Goal: Task Accomplishment & Management: Complete application form

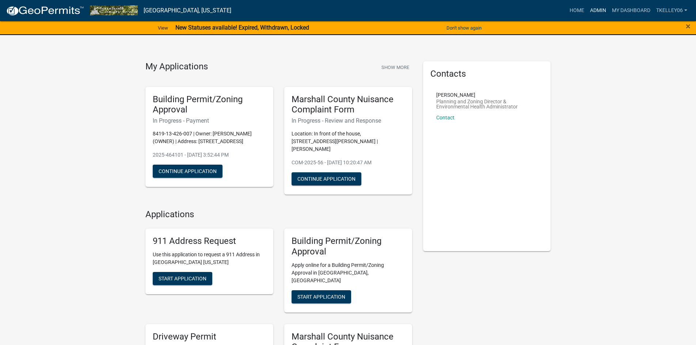
click at [588, 15] on link "Admin" at bounding box center [598, 11] width 22 height 14
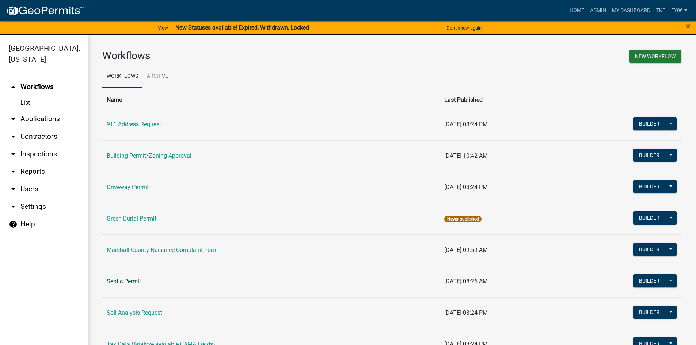
click at [129, 280] on link "Septic Permit" at bounding box center [124, 281] width 34 height 7
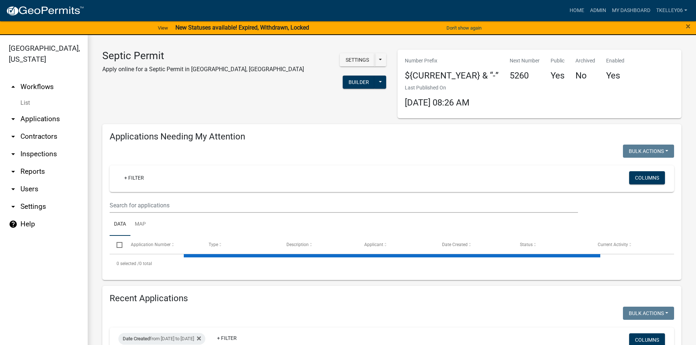
select select "3: 100"
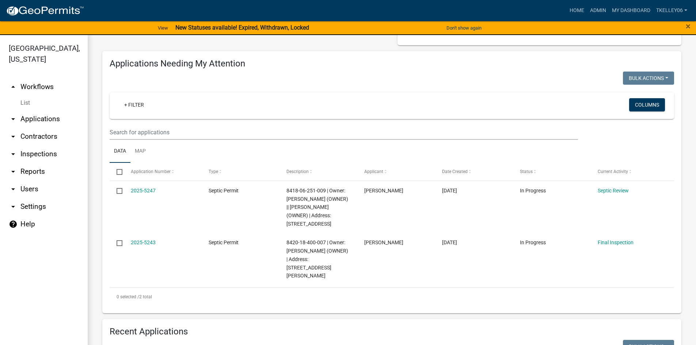
scroll to position [183, 0]
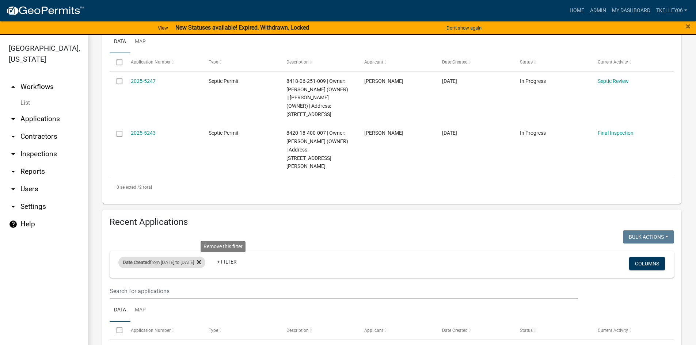
click at [201, 260] on icon at bounding box center [199, 262] width 4 height 4
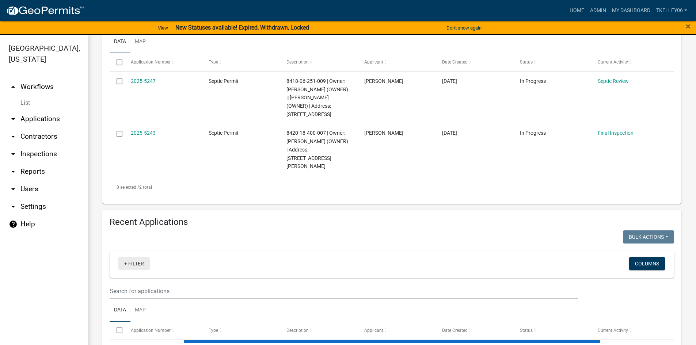
click at [133, 258] on link "+ Filter" at bounding box center [133, 263] width 31 height 13
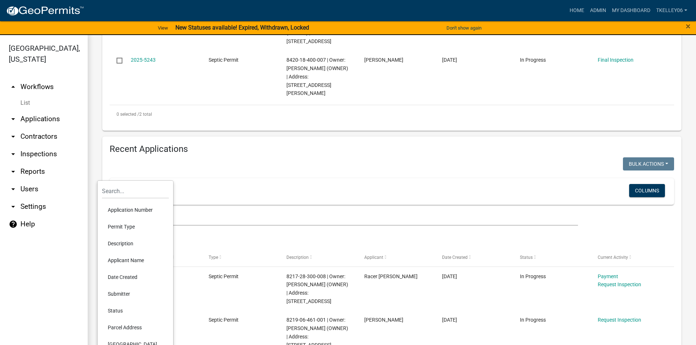
scroll to position [292, 0]
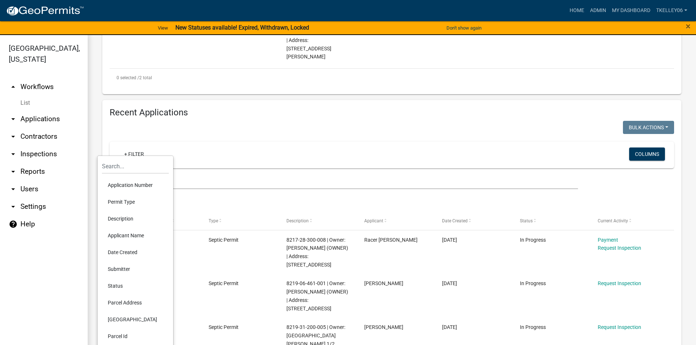
click at [121, 252] on li "Date Created" at bounding box center [135, 252] width 67 height 17
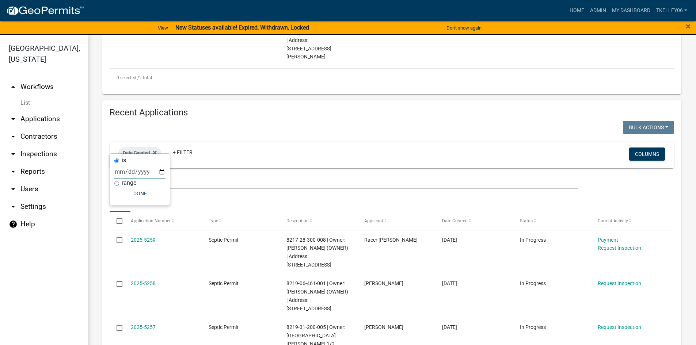
click at [121, 170] on input "date" at bounding box center [139, 171] width 51 height 15
click at [117, 183] on input "range" at bounding box center [116, 183] width 5 height 5
radio input "true"
click at [148, 183] on select "[DATE] [DATE] Current Week Previous Week Current Month Last Month Current Calen…" at bounding box center [164, 179] width 73 height 15
select select "custom"
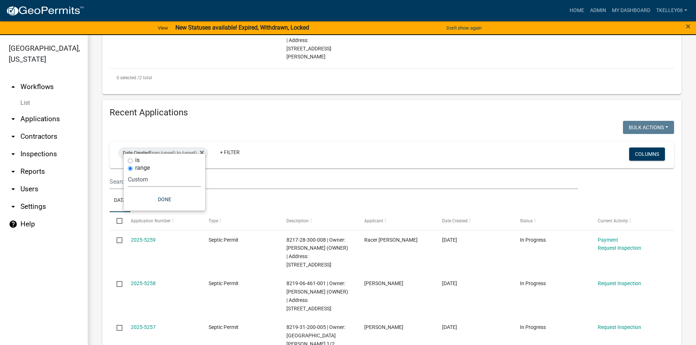
click at [128, 172] on select "[DATE] [DATE] Current Week Previous Week Current Month Last Month Current Calen…" at bounding box center [164, 179] width 73 height 15
click at [140, 209] on input "date" at bounding box center [164, 210] width 73 height 15
type input "0002-07-12"
click at [147, 212] on input "0002-07-12" at bounding box center [169, 210] width 73 height 15
click at [148, 212] on input "0002-07-12" at bounding box center [169, 210] width 73 height 15
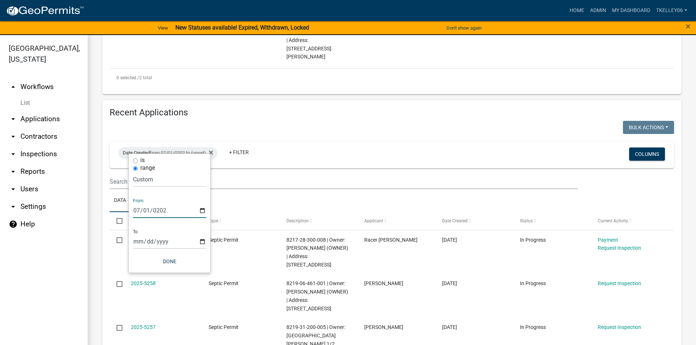
type input "[DATE]"
click at [141, 241] on input "date" at bounding box center [169, 241] width 73 height 15
type input "[DATE]"
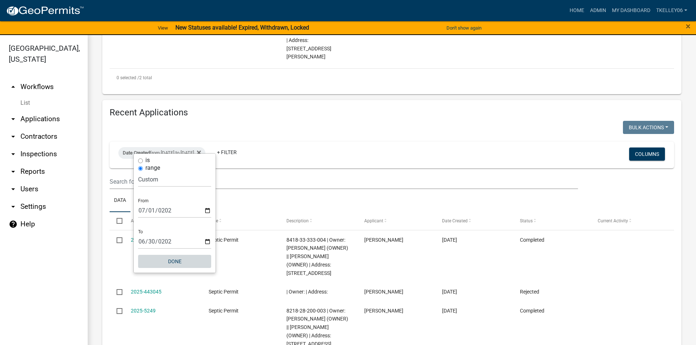
click at [176, 261] on button "Done" at bounding box center [174, 261] width 73 height 13
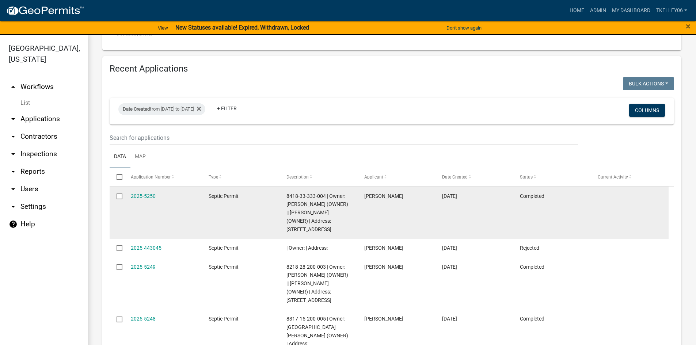
scroll to position [329, 0]
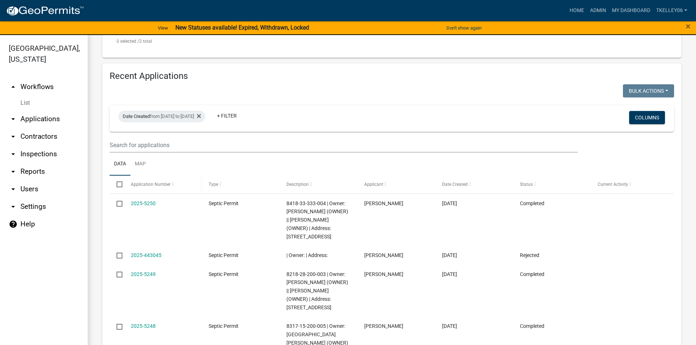
click at [153, 182] on span "Application Number" at bounding box center [151, 184] width 40 height 5
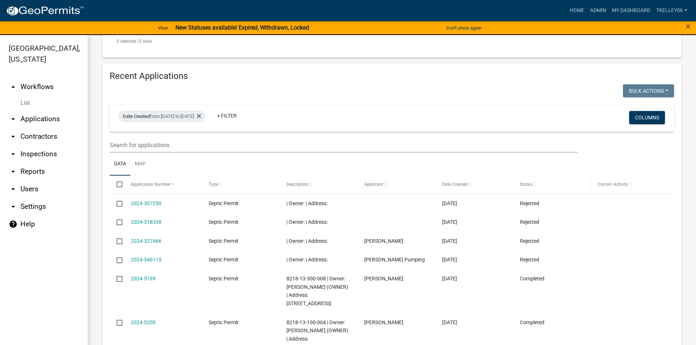
click at [534, 182] on span at bounding box center [534, 184] width 4 height 5
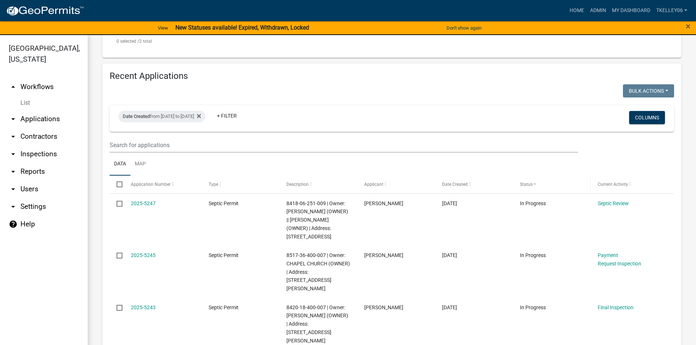
click at [534, 182] on span at bounding box center [534, 184] width 4 height 5
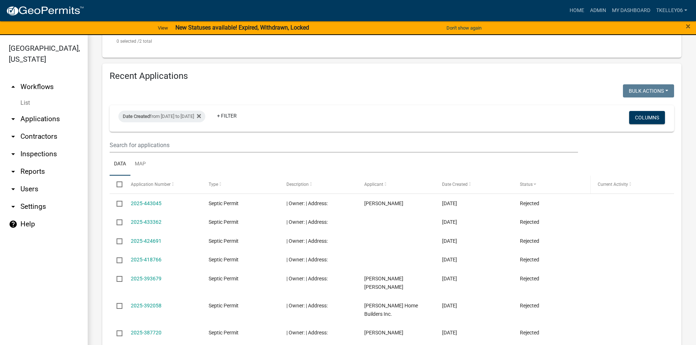
click at [534, 182] on span at bounding box center [534, 184] width 4 height 5
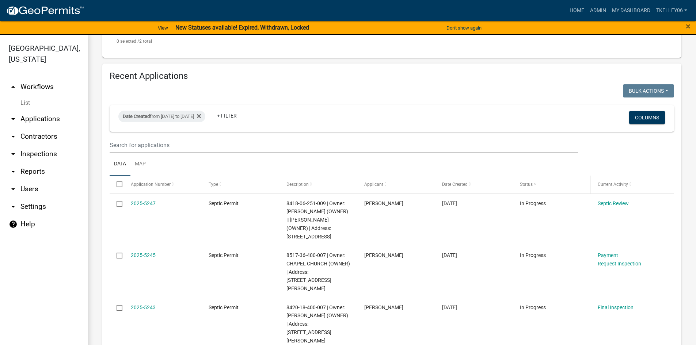
click at [534, 182] on span at bounding box center [534, 184] width 4 height 5
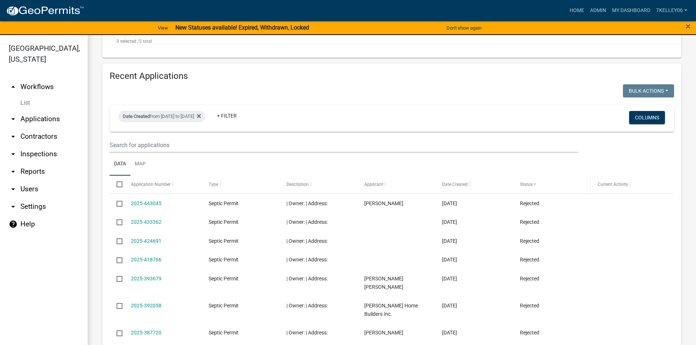
click at [534, 182] on span at bounding box center [534, 184] width 4 height 5
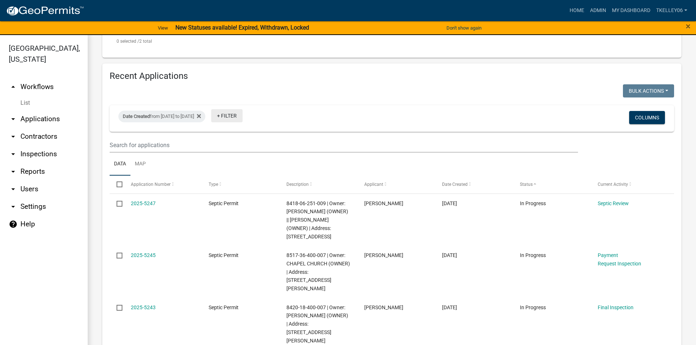
click at [242, 109] on link "+ Filter" at bounding box center [226, 115] width 31 height 13
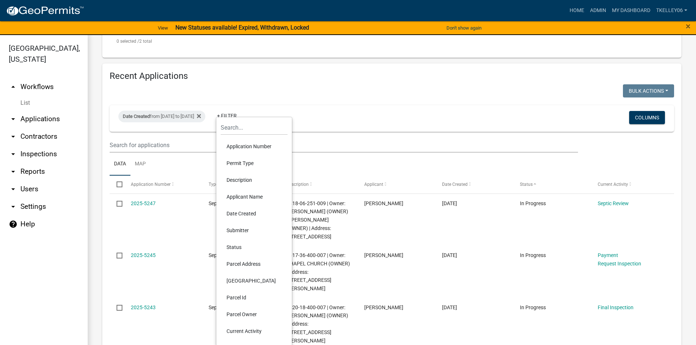
click at [238, 246] on li "Status" at bounding box center [254, 247] width 67 height 17
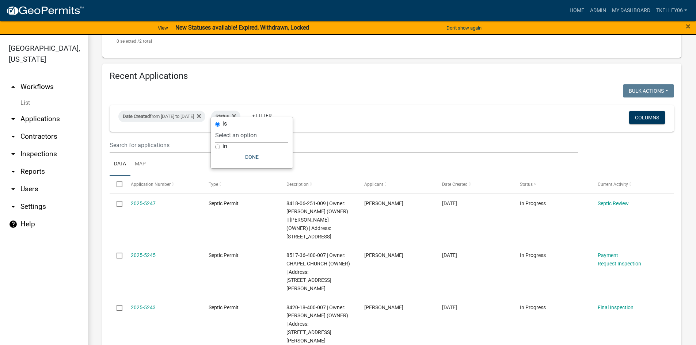
click at [234, 138] on select "Select an option Not Started In Progress Completed Expired Locked Withdrawn Voi…" at bounding box center [251, 135] width 73 height 15
select select "2"
click at [229, 128] on select "Select an option Not Started In Progress Completed Expired Locked Withdrawn Voi…" at bounding box center [251, 135] width 73 height 15
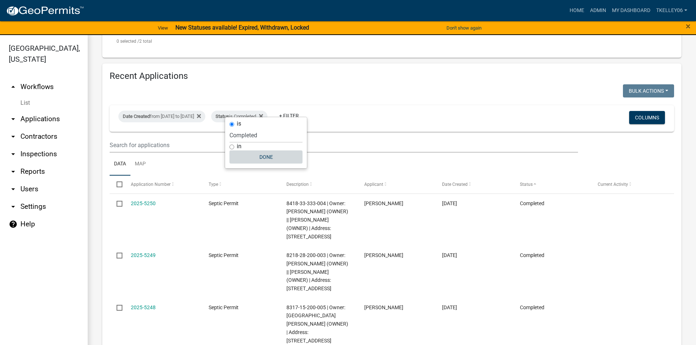
click at [266, 156] on button "Done" at bounding box center [265, 156] width 73 height 13
click at [171, 182] on span at bounding box center [173, 184] width 4 height 5
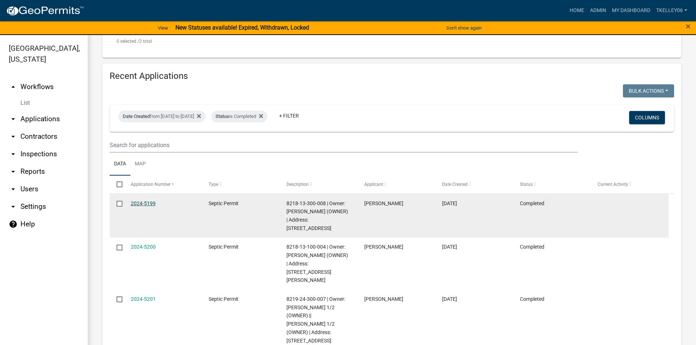
click at [142, 200] on link "2024-5199" at bounding box center [143, 203] width 25 height 6
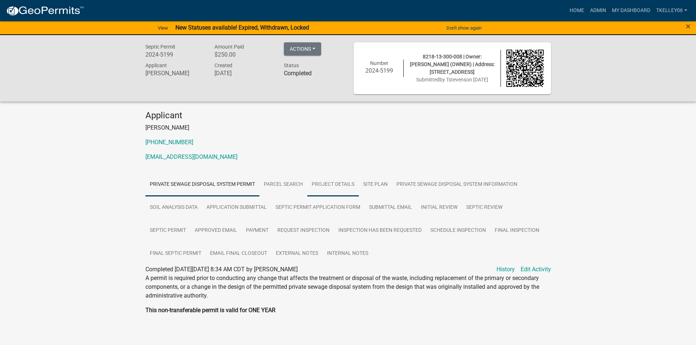
click at [328, 182] on link "Project Details" at bounding box center [332, 184] width 51 height 23
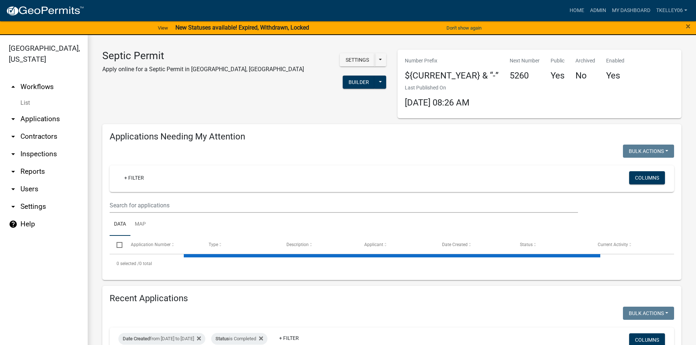
select select "3: 100"
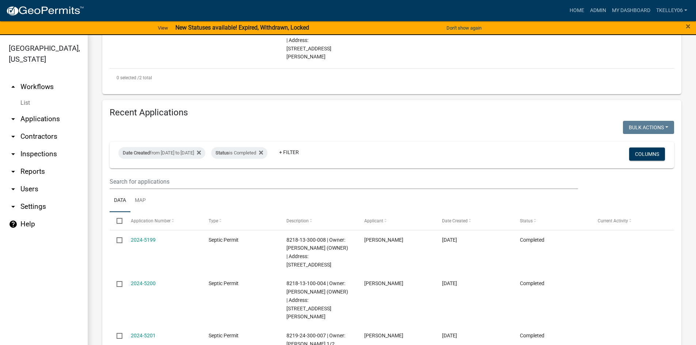
scroll to position [365, 0]
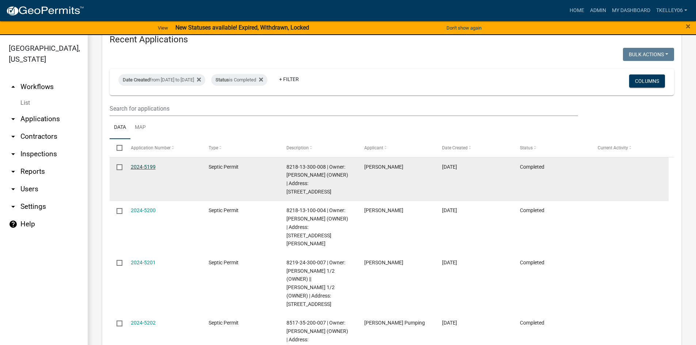
click at [148, 164] on link "2024-5199" at bounding box center [143, 167] width 25 height 6
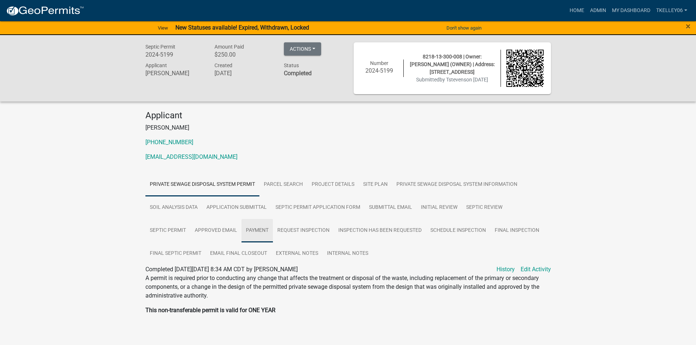
click at [256, 229] on link "Payment" at bounding box center [256, 230] width 31 height 23
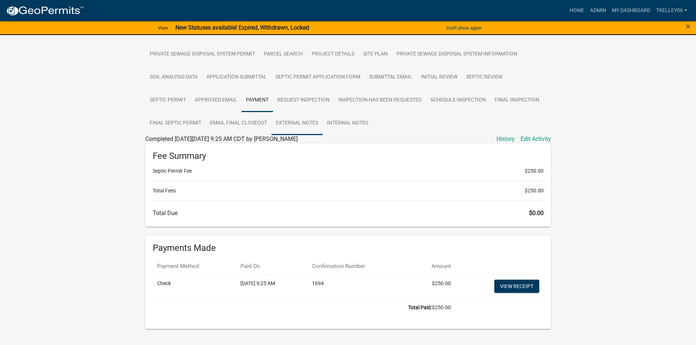
scroll to position [145, 0]
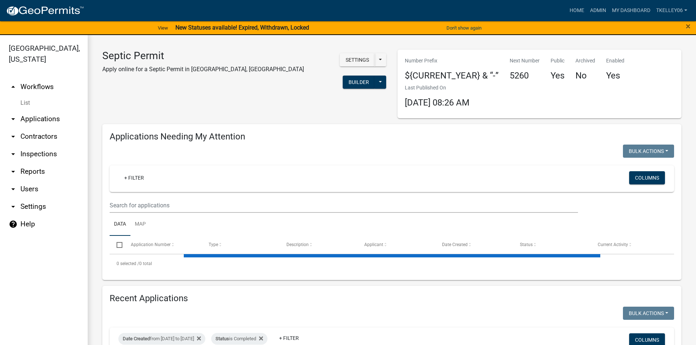
select select "3: 100"
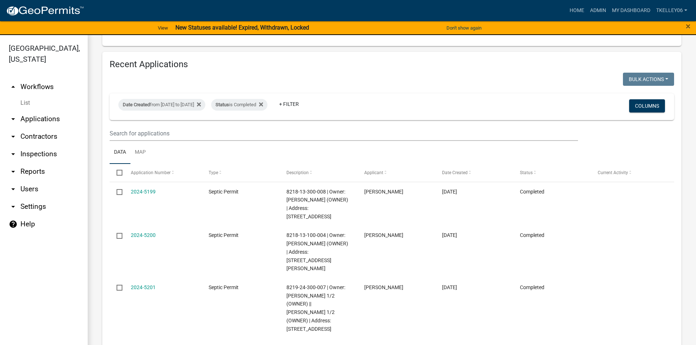
scroll to position [365, 0]
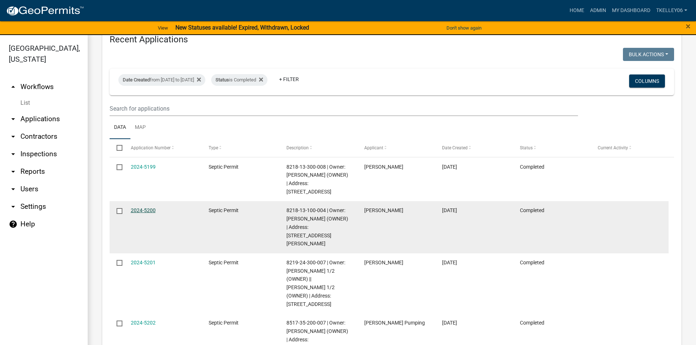
click at [151, 207] on link "2024-5200" at bounding box center [143, 210] width 25 height 6
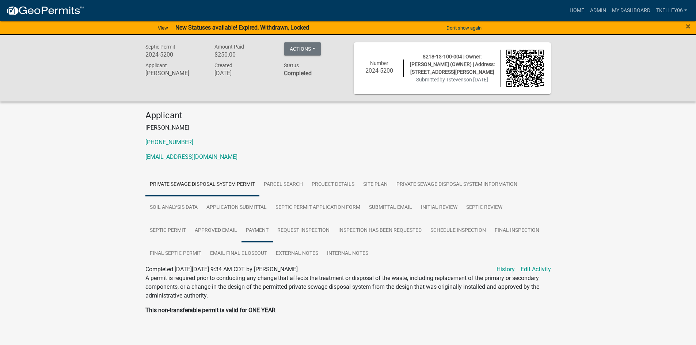
click at [249, 232] on link "Payment" at bounding box center [256, 230] width 31 height 23
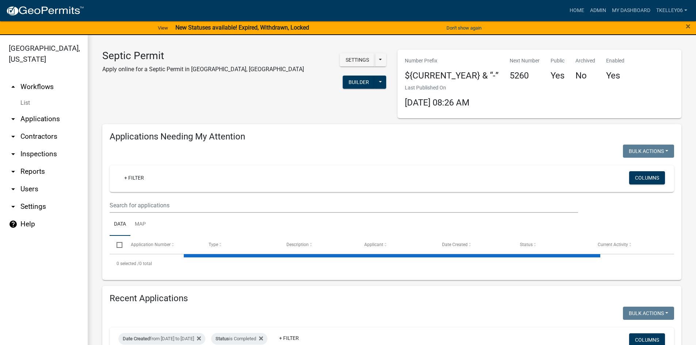
select select "3: 100"
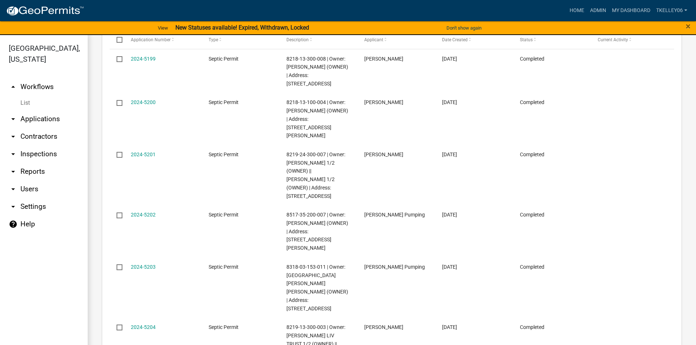
scroll to position [475, 0]
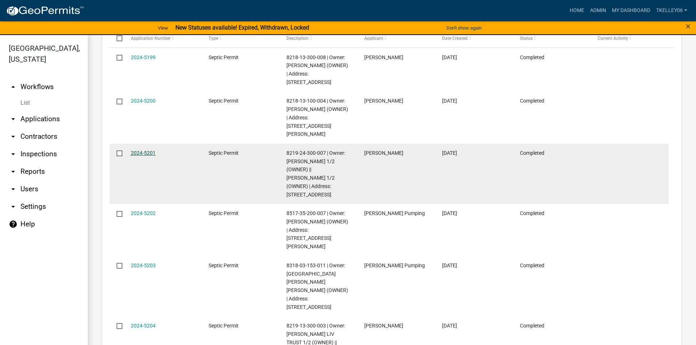
click at [149, 150] on link "2024-5201" at bounding box center [143, 153] width 25 height 6
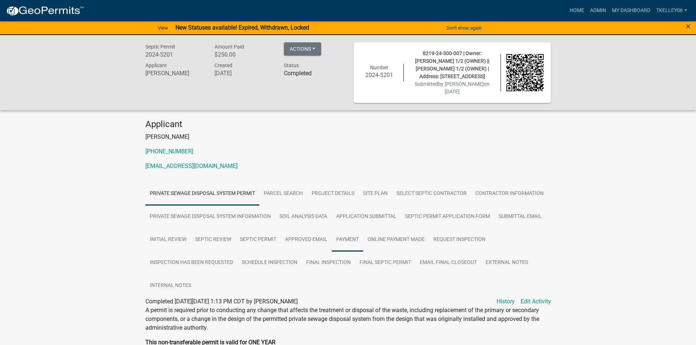
click at [348, 241] on link "Payment" at bounding box center [347, 239] width 31 height 23
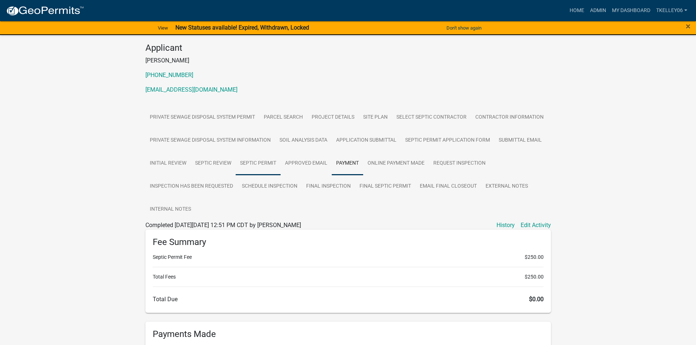
scroll to position [67, 0]
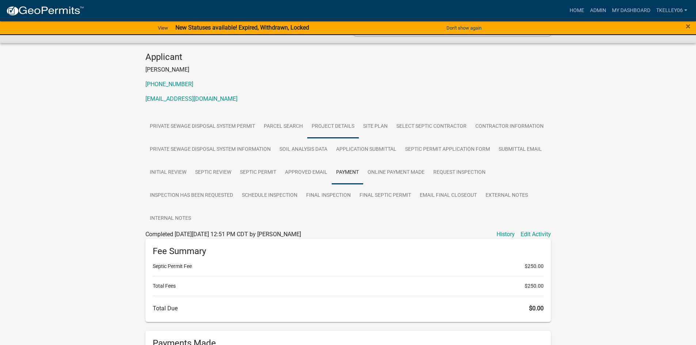
click at [341, 123] on link "Project Details" at bounding box center [332, 126] width 51 height 23
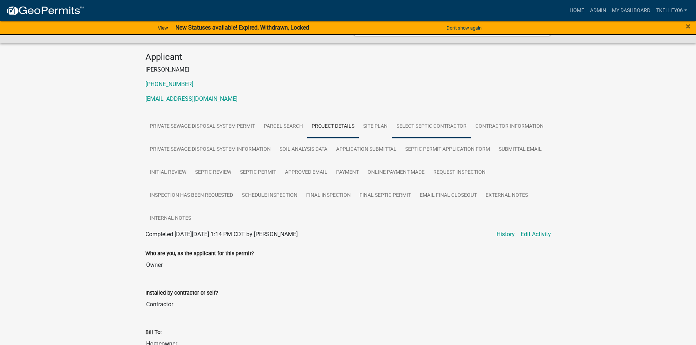
click at [409, 123] on link "Select Septic Contractor" at bounding box center [431, 126] width 79 height 23
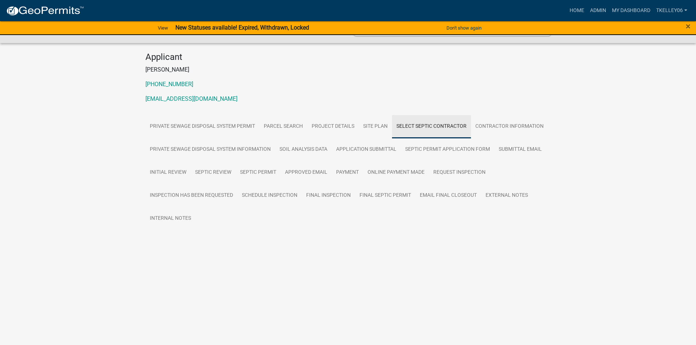
scroll to position [9, 0]
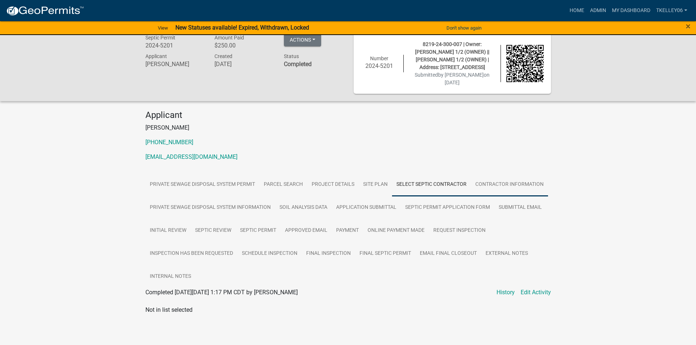
click at [486, 180] on link "Contractor Information" at bounding box center [509, 184] width 77 height 23
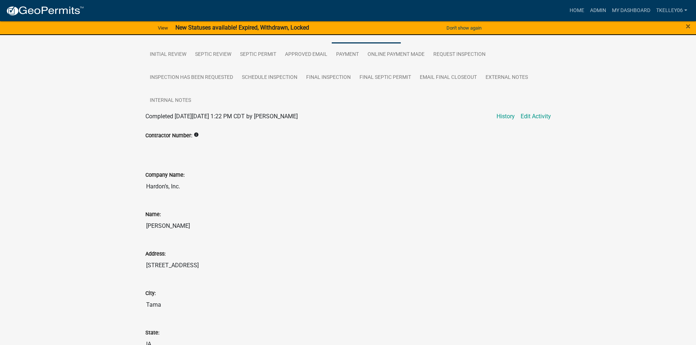
scroll to position [228, 0]
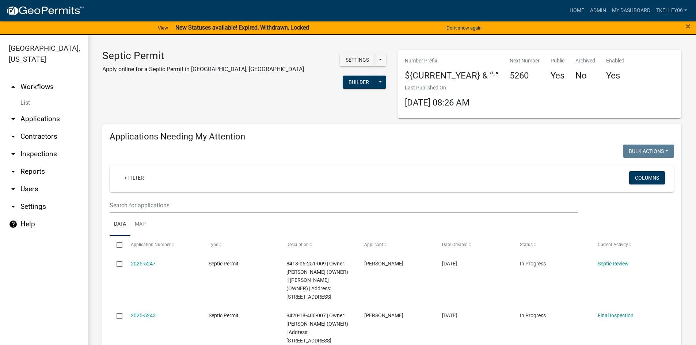
select select "3: 100"
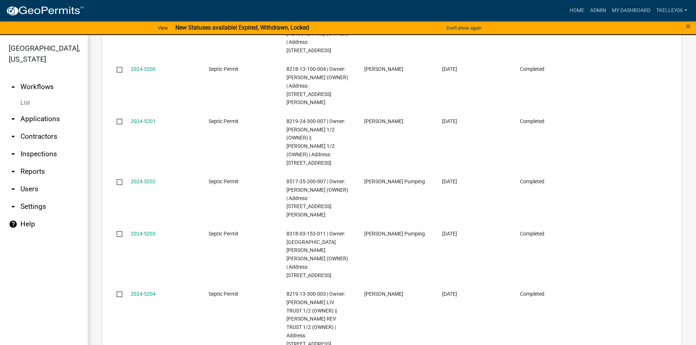
scroll to position [511, 0]
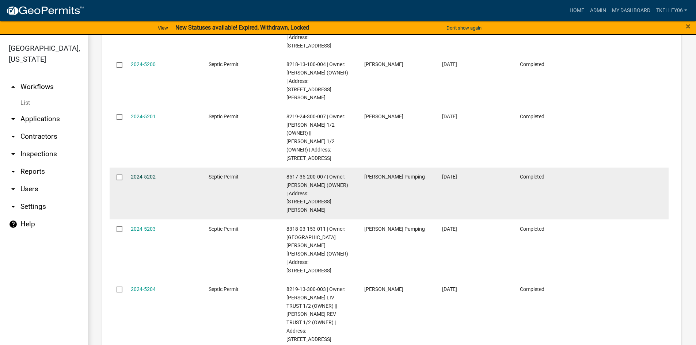
click at [148, 174] on link "2024-5202" at bounding box center [143, 177] width 25 height 6
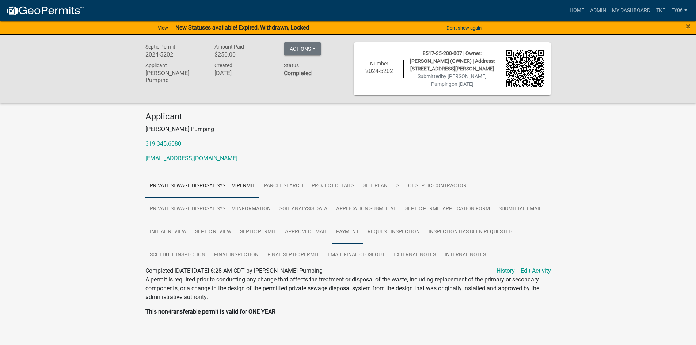
click at [344, 232] on link "Payment" at bounding box center [347, 232] width 31 height 23
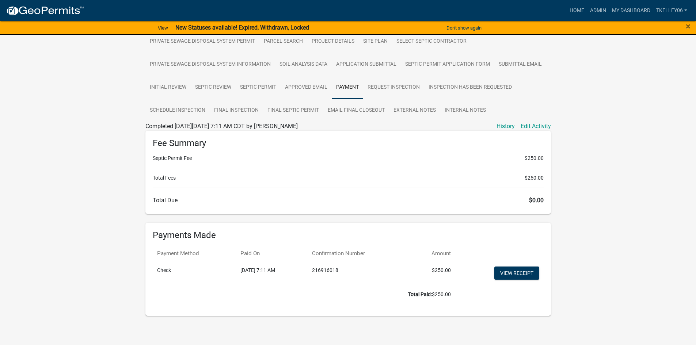
scroll to position [146, 0]
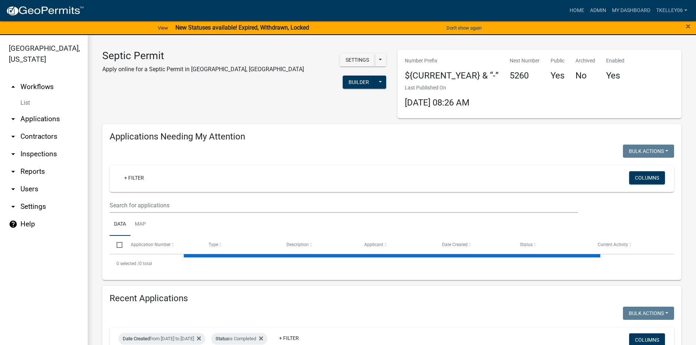
select select "3: 100"
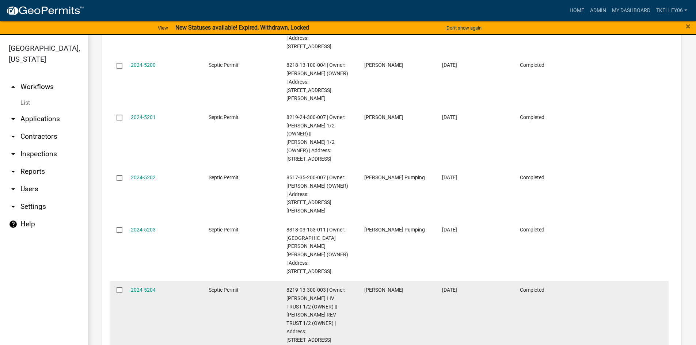
scroll to position [584, 0]
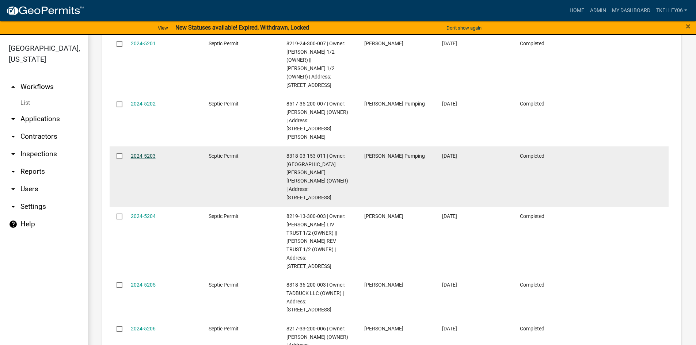
click at [139, 153] on link "2024-5203" at bounding box center [143, 156] width 25 height 6
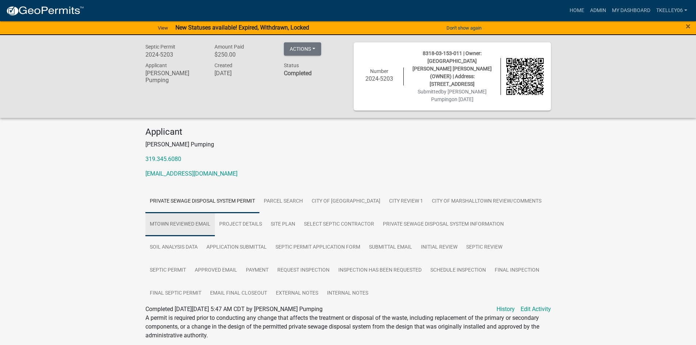
click at [215, 213] on link "Mtown Reviewed Email" at bounding box center [179, 224] width 69 height 23
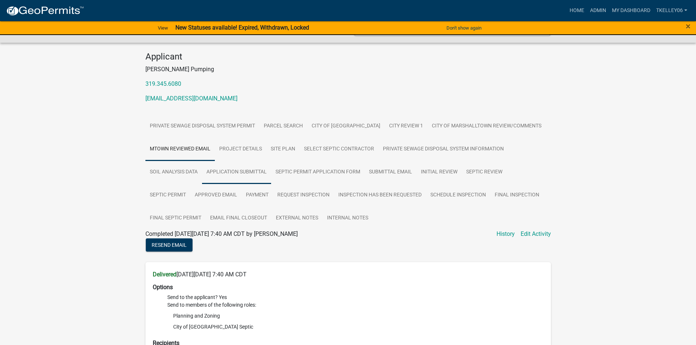
scroll to position [73, 0]
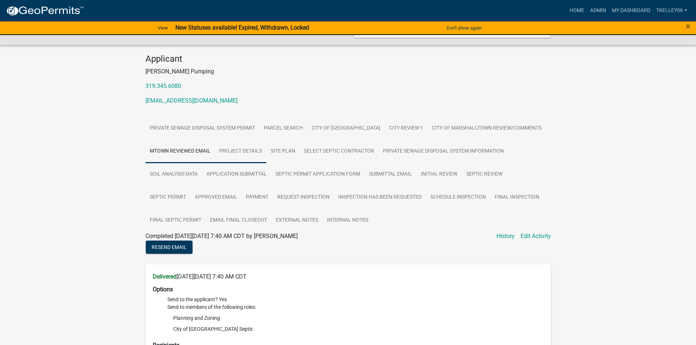
click at [266, 140] on link "Project Details" at bounding box center [240, 151] width 51 height 23
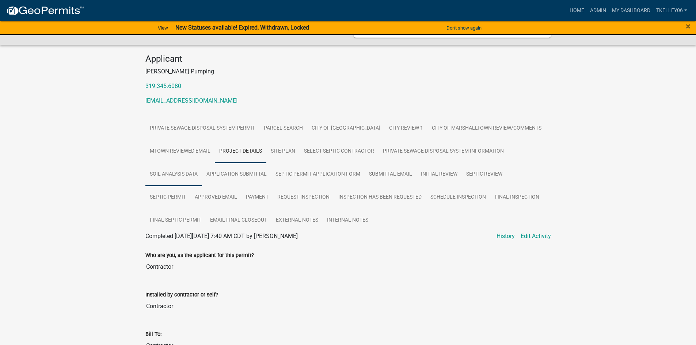
click at [202, 163] on link "Soil Analysis Data" at bounding box center [173, 174] width 57 height 23
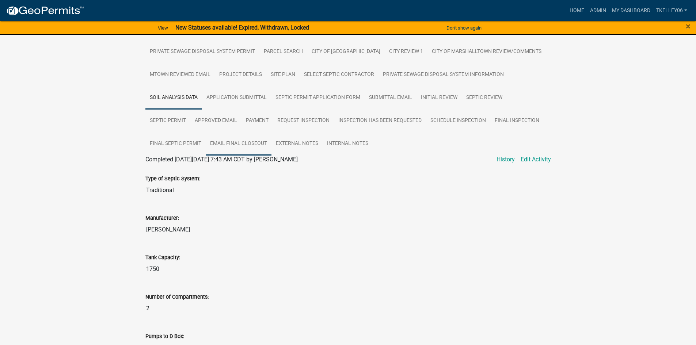
scroll to position [4, 0]
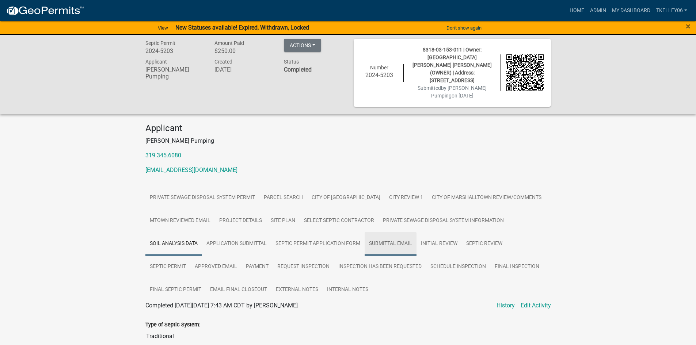
click at [416, 232] on link "Submittal Email" at bounding box center [390, 243] width 52 height 23
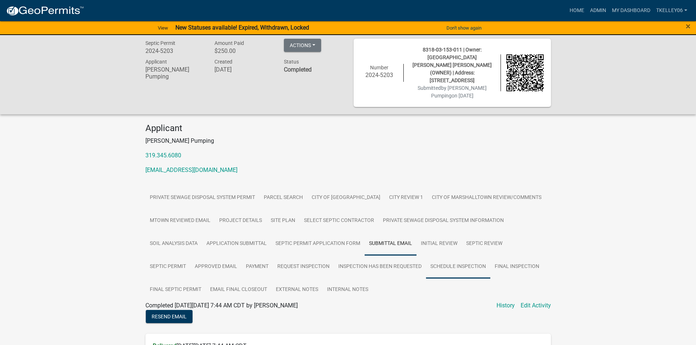
click at [426, 273] on link "Schedule Inspection" at bounding box center [458, 266] width 64 height 23
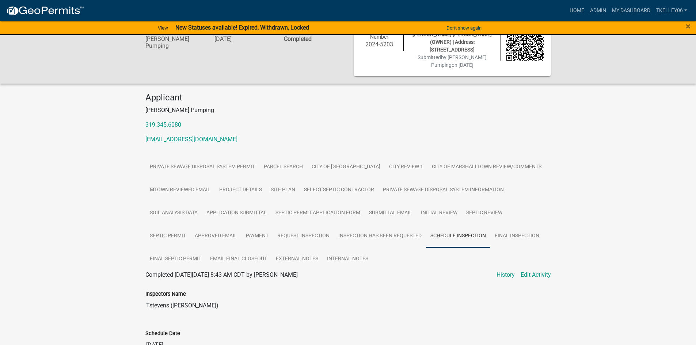
scroll to position [0, 0]
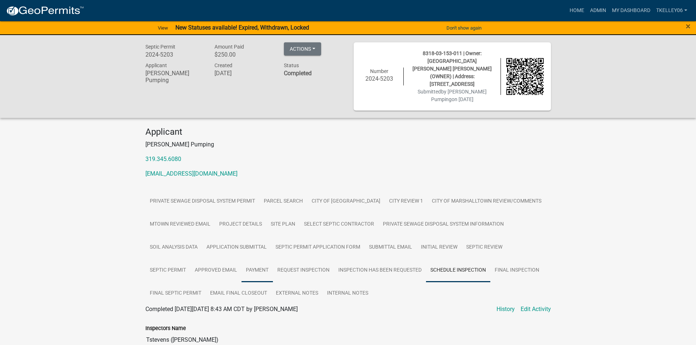
click at [273, 259] on link "Payment" at bounding box center [256, 270] width 31 height 23
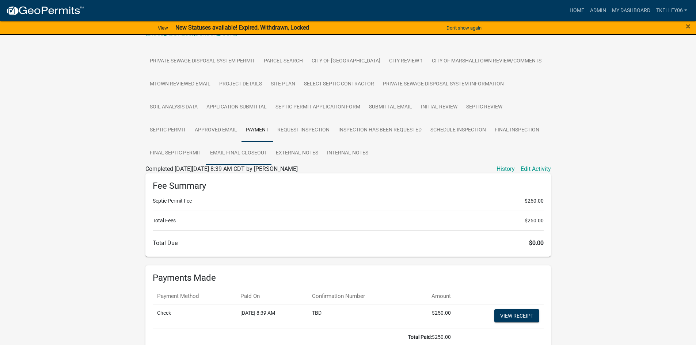
scroll to position [146, 0]
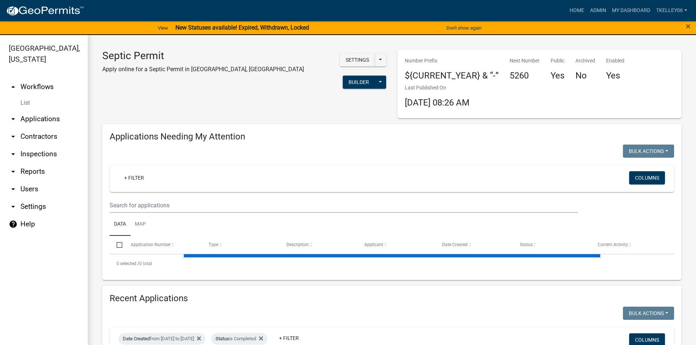
select select "3: 100"
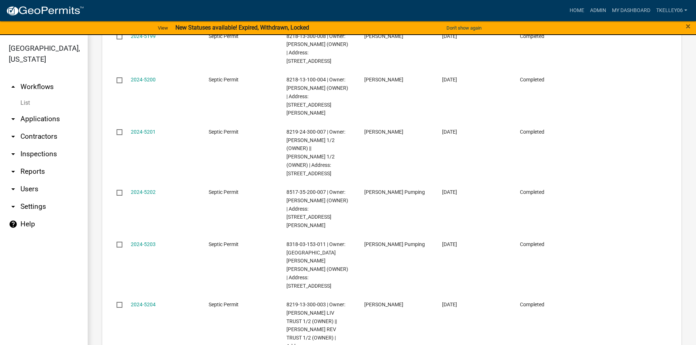
scroll to position [548, 0]
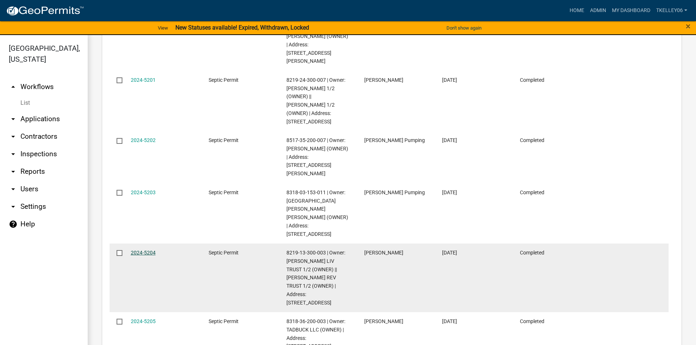
click at [141, 250] on link "2024-5204" at bounding box center [143, 253] width 25 height 6
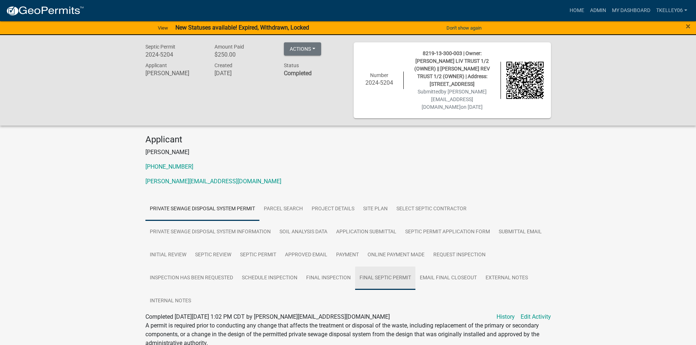
click at [385, 267] on link "Final Septic Permit" at bounding box center [385, 278] width 60 height 23
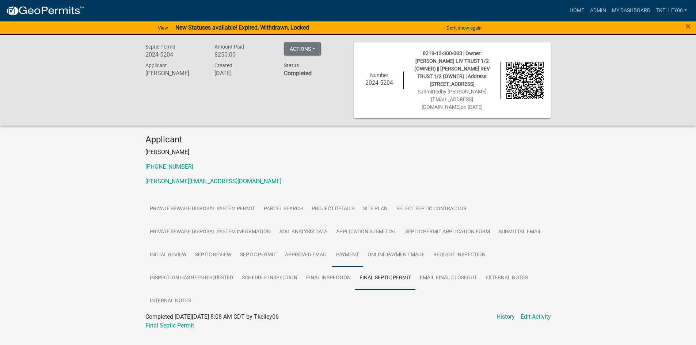
click at [348, 244] on link "Payment" at bounding box center [347, 255] width 31 height 23
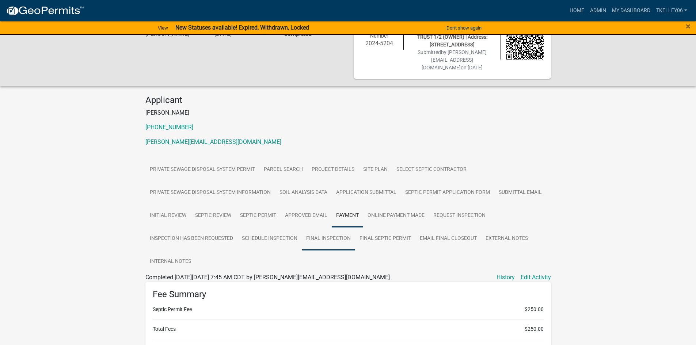
scroll to position [146, 0]
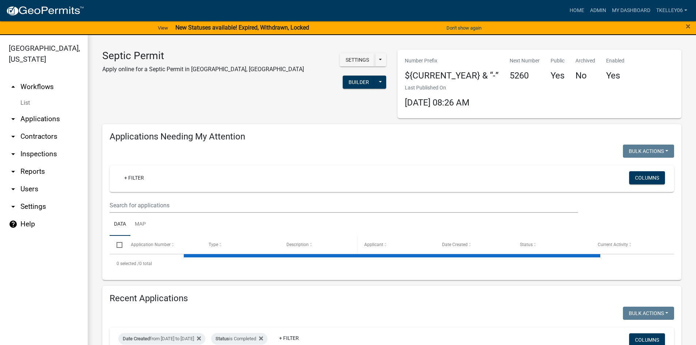
select select "3: 100"
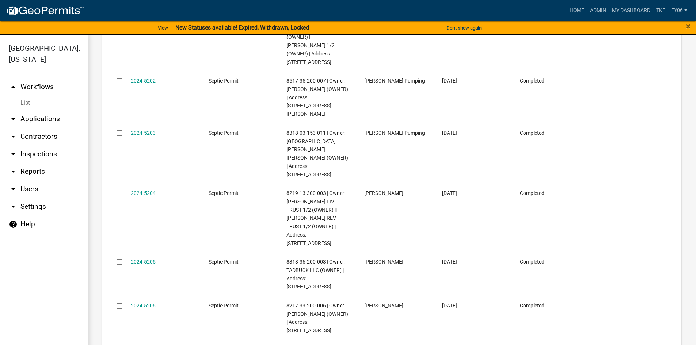
scroll to position [621, 0]
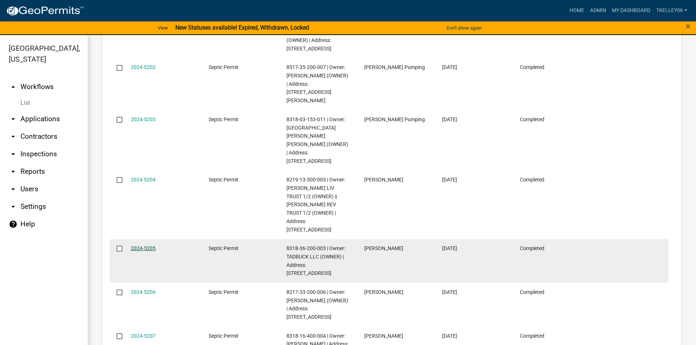
click at [141, 245] on link "2024-5205" at bounding box center [143, 248] width 25 height 6
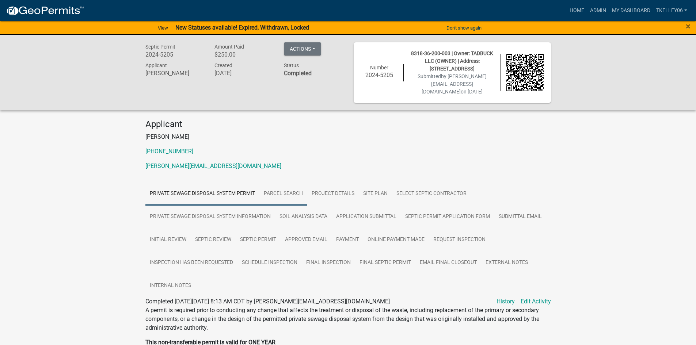
click at [266, 182] on link "Parcel search" at bounding box center [283, 193] width 48 height 23
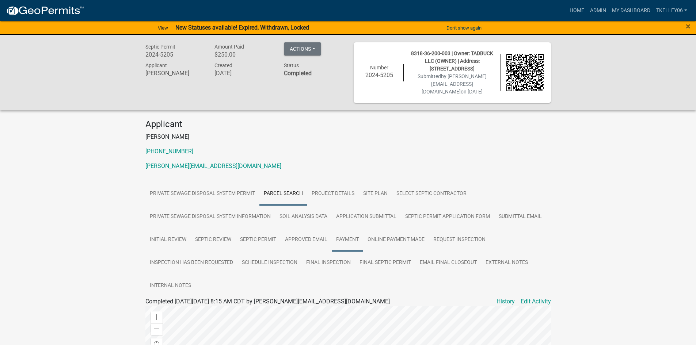
click at [349, 232] on link "Payment" at bounding box center [347, 239] width 31 height 23
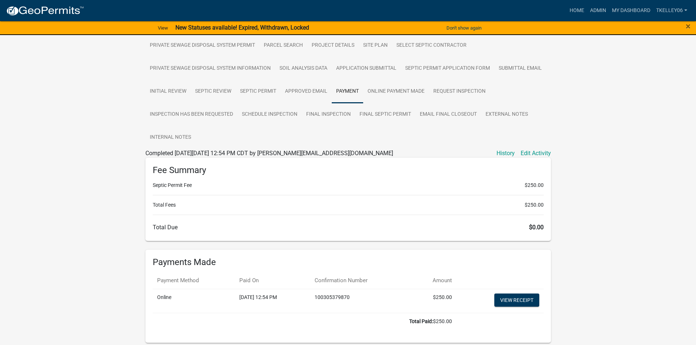
scroll to position [169, 0]
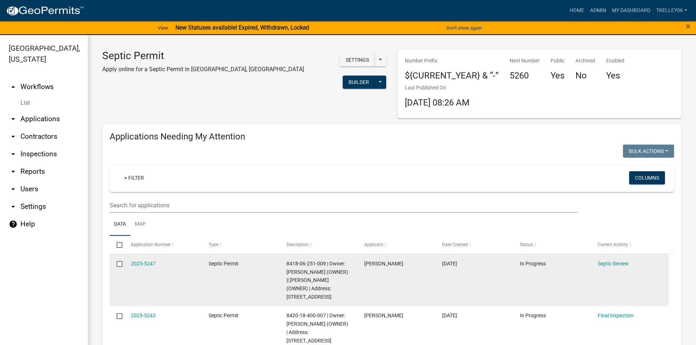
select select "3: 100"
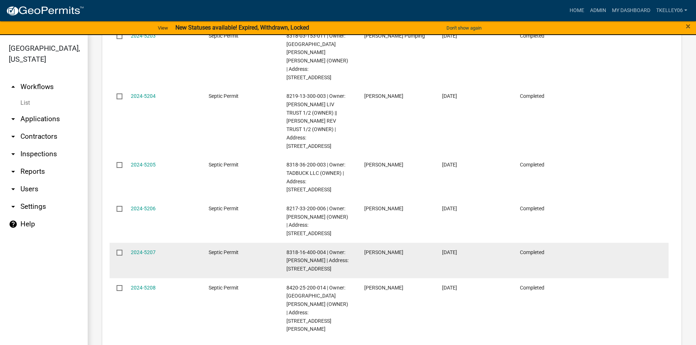
scroll to position [694, 0]
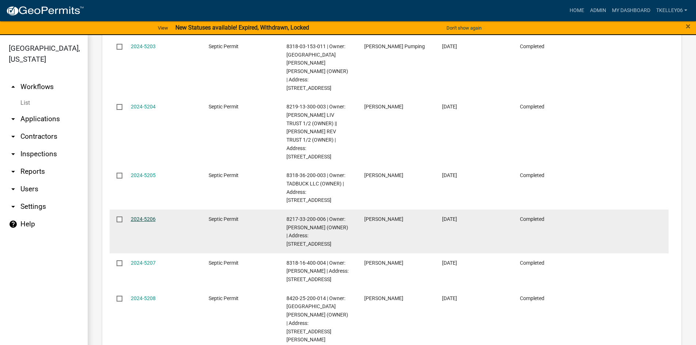
click at [149, 216] on link "2024-5206" at bounding box center [143, 219] width 25 height 6
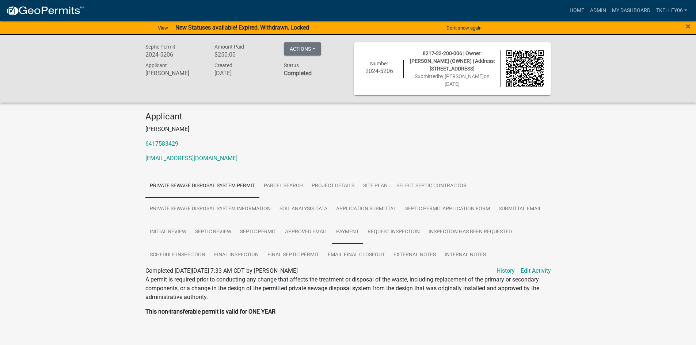
click at [341, 229] on link "Payment" at bounding box center [347, 232] width 31 height 23
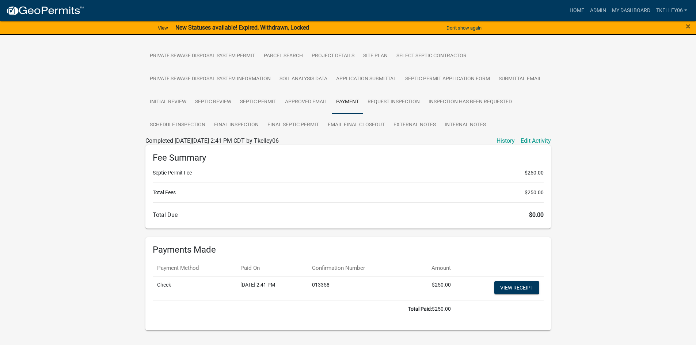
scroll to position [145, 0]
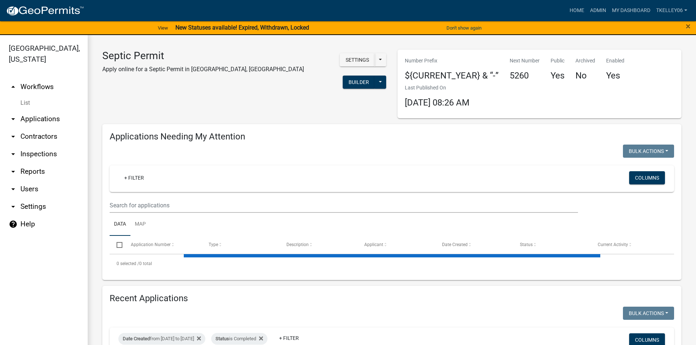
select select "3: 100"
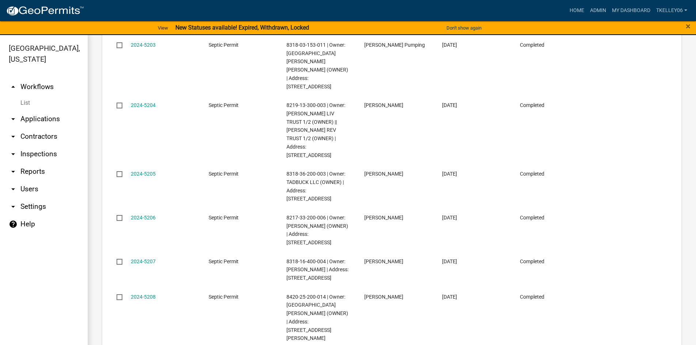
scroll to position [694, 0]
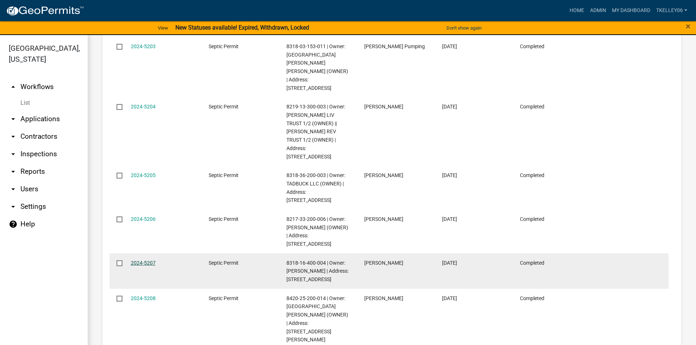
click at [143, 260] on link "2024-5207" at bounding box center [143, 263] width 25 height 6
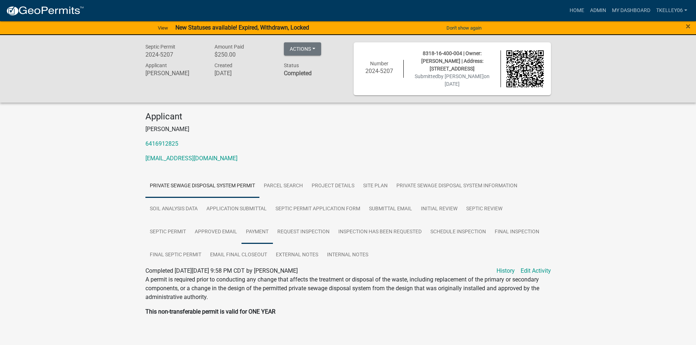
click at [260, 236] on link "Payment" at bounding box center [256, 232] width 31 height 23
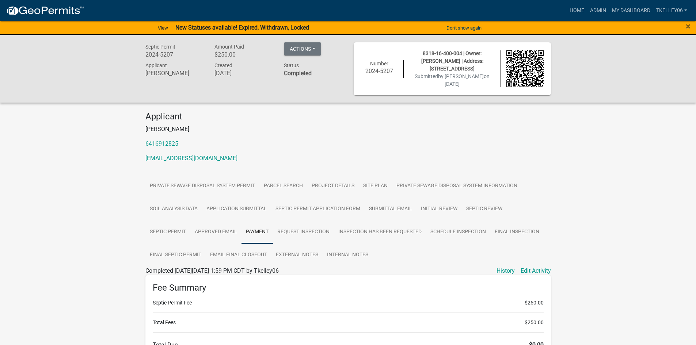
scroll to position [145, 0]
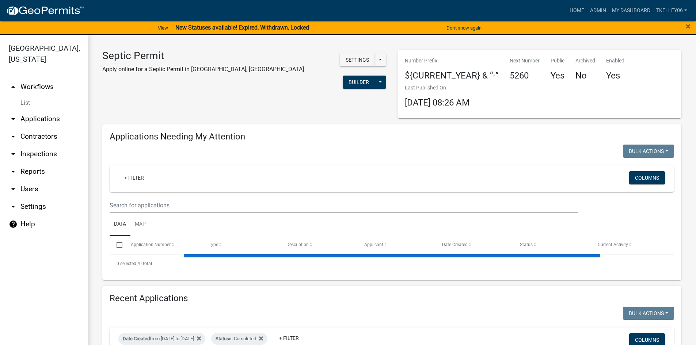
select select "3: 100"
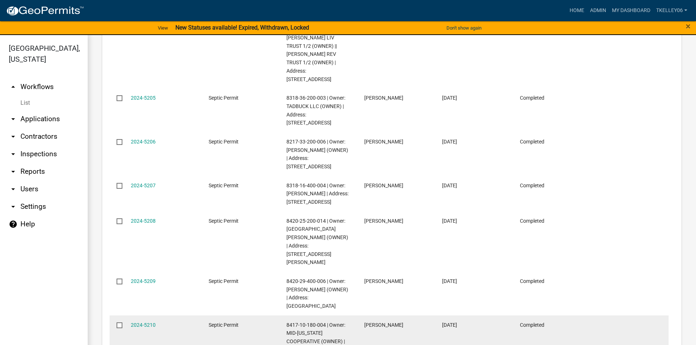
scroll to position [767, 0]
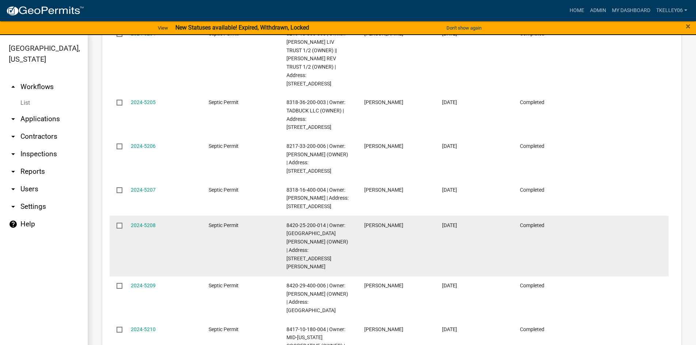
click at [134, 221] on div "2024-5208" at bounding box center [163, 225] width 64 height 8
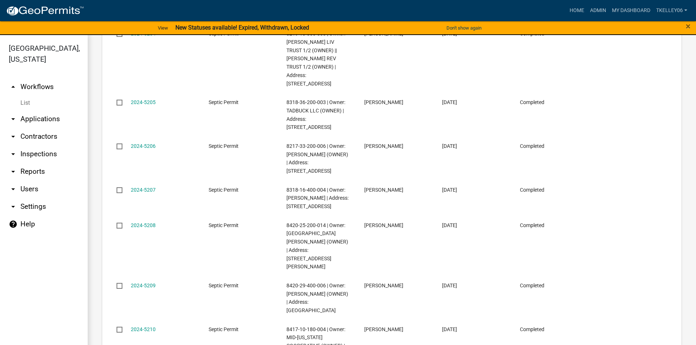
click at [135, 222] on link "2024-5208" at bounding box center [143, 225] width 25 height 6
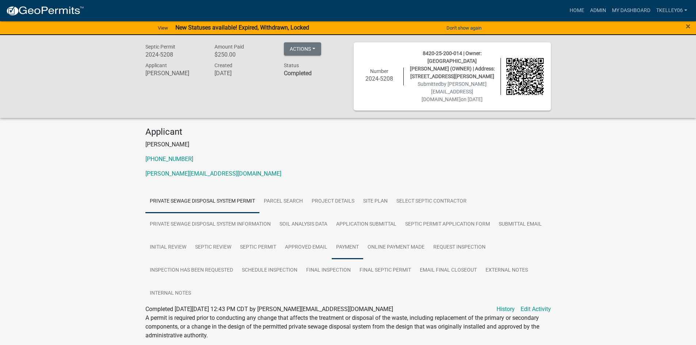
click at [344, 236] on link "Payment" at bounding box center [347, 247] width 31 height 23
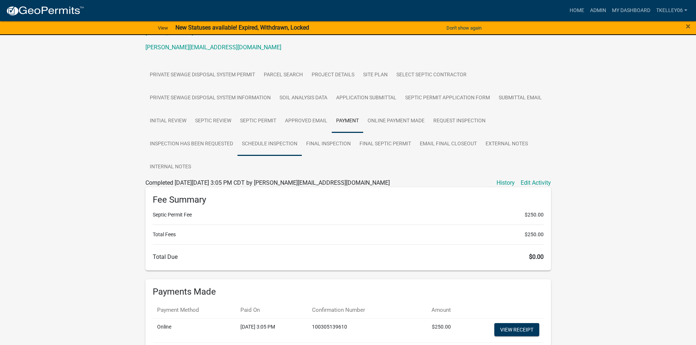
scroll to position [146, 0]
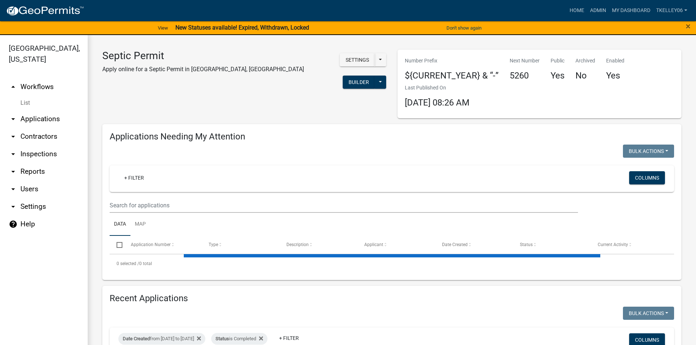
select select "3: 100"
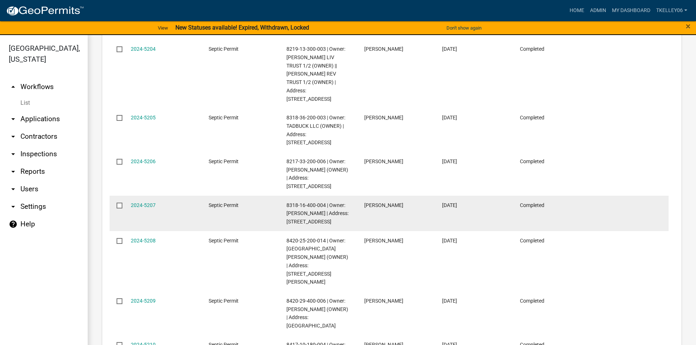
scroll to position [767, 0]
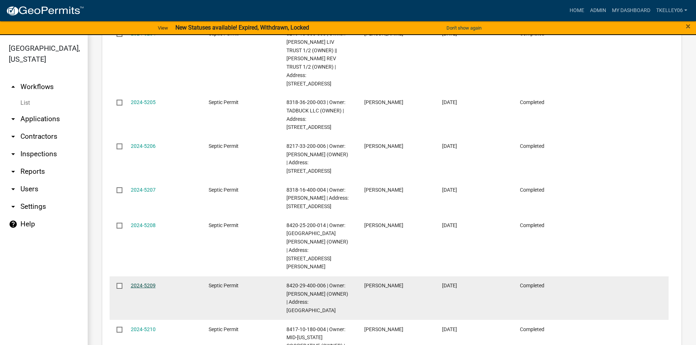
click at [136, 283] on link "2024-5209" at bounding box center [143, 286] width 25 height 6
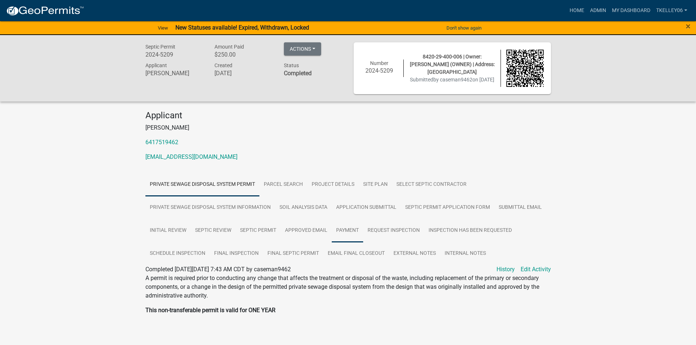
click at [345, 230] on link "Payment" at bounding box center [347, 230] width 31 height 23
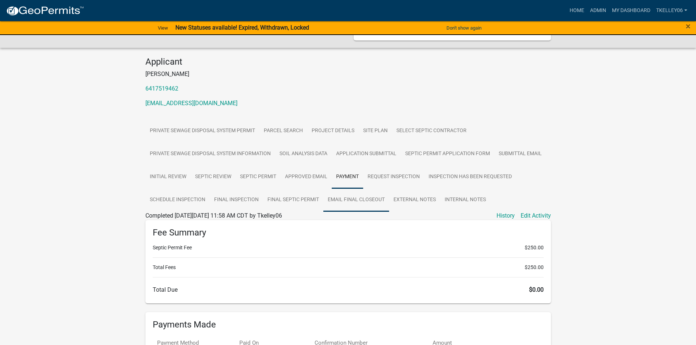
scroll to position [146, 0]
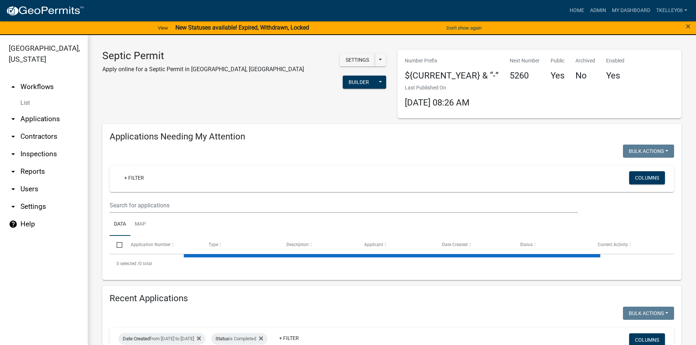
select select "3: 100"
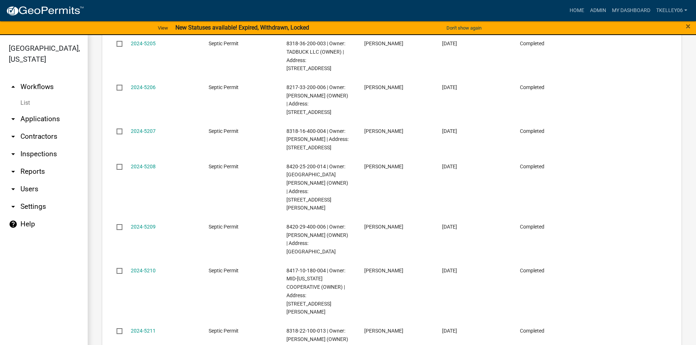
scroll to position [840, 0]
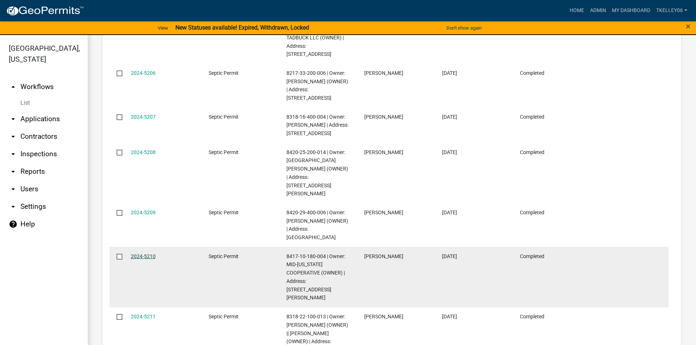
click at [147, 252] on div "2024-5210" at bounding box center [163, 256] width 64 height 8
click at [145, 253] on link "2024-5210" at bounding box center [143, 256] width 25 height 6
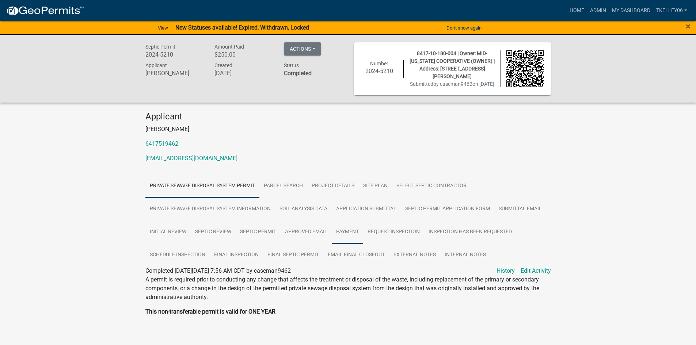
click at [339, 229] on link "Payment" at bounding box center [347, 232] width 31 height 23
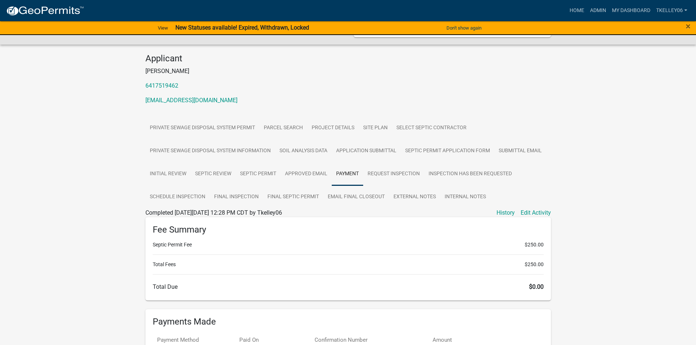
scroll to position [146, 0]
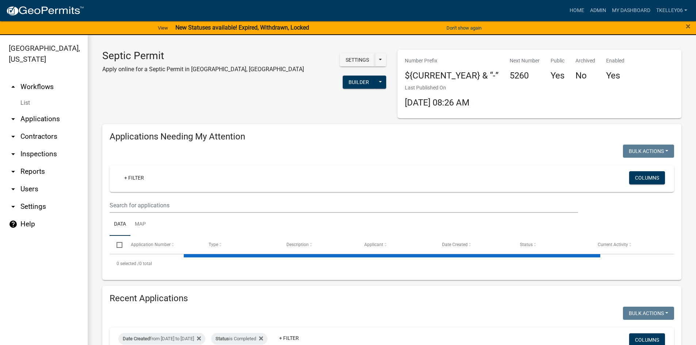
select select "3: 100"
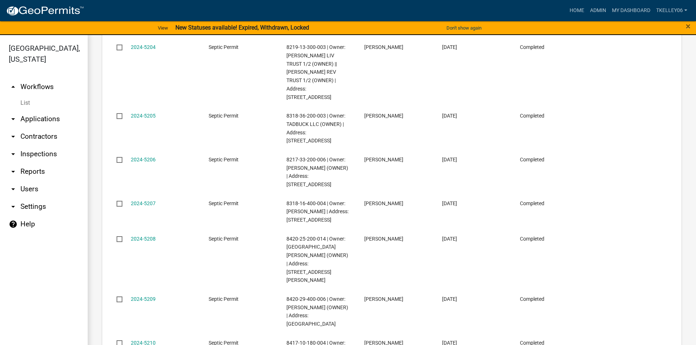
scroll to position [767, 0]
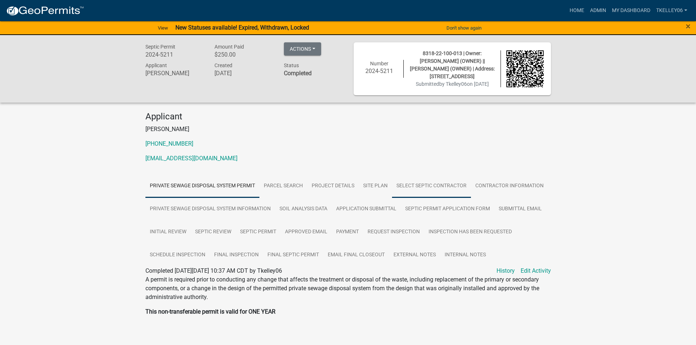
click at [428, 185] on link "Select Septic Contractor" at bounding box center [431, 186] width 79 height 23
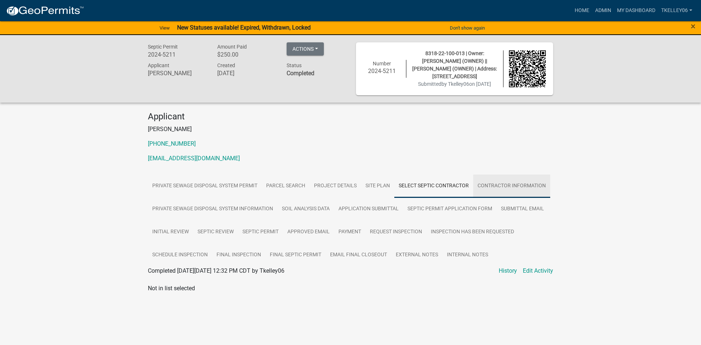
click at [505, 183] on link "Contractor Information" at bounding box center [511, 186] width 77 height 23
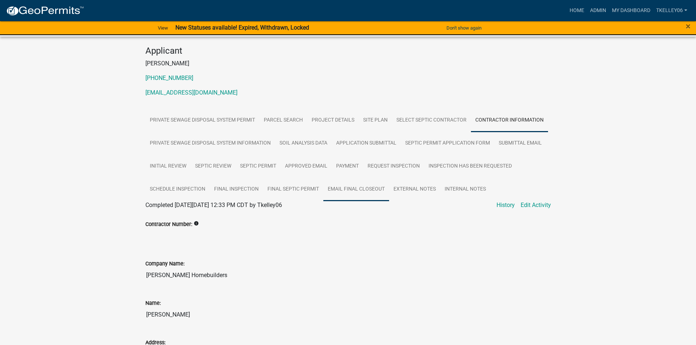
scroll to position [110, 0]
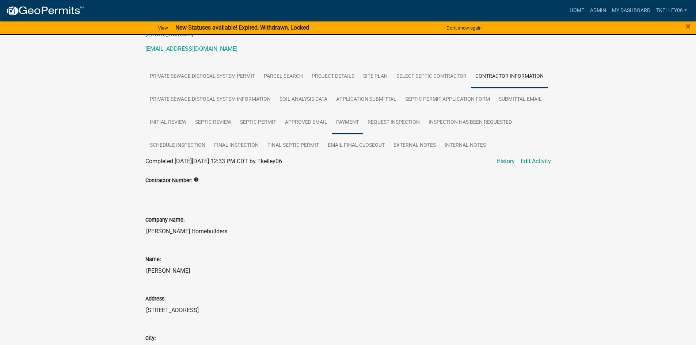
click at [350, 119] on link "Payment" at bounding box center [347, 122] width 31 height 23
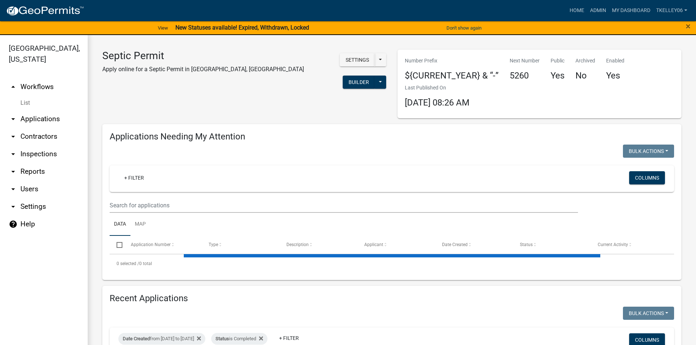
select select "3: 100"
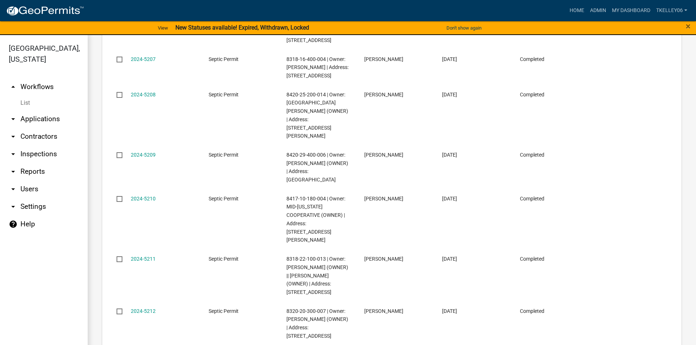
scroll to position [913, 0]
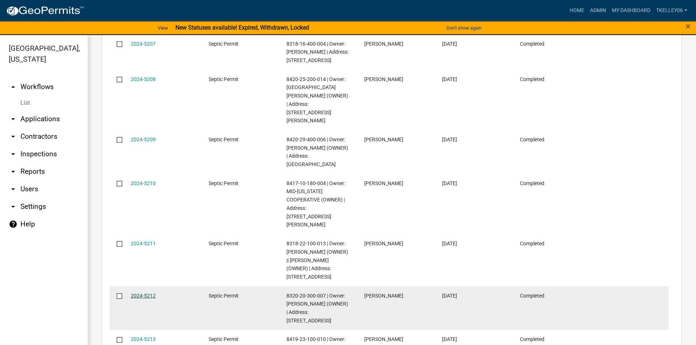
click at [145, 293] on link "2024-5212" at bounding box center [143, 296] width 25 height 6
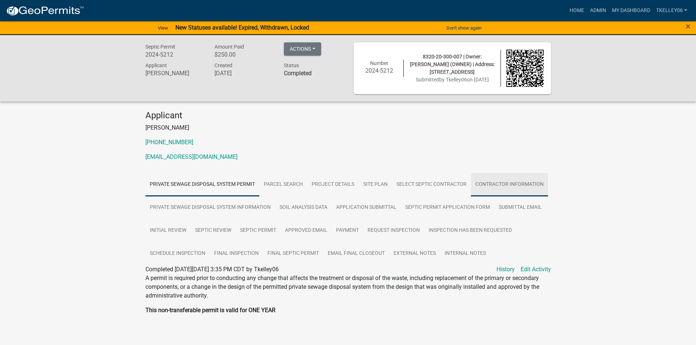
click at [499, 186] on link "Contractor Information" at bounding box center [509, 184] width 77 height 23
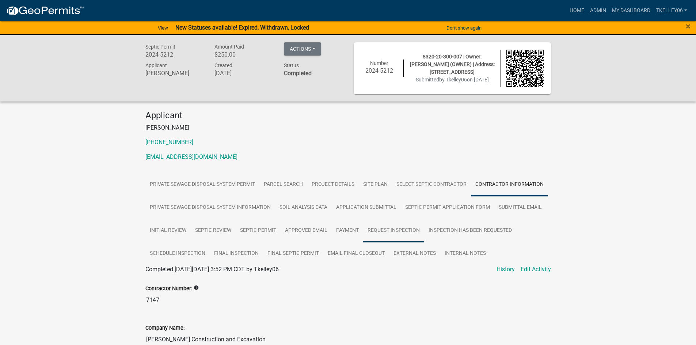
scroll to position [73, 0]
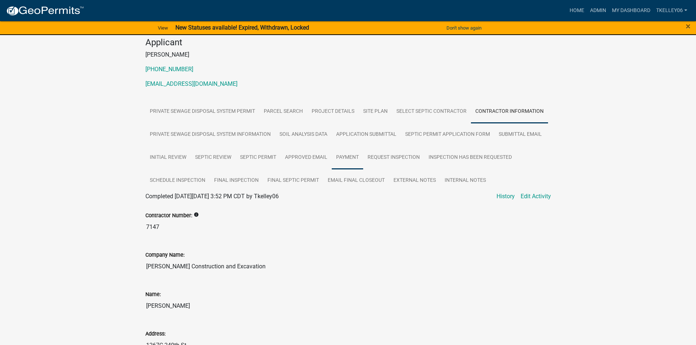
click at [357, 154] on link "Payment" at bounding box center [347, 157] width 31 height 23
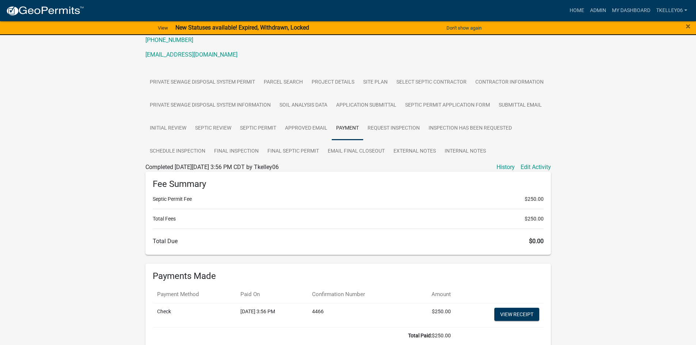
scroll to position [145, 0]
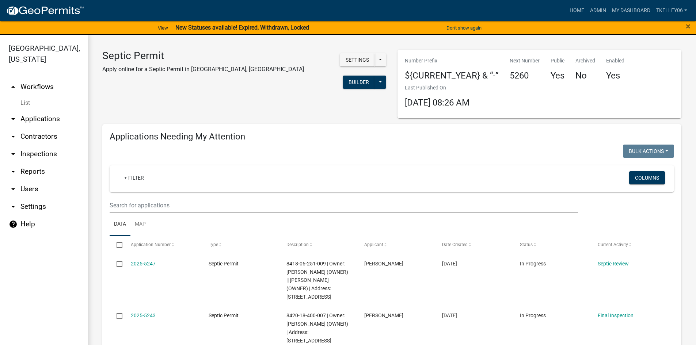
select select "3: 100"
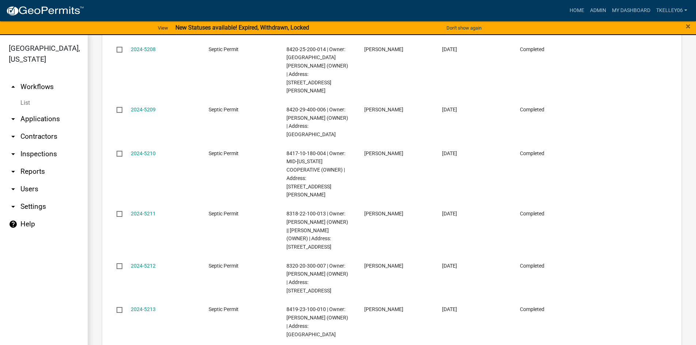
scroll to position [950, 0]
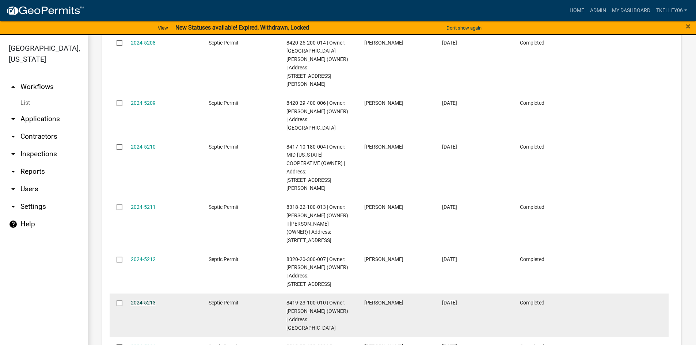
click at [137, 300] on link "2024-5213" at bounding box center [143, 303] width 25 height 6
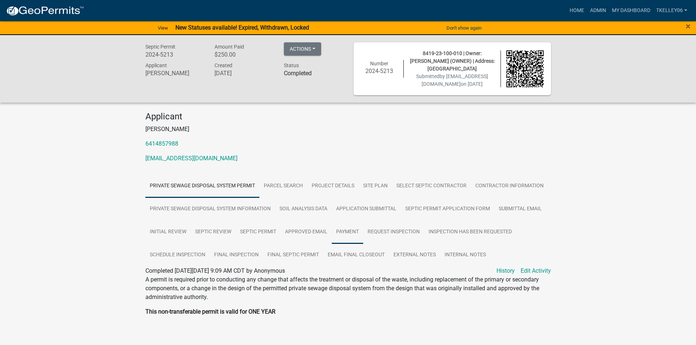
click at [355, 238] on link "Payment" at bounding box center [347, 232] width 31 height 23
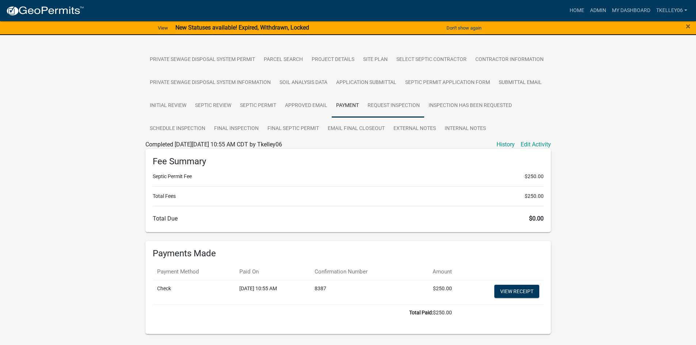
scroll to position [146, 0]
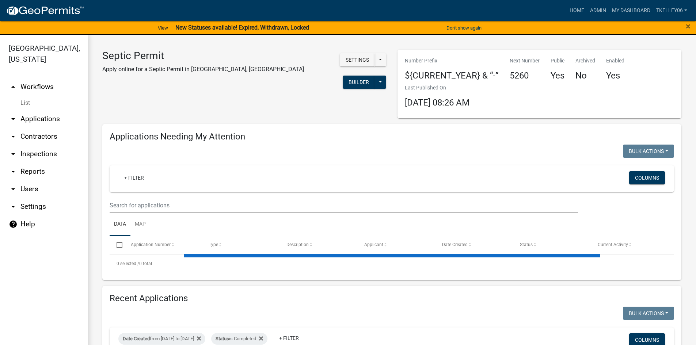
select select "3: 100"
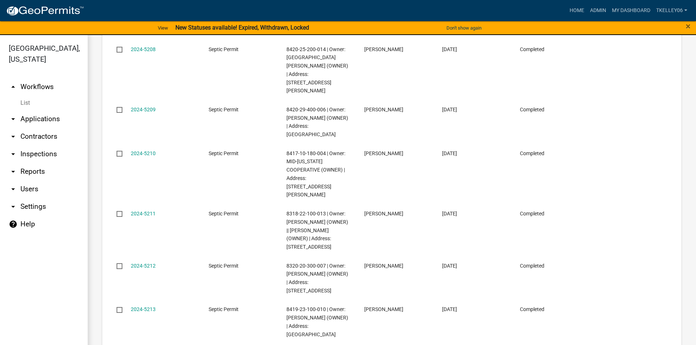
scroll to position [950, 0]
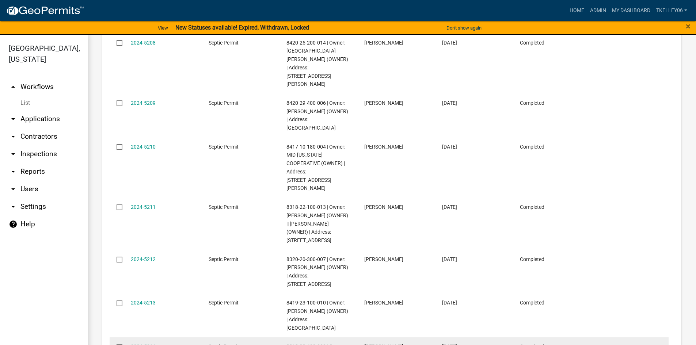
click at [138, 344] on link "2024-5214" at bounding box center [143, 347] width 25 height 6
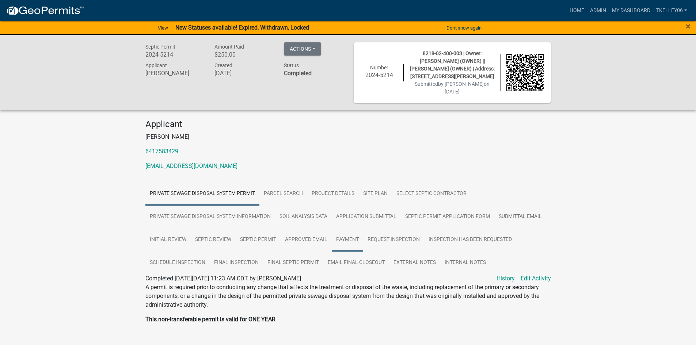
click at [358, 228] on link "Payment" at bounding box center [347, 239] width 31 height 23
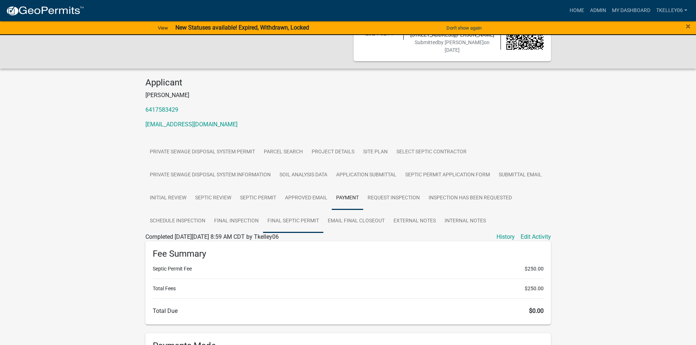
scroll to position [146, 0]
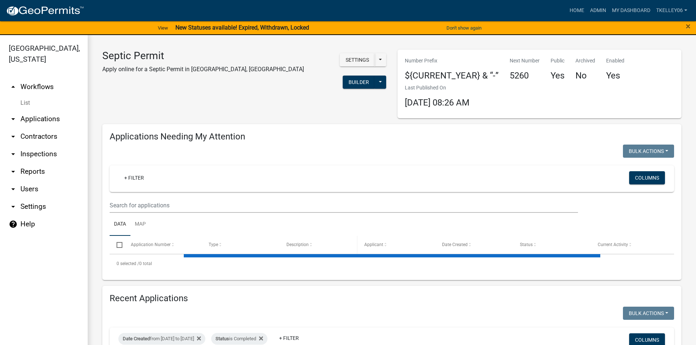
select select "3: 100"
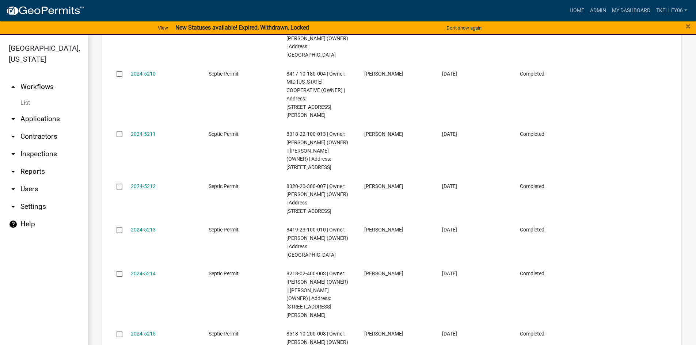
scroll to position [1059, 0]
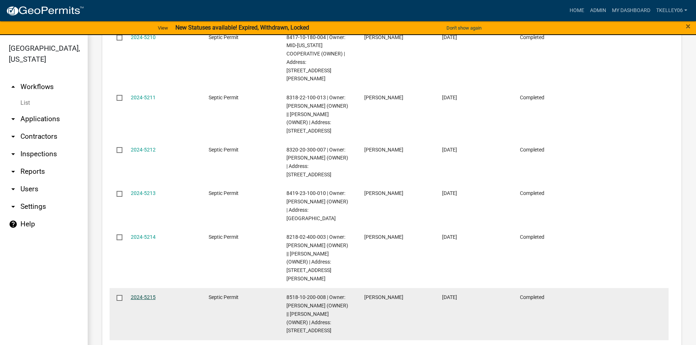
click at [146, 294] on link "2024-5215" at bounding box center [143, 297] width 25 height 6
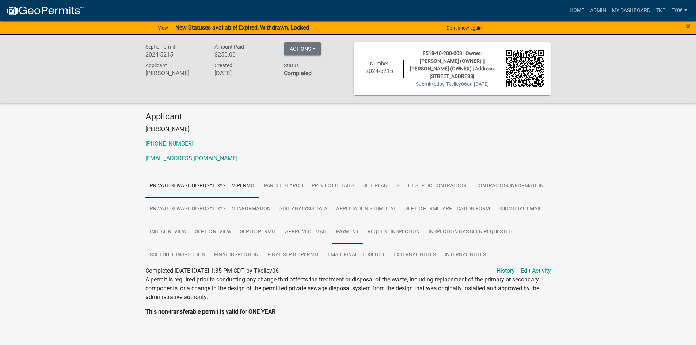
click at [351, 230] on link "Payment" at bounding box center [347, 232] width 31 height 23
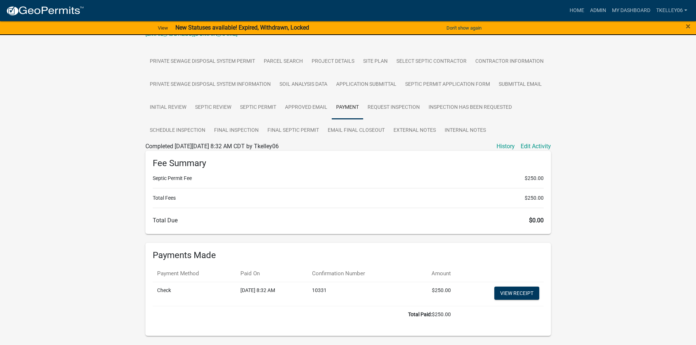
scroll to position [73, 0]
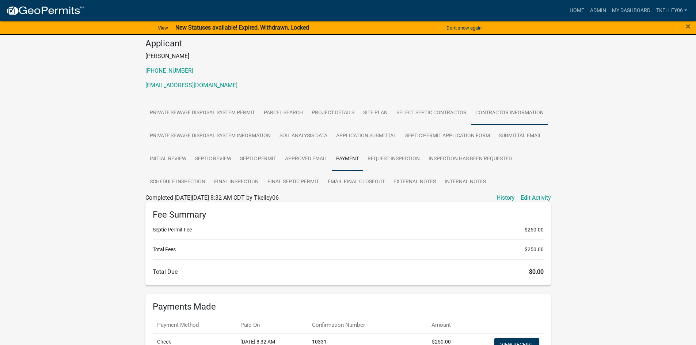
click at [489, 109] on link "Contractor Information" at bounding box center [509, 113] width 77 height 23
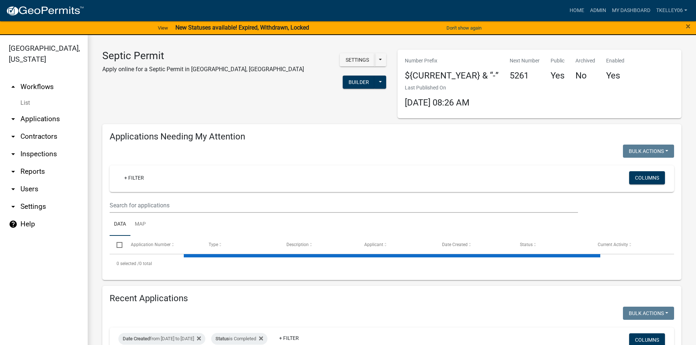
select select "3: 100"
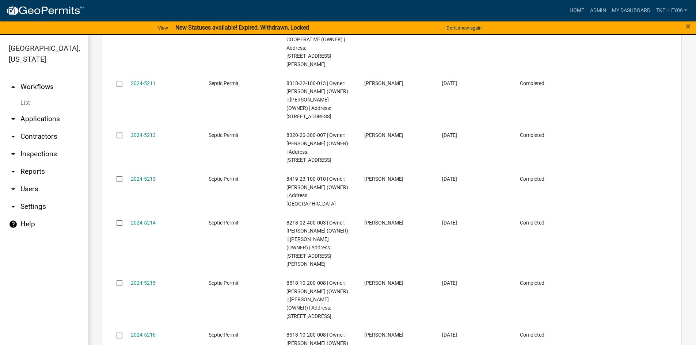
scroll to position [1132, 0]
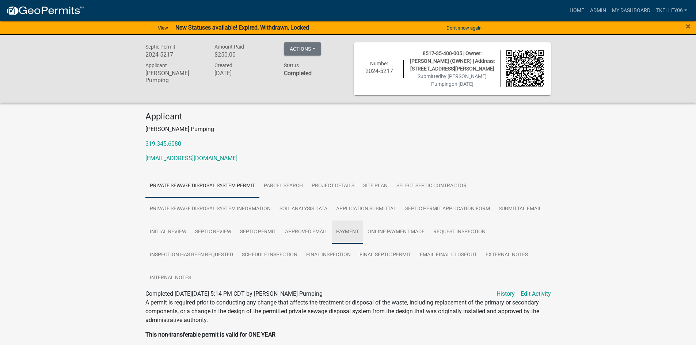
click at [354, 226] on link "Payment" at bounding box center [347, 232] width 31 height 23
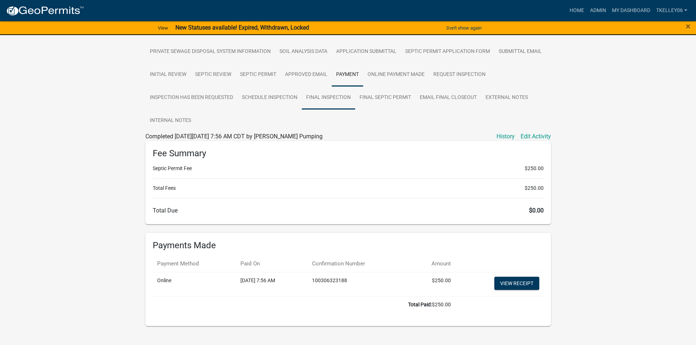
scroll to position [169, 0]
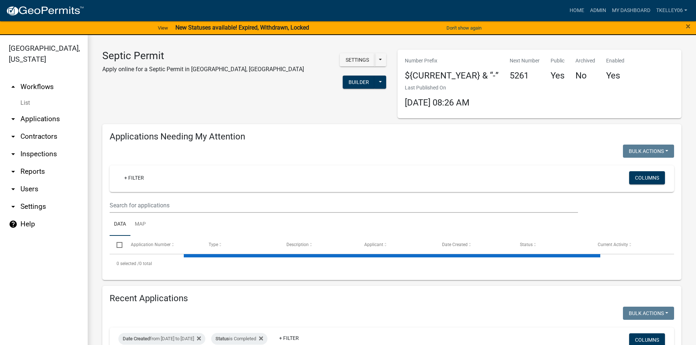
select select "3: 100"
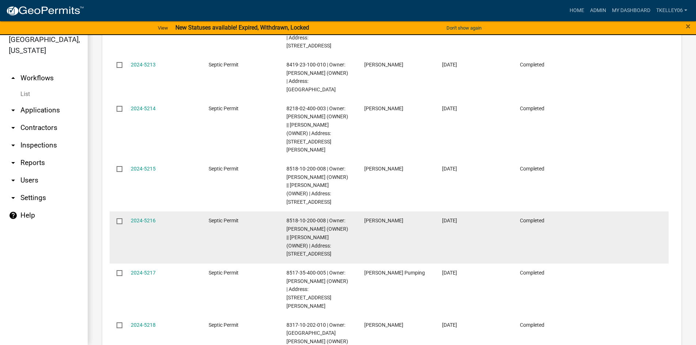
scroll to position [1242, 0]
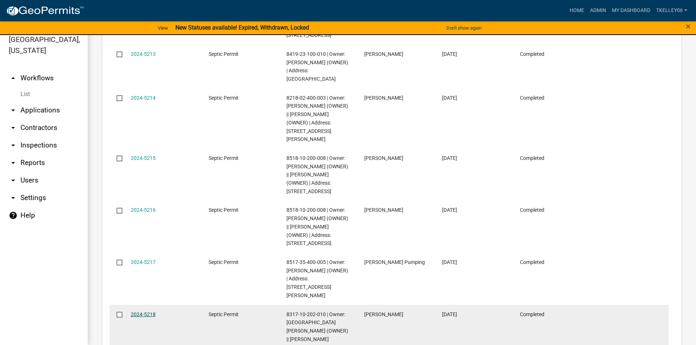
click at [145, 312] on link "2024-5218" at bounding box center [143, 315] width 25 height 6
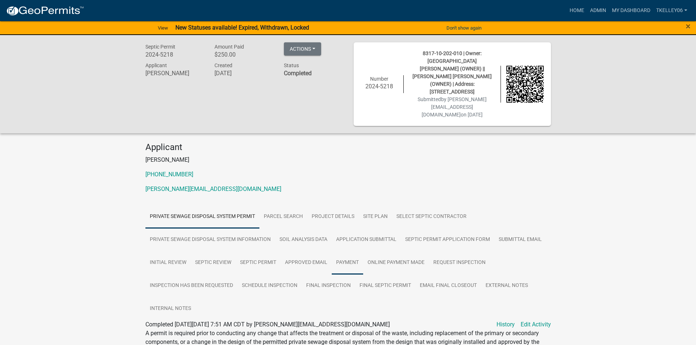
click at [339, 251] on link "Payment" at bounding box center [347, 262] width 31 height 23
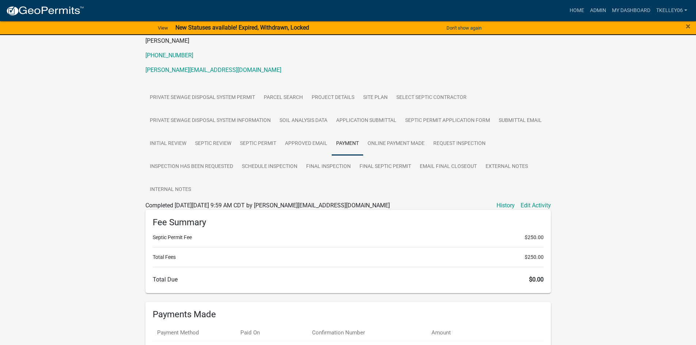
scroll to position [2, 0]
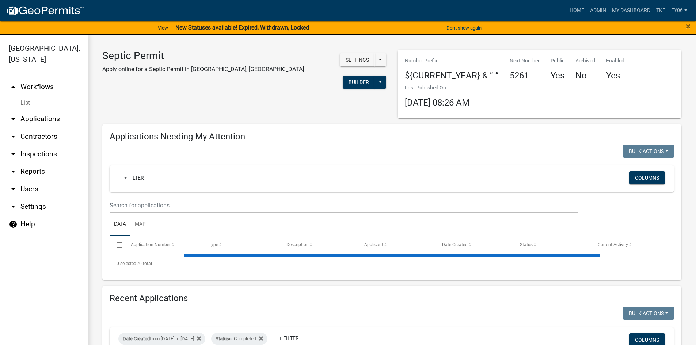
select select "3: 100"
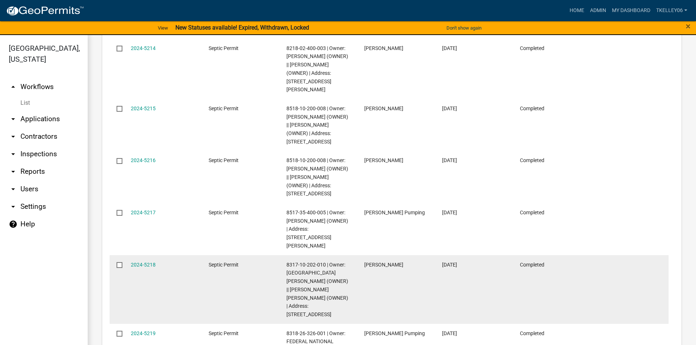
scroll to position [1315, 0]
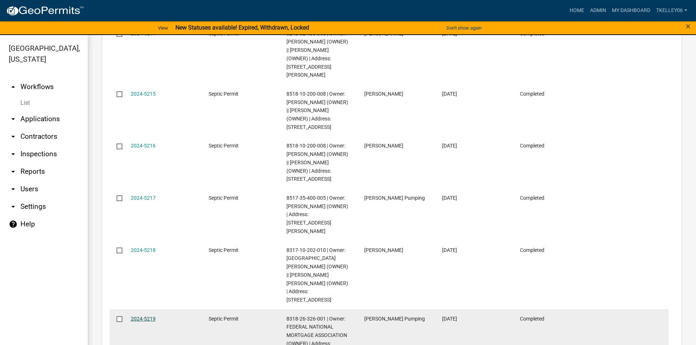
click at [135, 316] on link "2024-5219" at bounding box center [143, 319] width 25 height 6
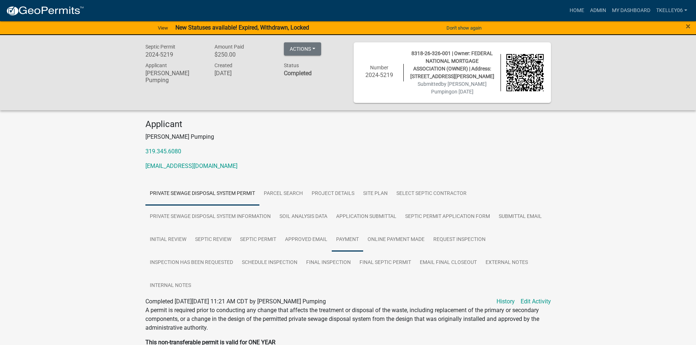
click at [340, 242] on link "Payment" at bounding box center [347, 239] width 31 height 23
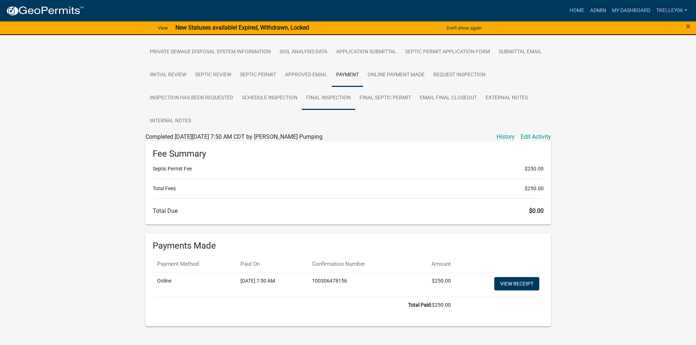
scroll to position [177, 0]
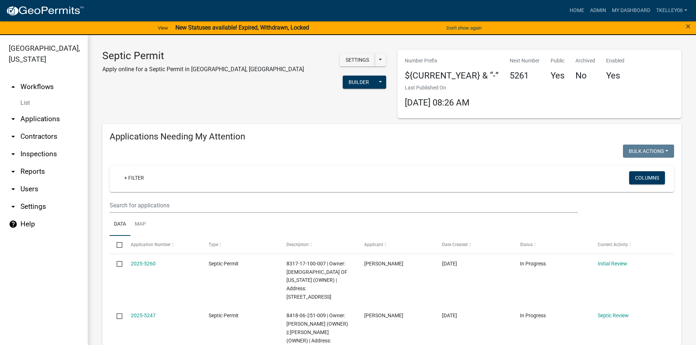
select select "3: 100"
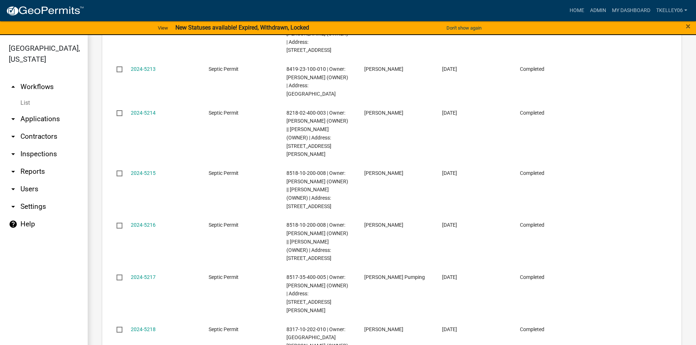
scroll to position [1315, 0]
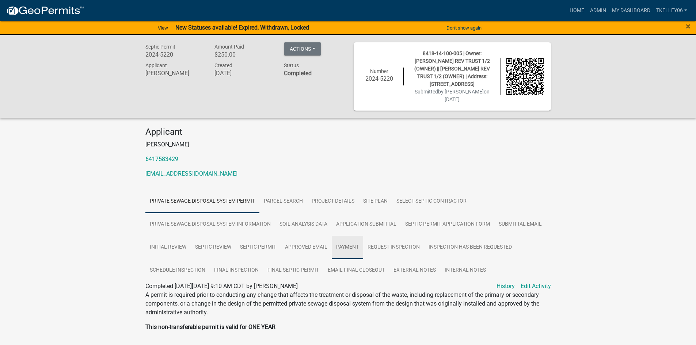
click at [349, 241] on link "Payment" at bounding box center [347, 247] width 31 height 23
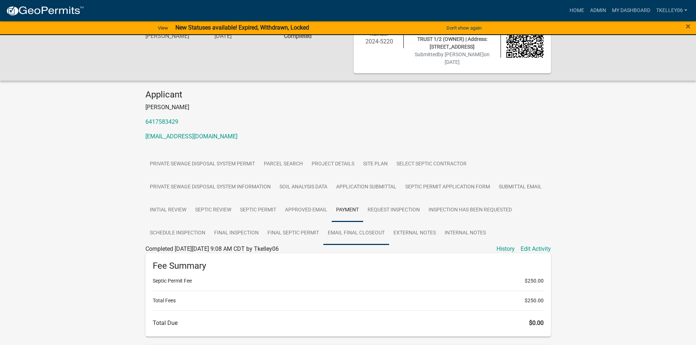
scroll to position [146, 0]
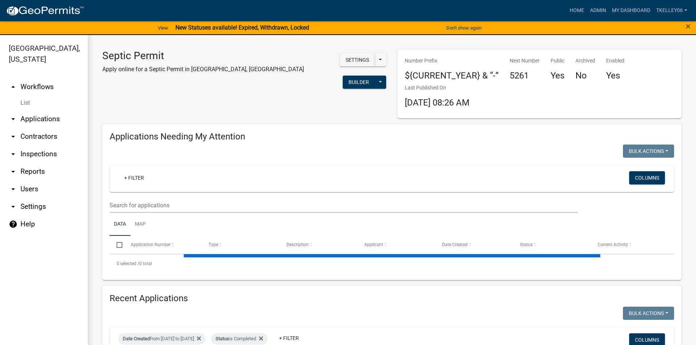
select select "3: 100"
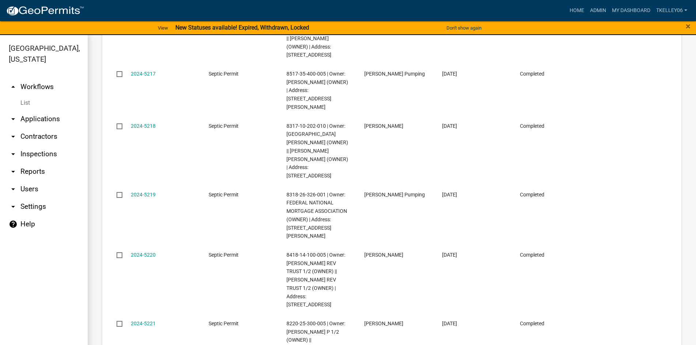
scroll to position [1424, 0]
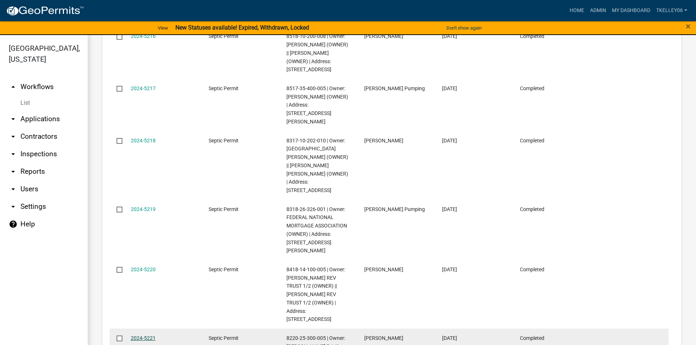
click at [145, 335] on link "2024-5221" at bounding box center [143, 338] width 25 height 6
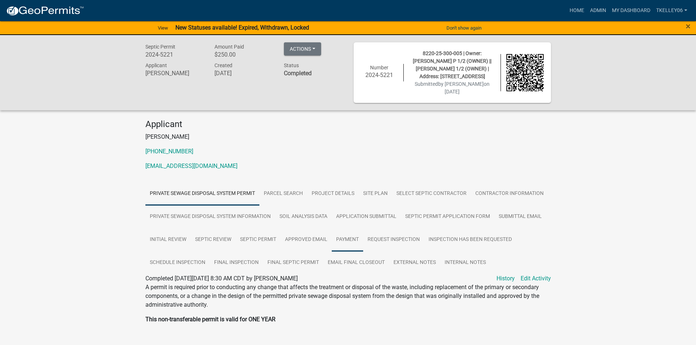
click at [343, 236] on link "Payment" at bounding box center [347, 239] width 31 height 23
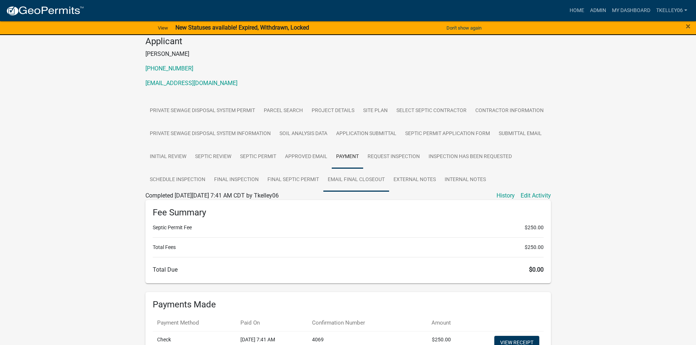
scroll to position [81, 0]
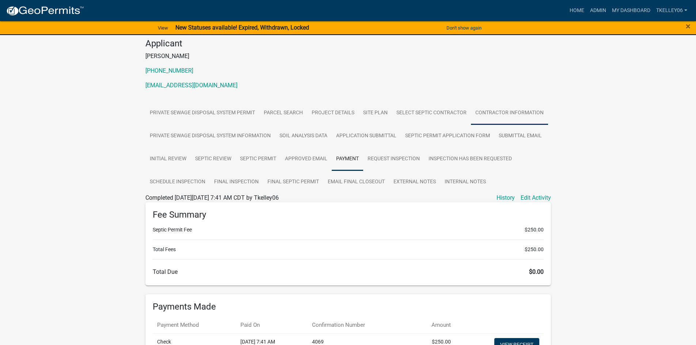
click at [512, 111] on link "Contractor Information" at bounding box center [509, 113] width 77 height 23
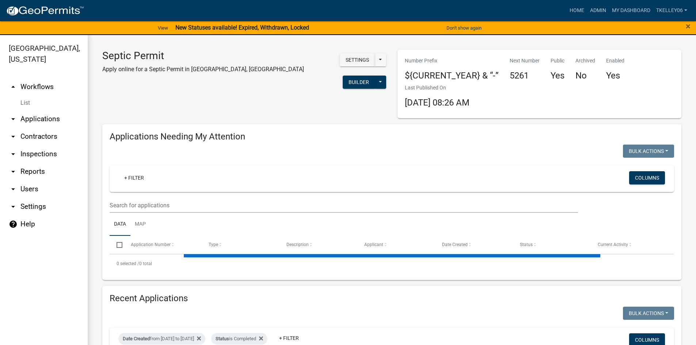
select select "3: 100"
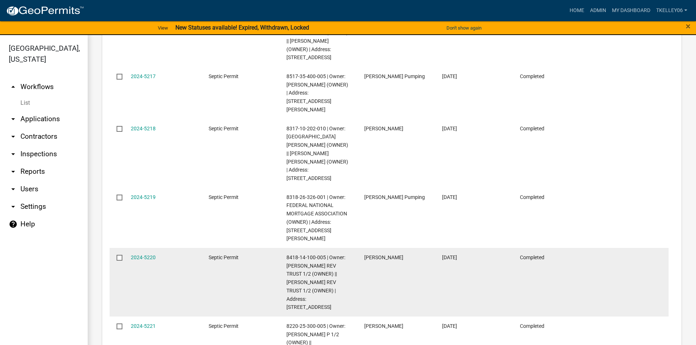
scroll to position [1461, 0]
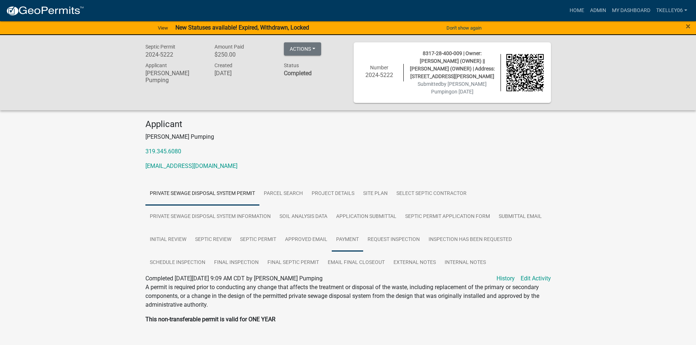
click at [347, 228] on link "Payment" at bounding box center [347, 239] width 31 height 23
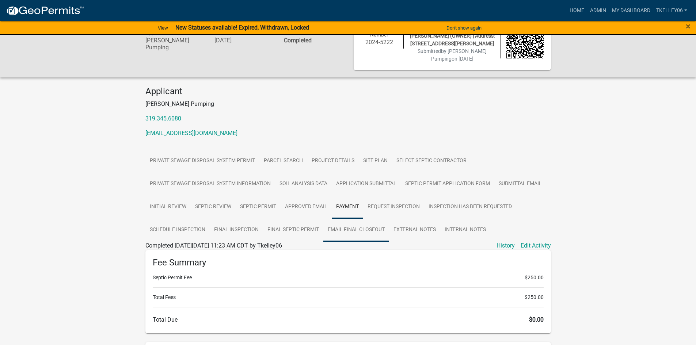
scroll to position [110, 0]
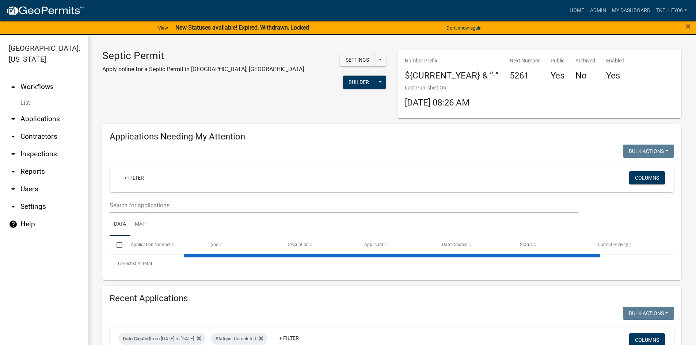
select select "3: 100"
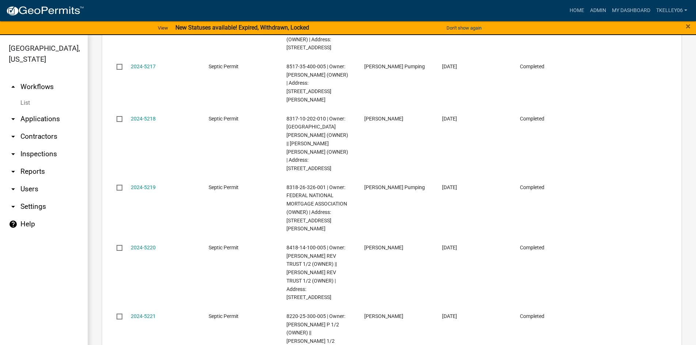
scroll to position [1461, 0]
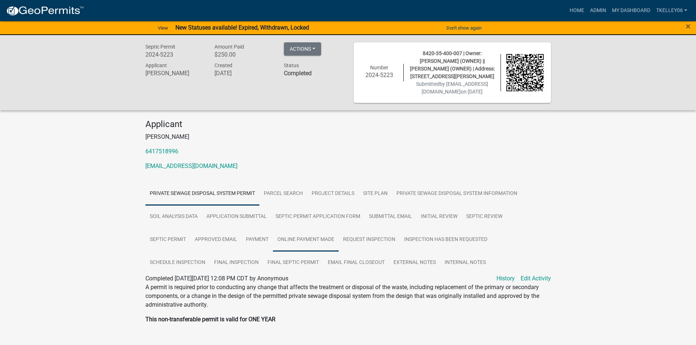
click at [300, 245] on link "Online Payment Made" at bounding box center [306, 239] width 66 height 23
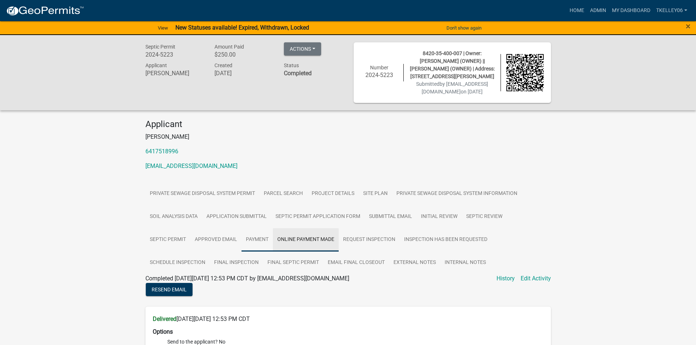
click at [259, 248] on link "Payment" at bounding box center [256, 239] width 31 height 23
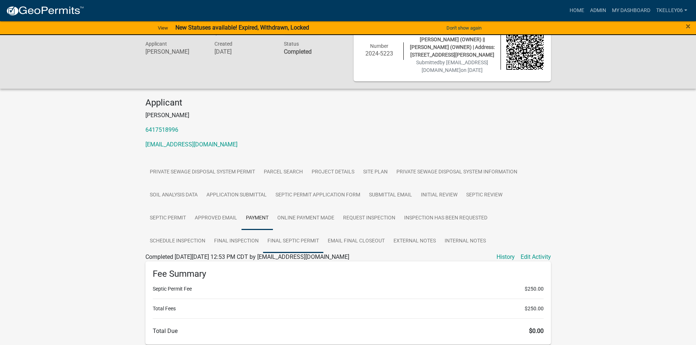
scroll to position [146, 0]
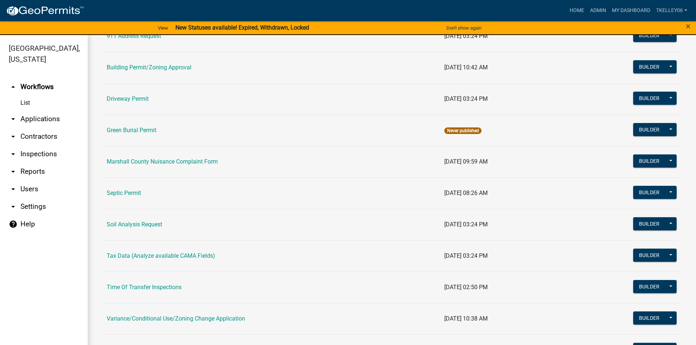
scroll to position [73, 0]
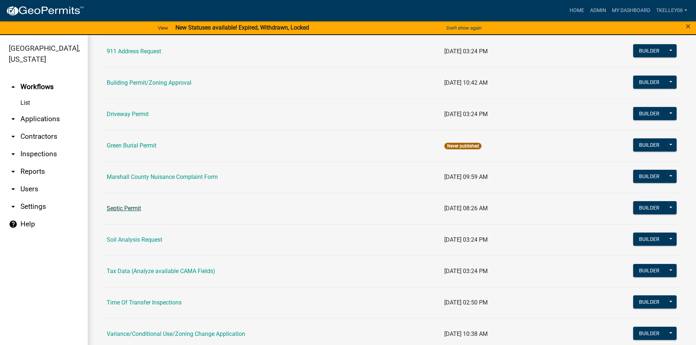
click at [125, 209] on link "Septic Permit" at bounding box center [124, 208] width 34 height 7
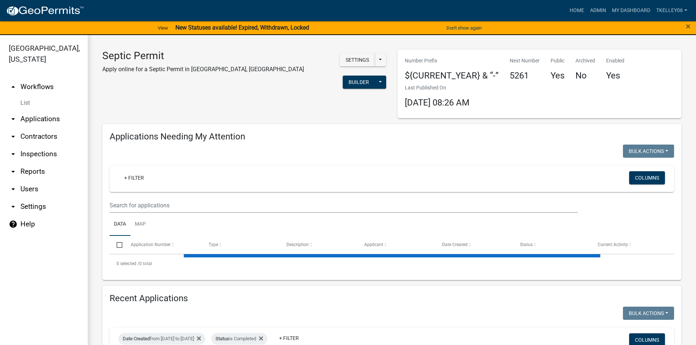
select select "3: 100"
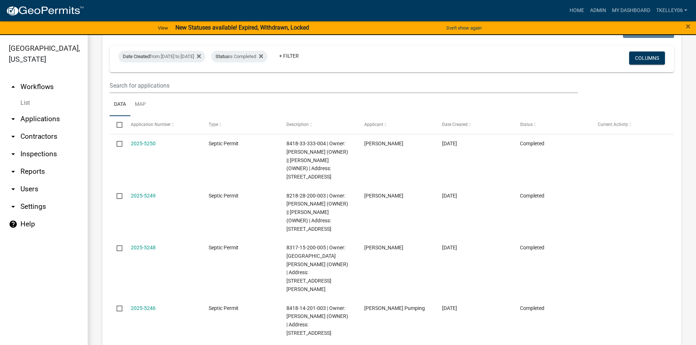
scroll to position [438, 0]
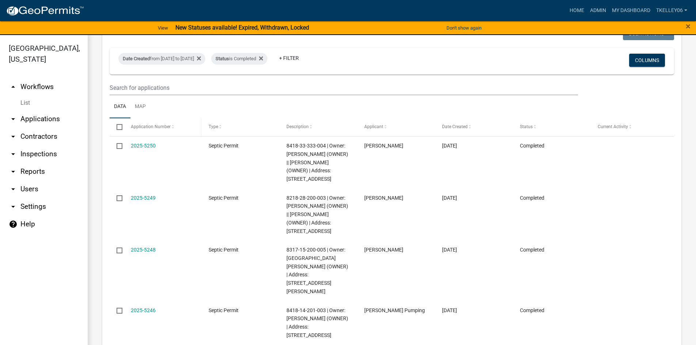
click at [164, 124] on span "Application Number" at bounding box center [151, 126] width 40 height 5
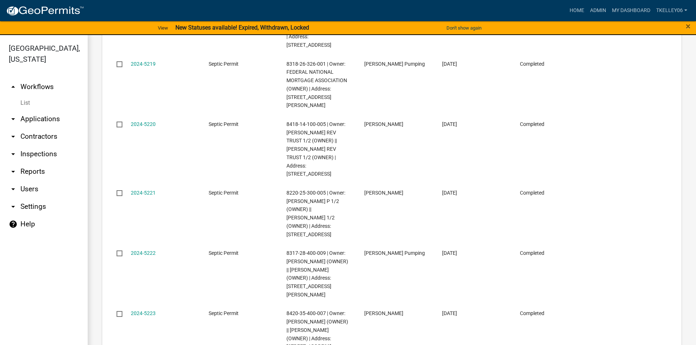
scroll to position [1570, 0]
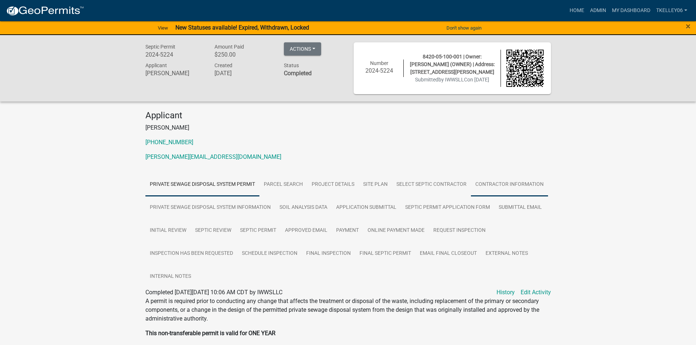
click at [498, 183] on link "Contractor Information" at bounding box center [509, 184] width 77 height 23
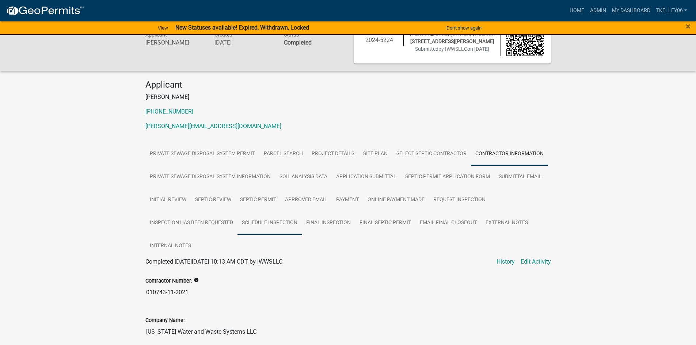
scroll to position [110, 0]
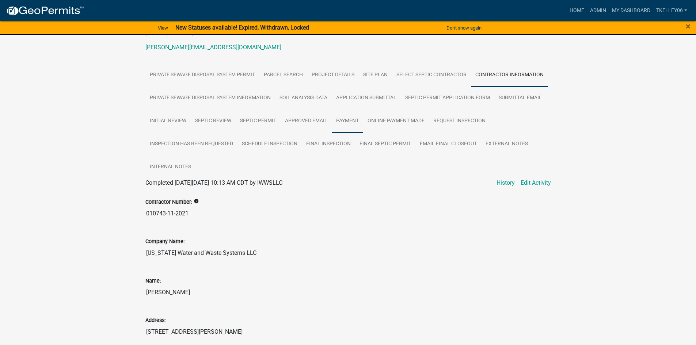
click at [344, 119] on link "Payment" at bounding box center [347, 121] width 31 height 23
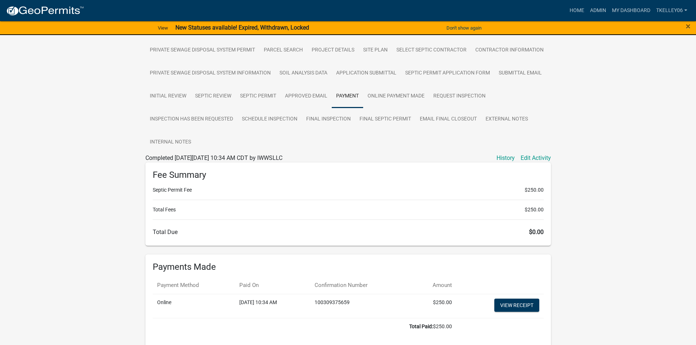
scroll to position [169, 0]
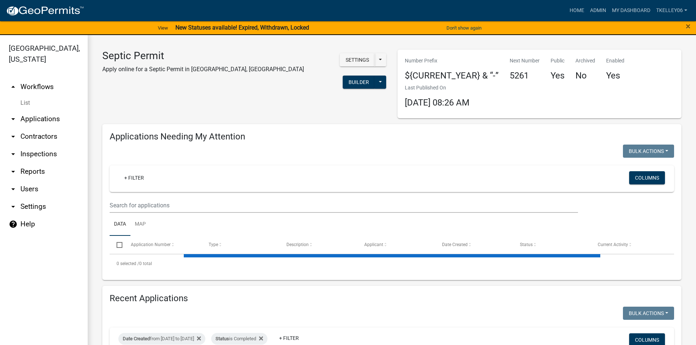
select select "3: 100"
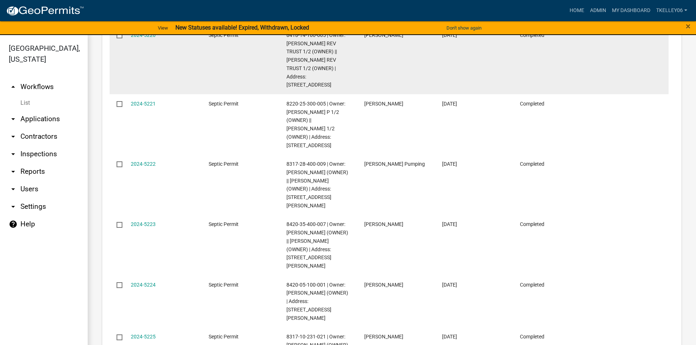
scroll to position [1643, 0]
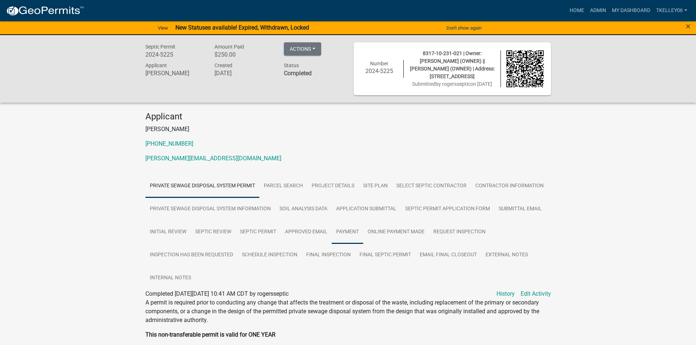
click at [348, 242] on link "Payment" at bounding box center [347, 232] width 31 height 23
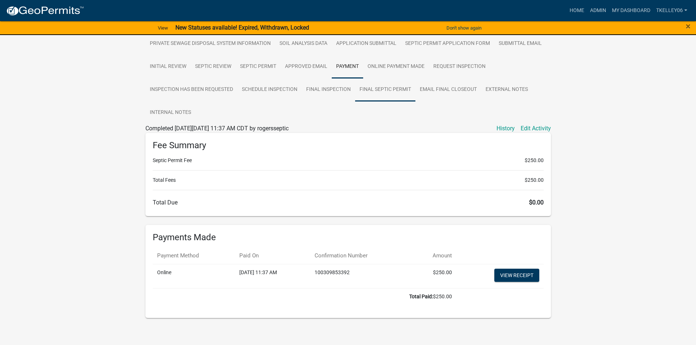
scroll to position [177, 0]
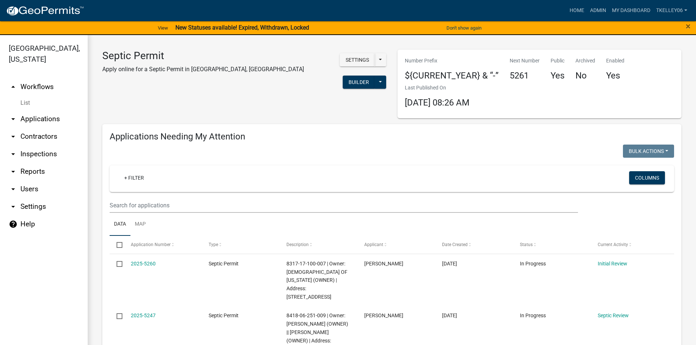
select select "3: 100"
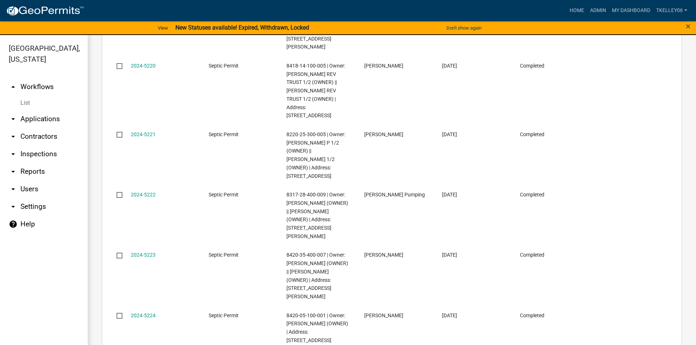
scroll to position [1643, 0]
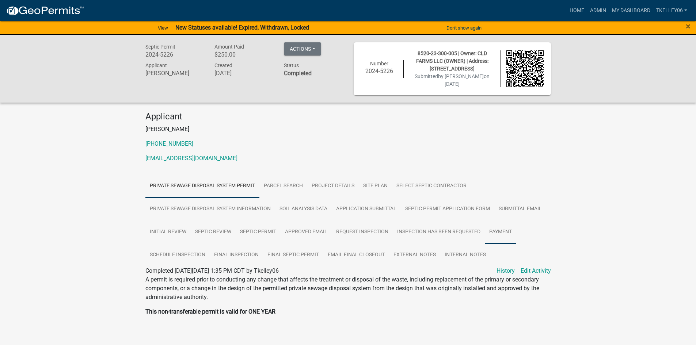
click at [492, 225] on link "Payment" at bounding box center [500, 232] width 31 height 23
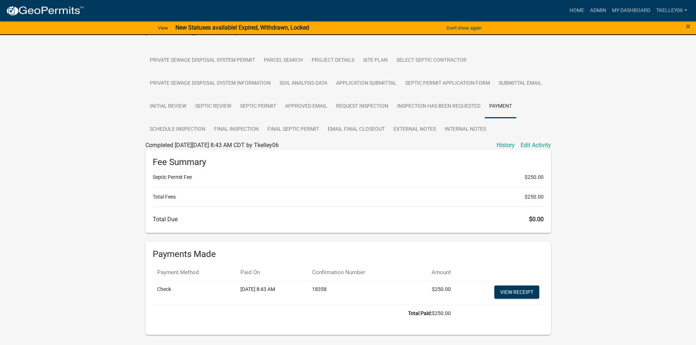
scroll to position [145, 0]
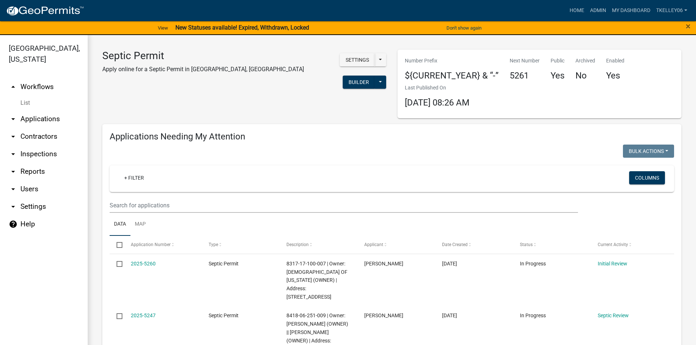
select select "3: 100"
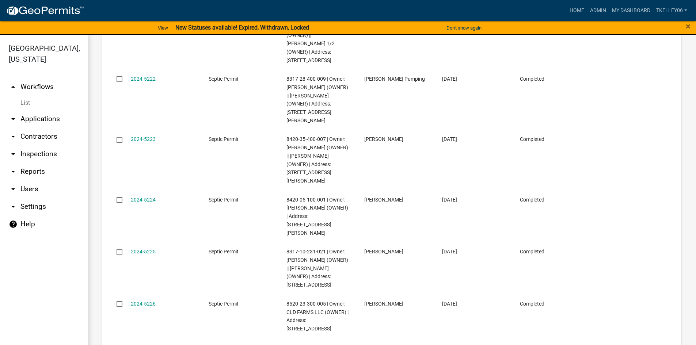
scroll to position [1753, 0]
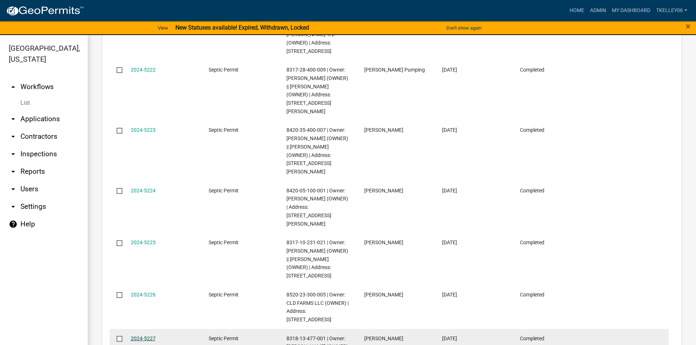
click at [150, 336] on link "2024-5227" at bounding box center [143, 339] width 25 height 6
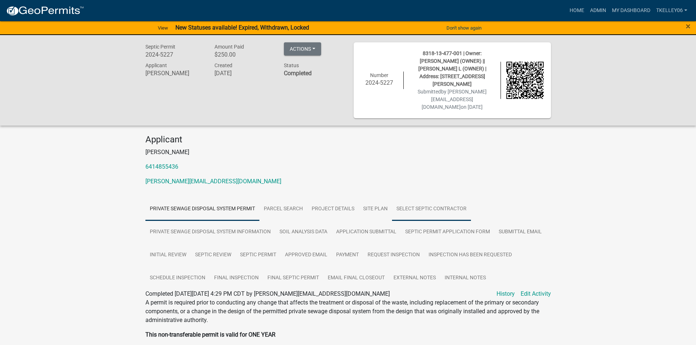
click at [430, 202] on link "Select Septic Contractor" at bounding box center [431, 209] width 79 height 23
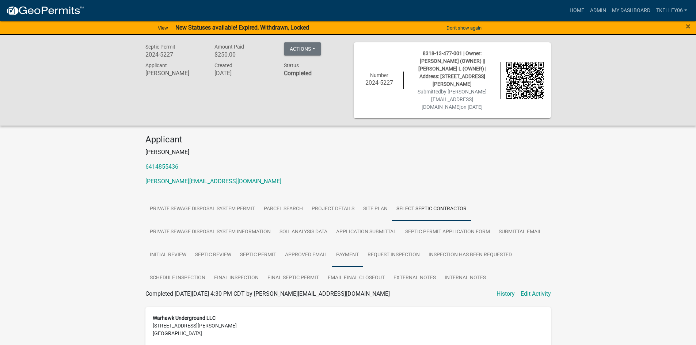
click at [349, 249] on link "Payment" at bounding box center [347, 255] width 31 height 23
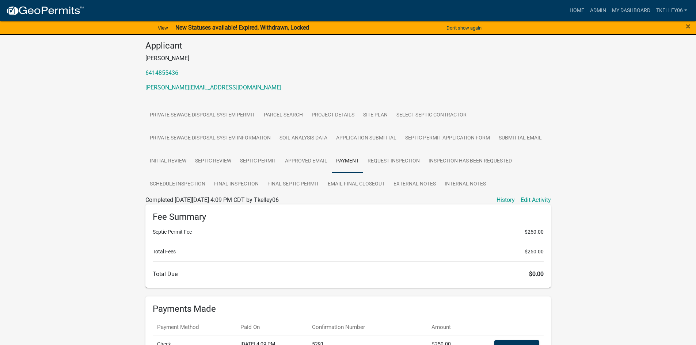
scroll to position [146, 0]
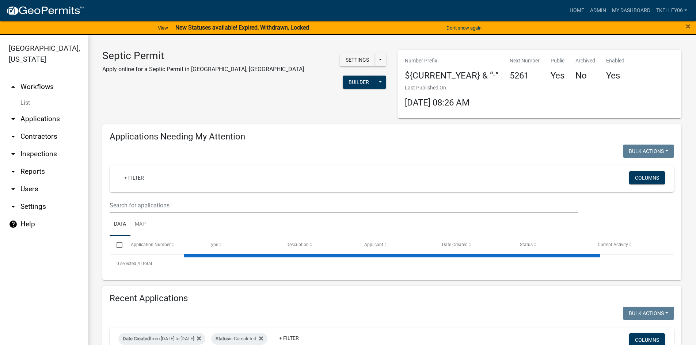
select select "3: 100"
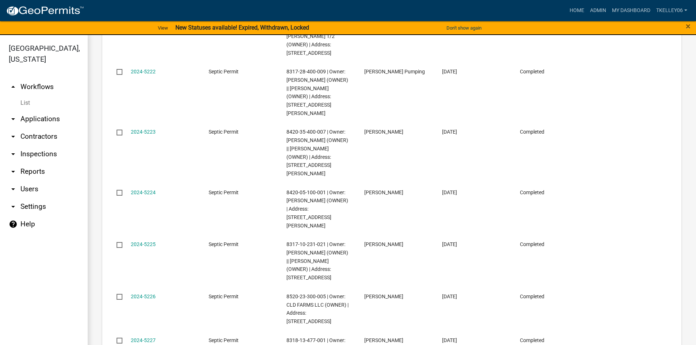
scroll to position [1790, 0]
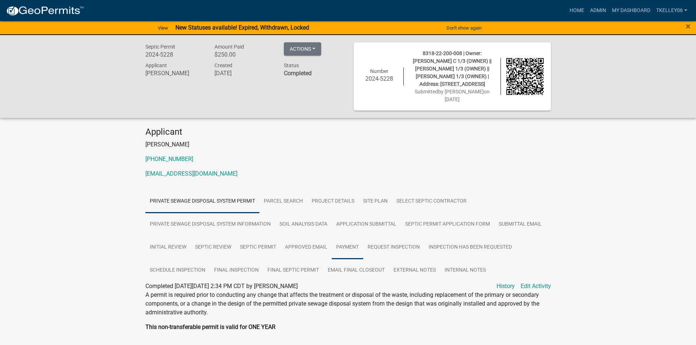
click at [353, 237] on link "Payment" at bounding box center [347, 247] width 31 height 23
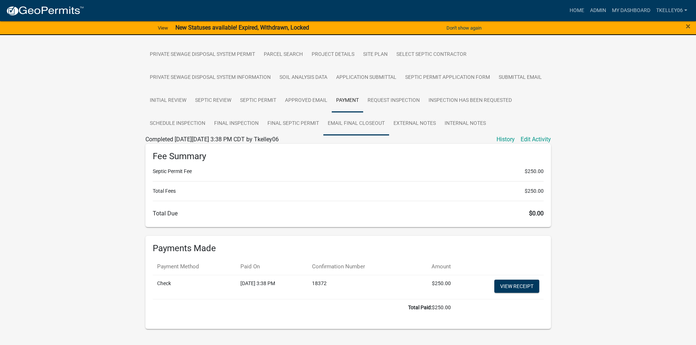
scroll to position [154, 0]
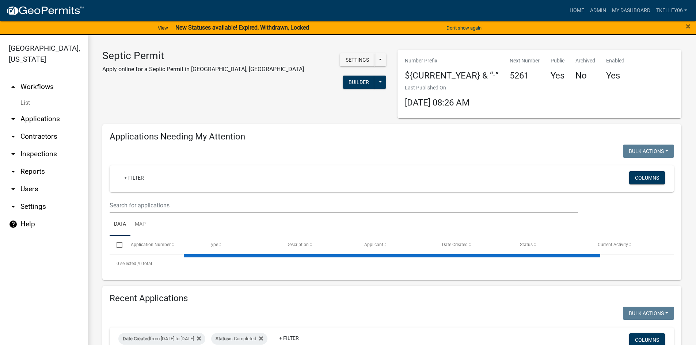
select select "3: 100"
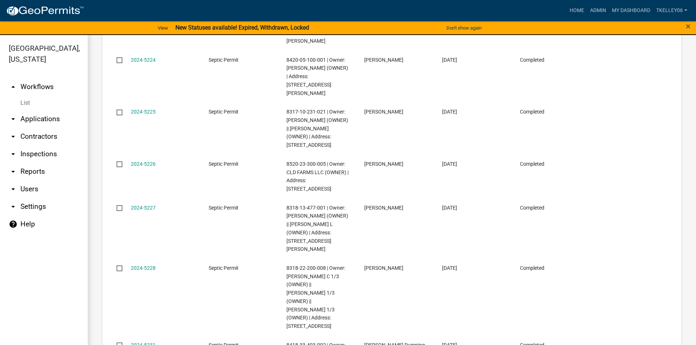
scroll to position [1899, 0]
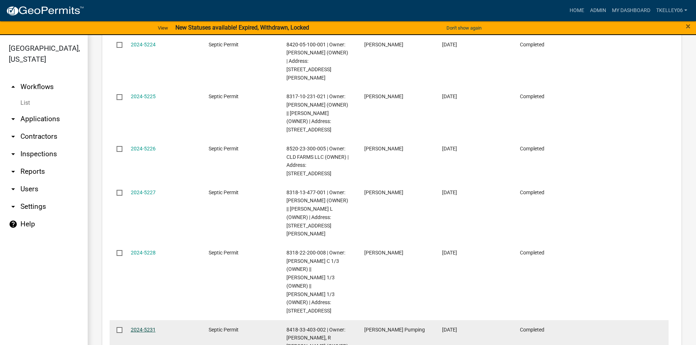
click at [144, 327] on link "2024-5231" at bounding box center [143, 330] width 25 height 6
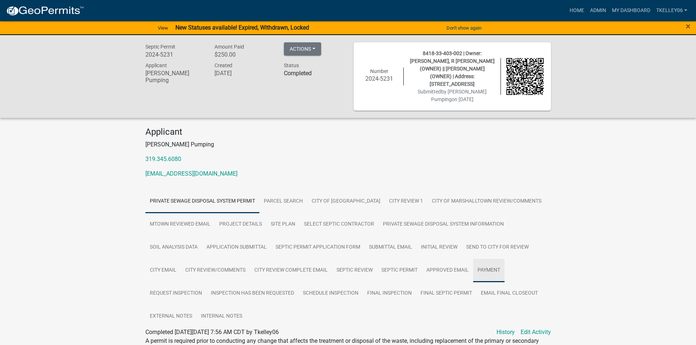
click at [473, 282] on link "Payment" at bounding box center [488, 270] width 31 height 23
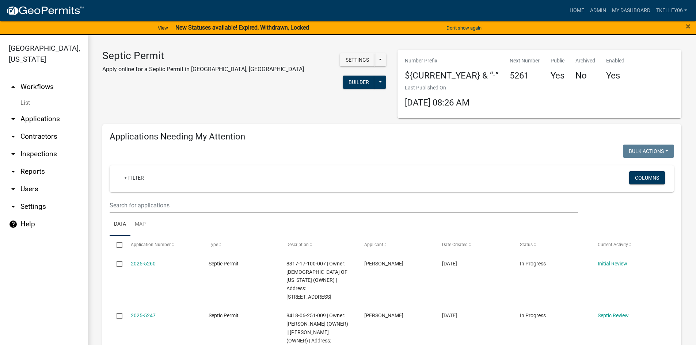
select select "3: 100"
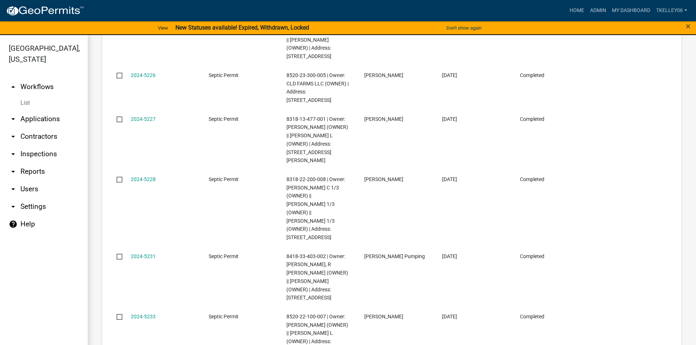
scroll to position [1972, 0]
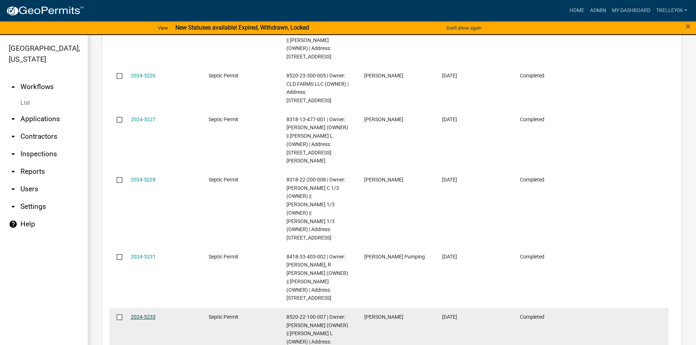
click at [138, 314] on link "2024-5233" at bounding box center [143, 317] width 25 height 6
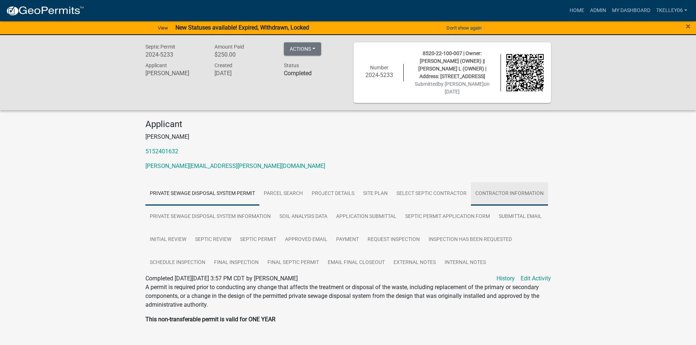
click at [489, 182] on link "Contractor Information" at bounding box center [509, 193] width 77 height 23
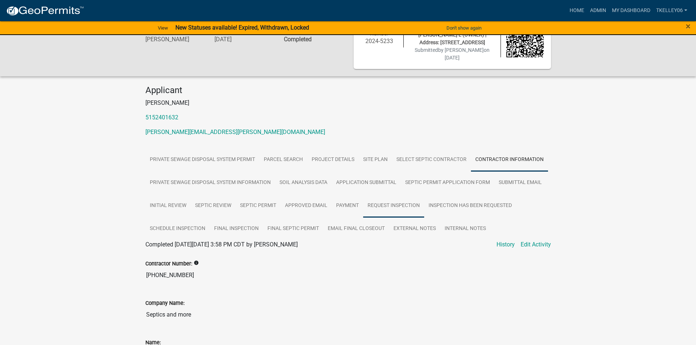
scroll to position [146, 0]
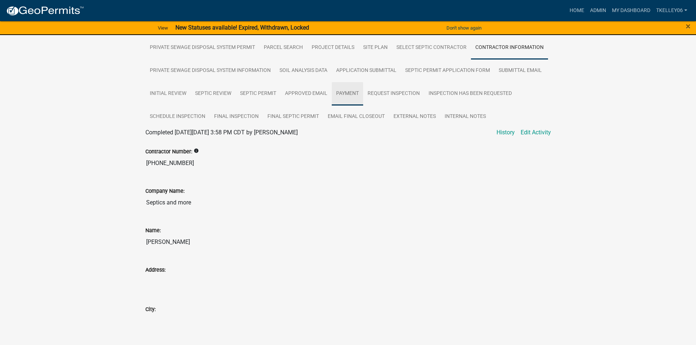
click at [341, 88] on link "Payment" at bounding box center [347, 93] width 31 height 23
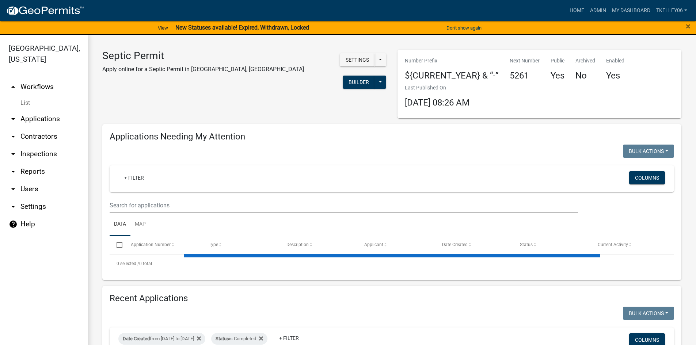
select select "3: 100"
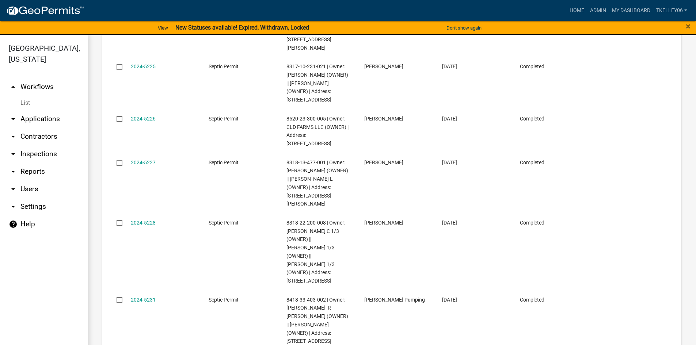
scroll to position [1936, 0]
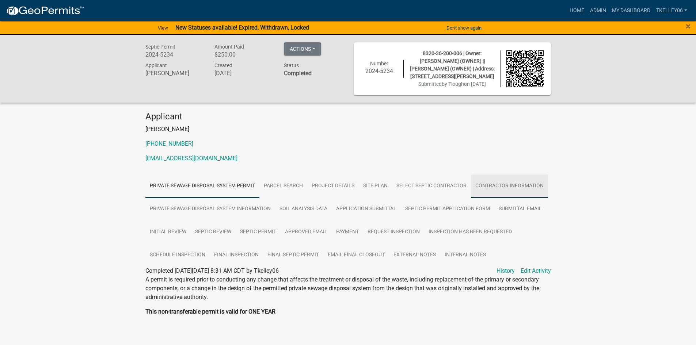
click at [501, 185] on link "Contractor Information" at bounding box center [509, 186] width 77 height 23
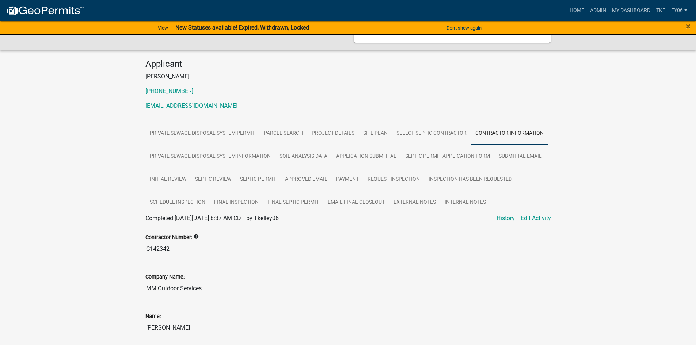
scroll to position [110, 0]
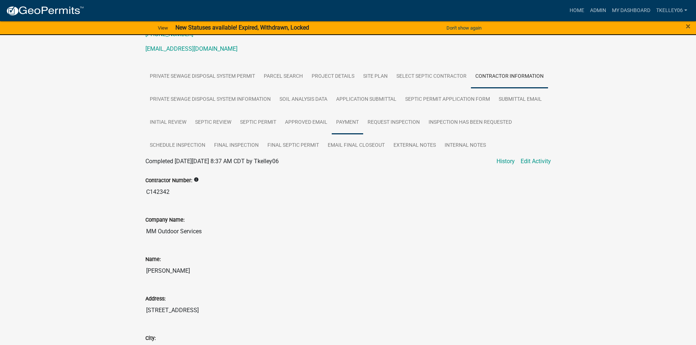
click at [356, 125] on link "Payment" at bounding box center [347, 122] width 31 height 23
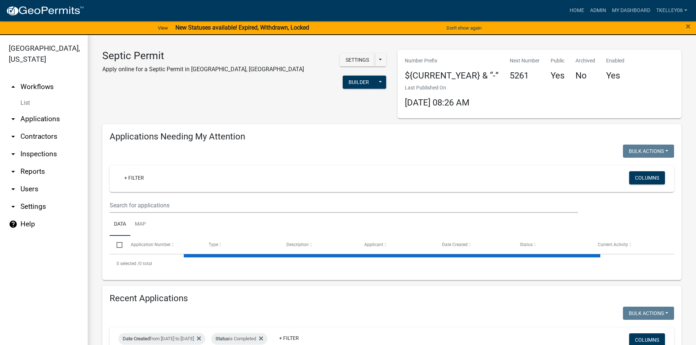
select select "3: 100"
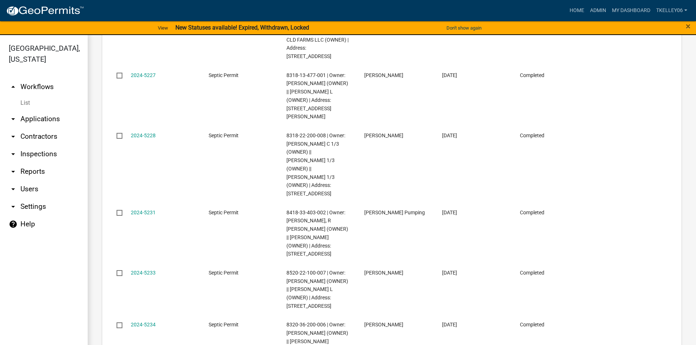
scroll to position [2009, 0]
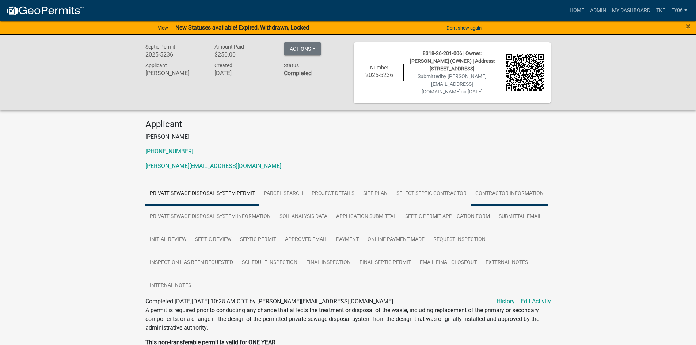
click at [491, 189] on link "Contractor Information" at bounding box center [509, 193] width 77 height 23
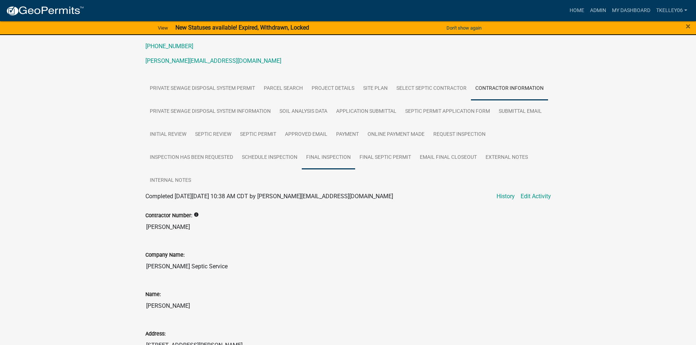
scroll to position [110, 0]
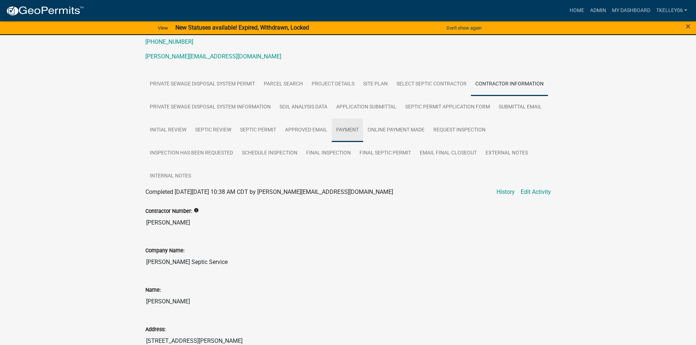
click at [349, 129] on link "Payment" at bounding box center [347, 130] width 31 height 23
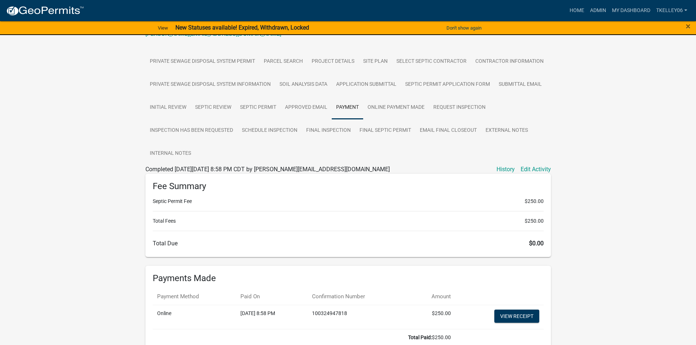
scroll to position [177, 0]
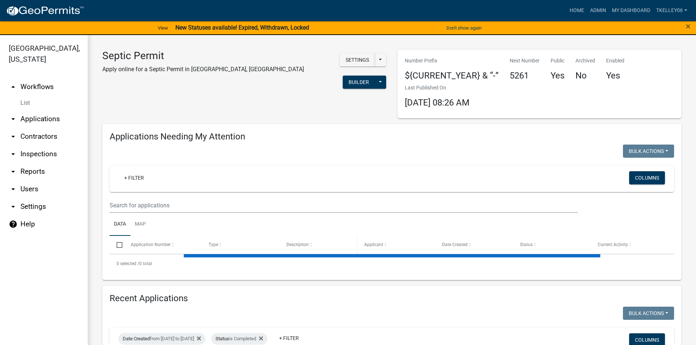
select select "3: 100"
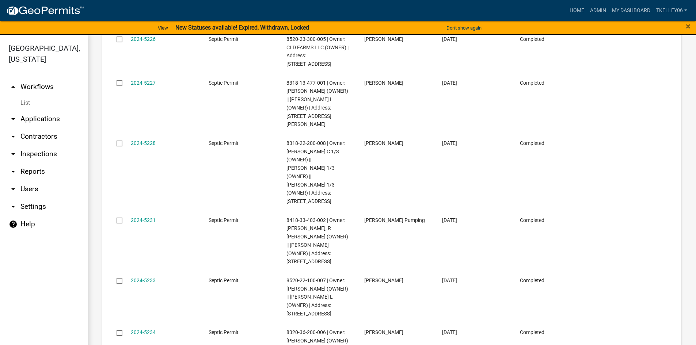
scroll to position [2045, 0]
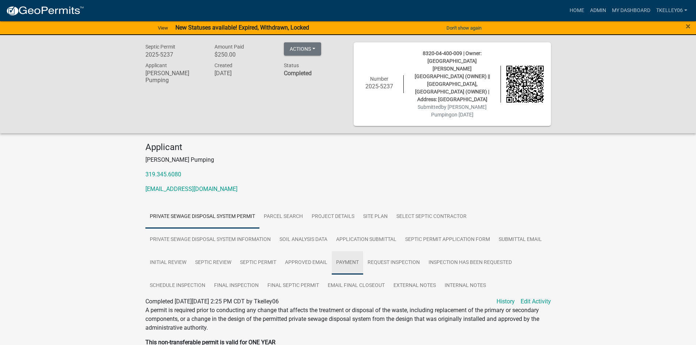
click at [338, 251] on link "Payment" at bounding box center [347, 262] width 31 height 23
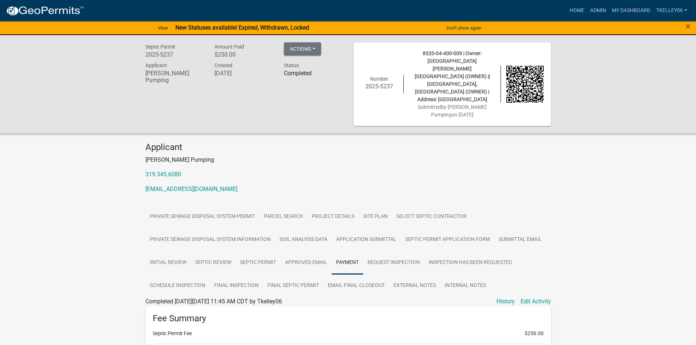
scroll to position [146, 0]
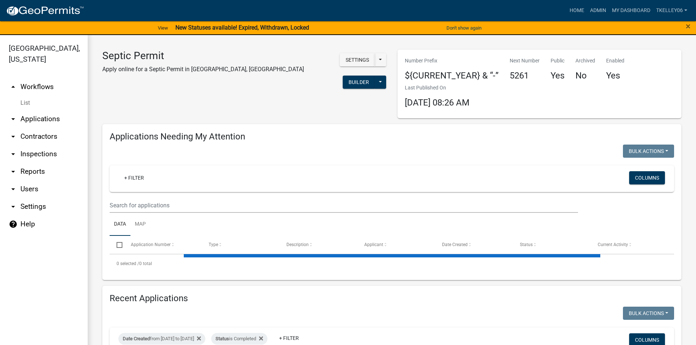
select select "3: 100"
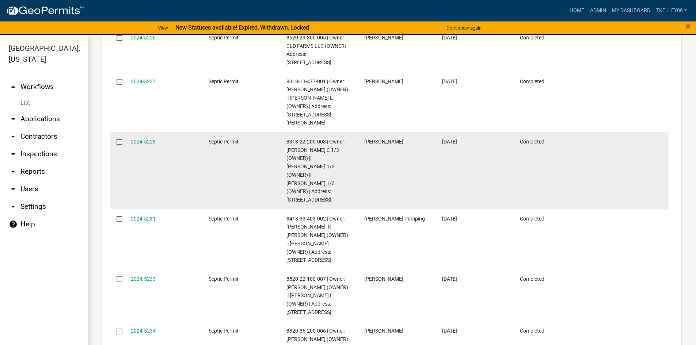
scroll to position [2045, 0]
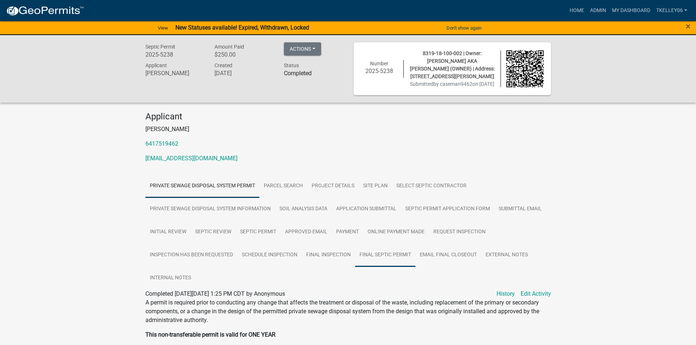
click at [403, 266] on link "Final Septic Permit" at bounding box center [385, 255] width 60 height 23
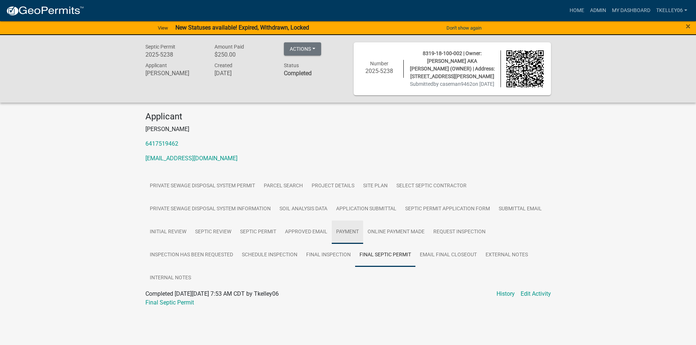
click at [352, 241] on link "Payment" at bounding box center [347, 232] width 31 height 23
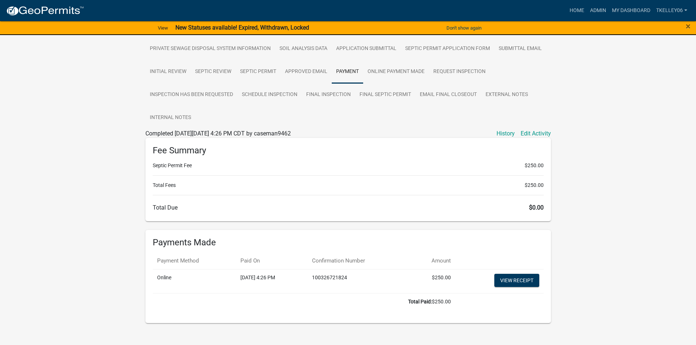
scroll to position [177, 0]
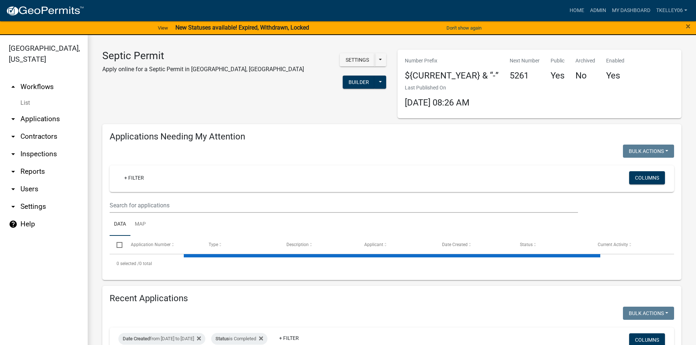
select select "3: 100"
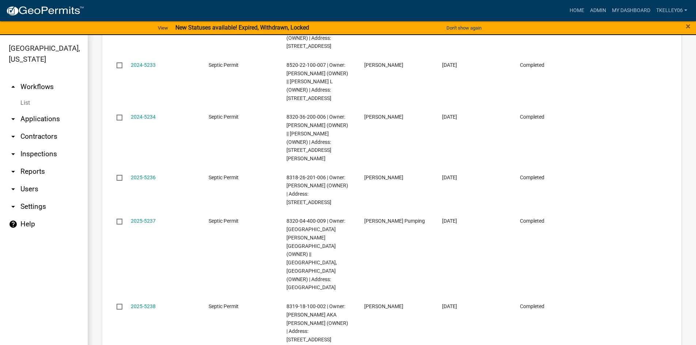
scroll to position [2228, 0]
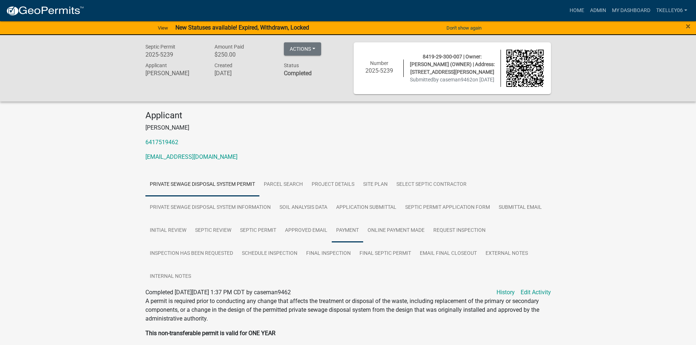
click at [350, 230] on link "Payment" at bounding box center [347, 230] width 31 height 23
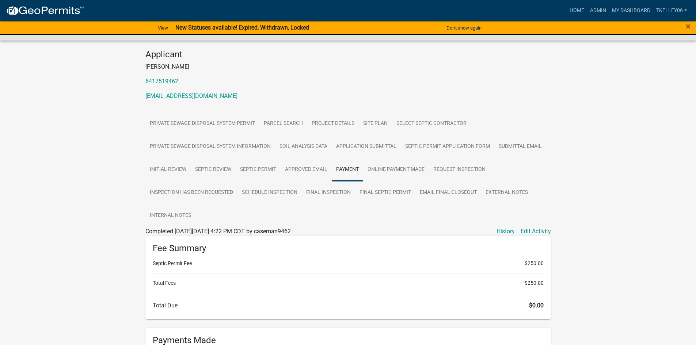
scroll to position [169, 0]
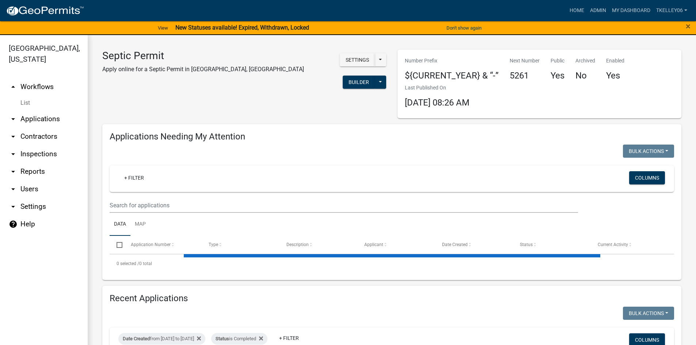
select select "3: 100"
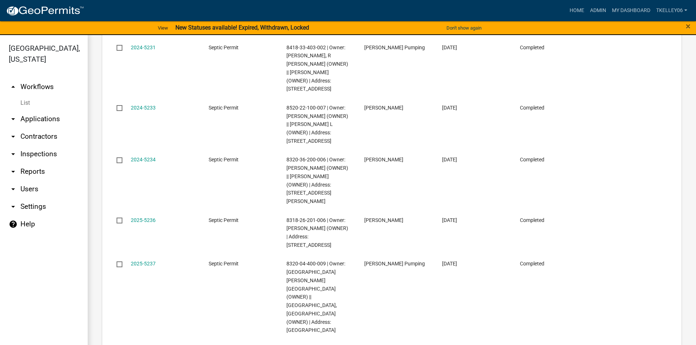
scroll to position [2191, 0]
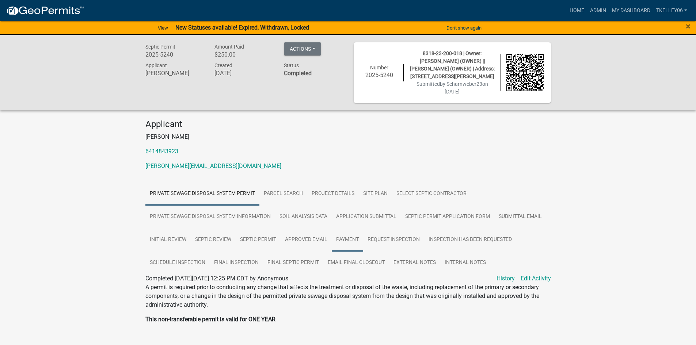
click at [353, 241] on link "Payment" at bounding box center [347, 239] width 31 height 23
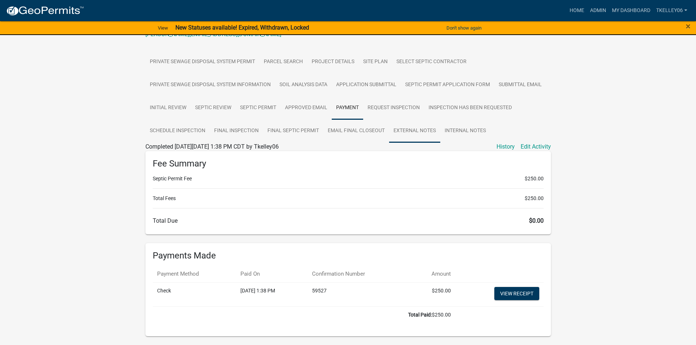
scroll to position [154, 0]
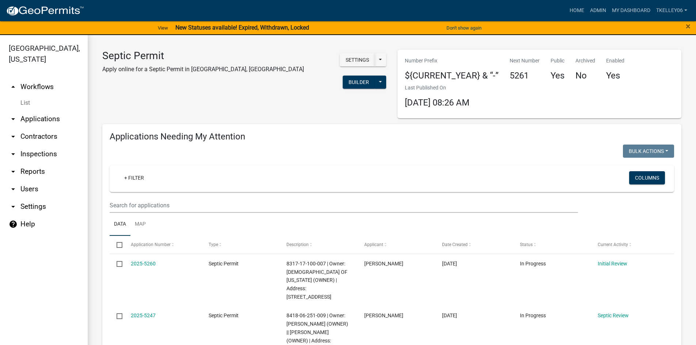
select select "3: 100"
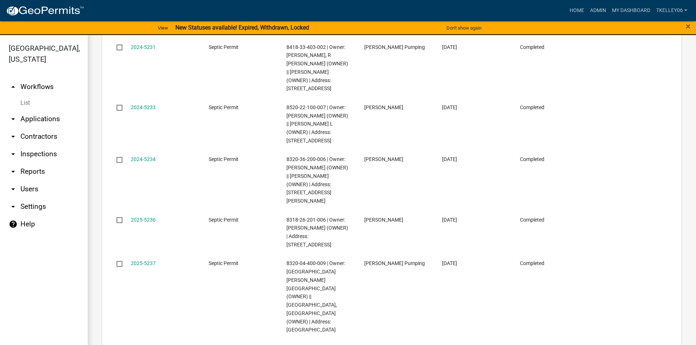
scroll to position [2228, 0]
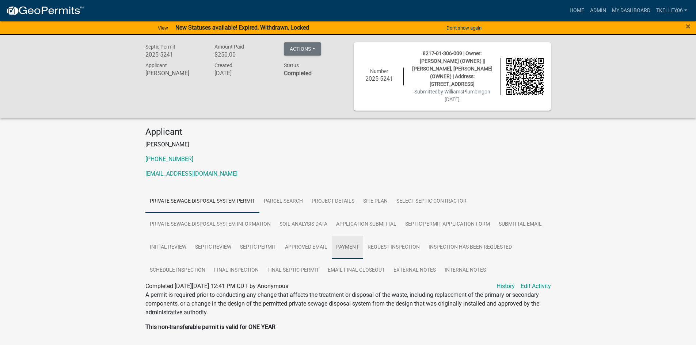
click at [345, 240] on link "Payment" at bounding box center [347, 247] width 31 height 23
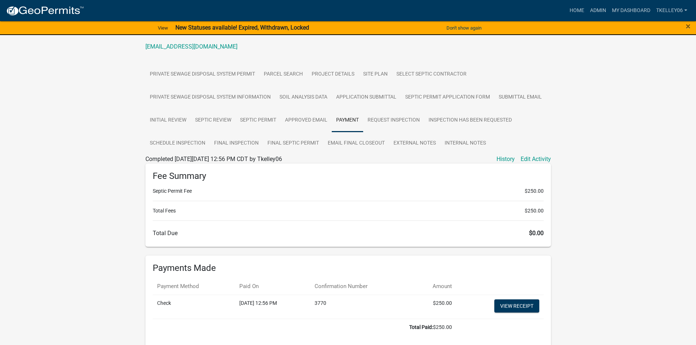
scroll to position [146, 0]
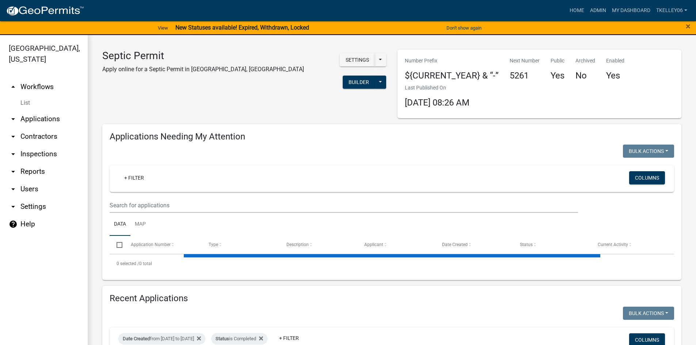
select select "3: 100"
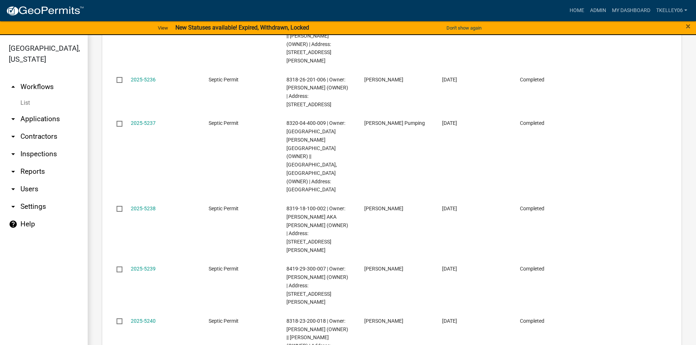
scroll to position [2308, 0]
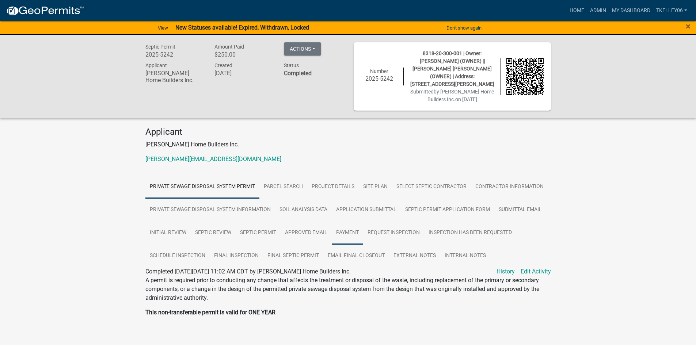
click at [350, 230] on link "Payment" at bounding box center [347, 232] width 31 height 23
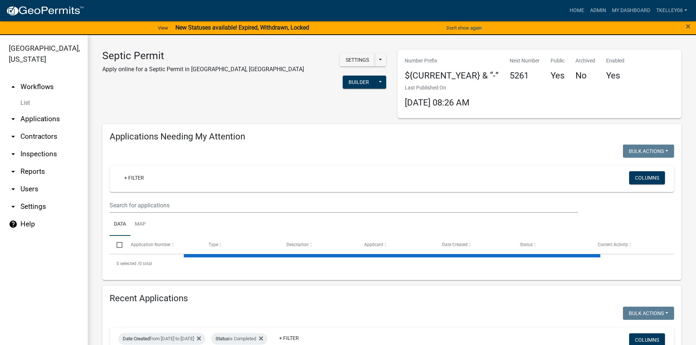
select select "3: 100"
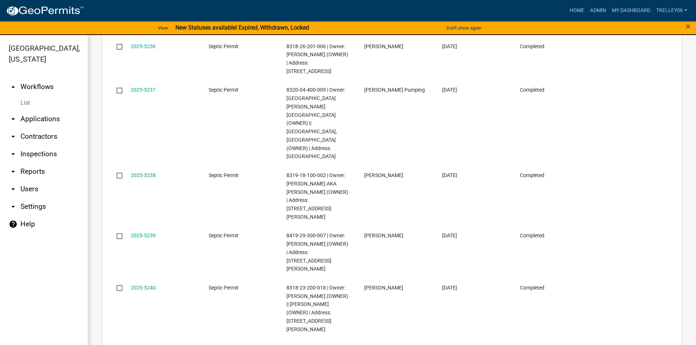
scroll to position [2418, 0]
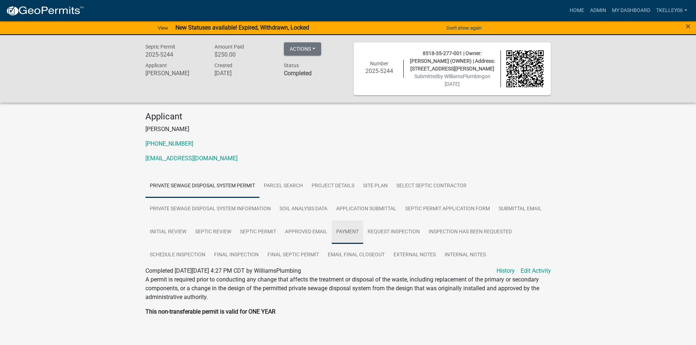
click at [343, 230] on link "Payment" at bounding box center [347, 232] width 31 height 23
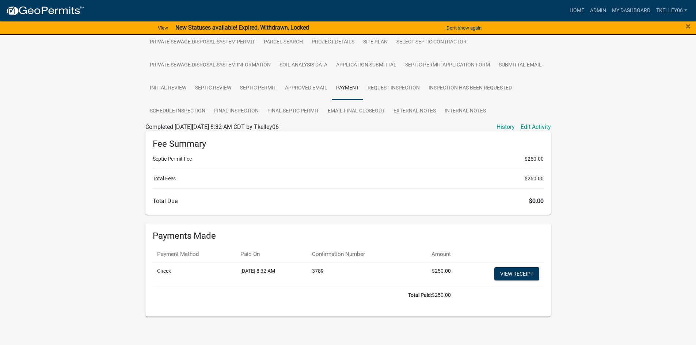
scroll to position [146, 0]
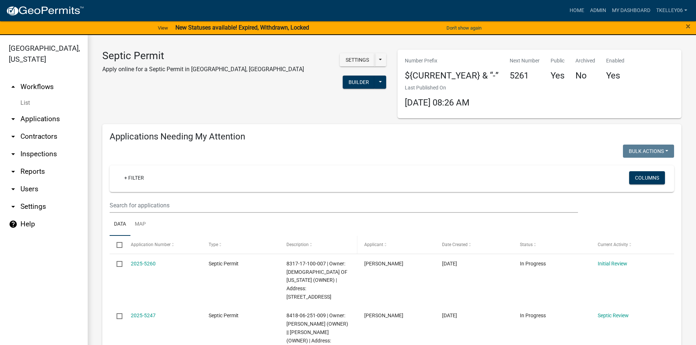
select select "3: 100"
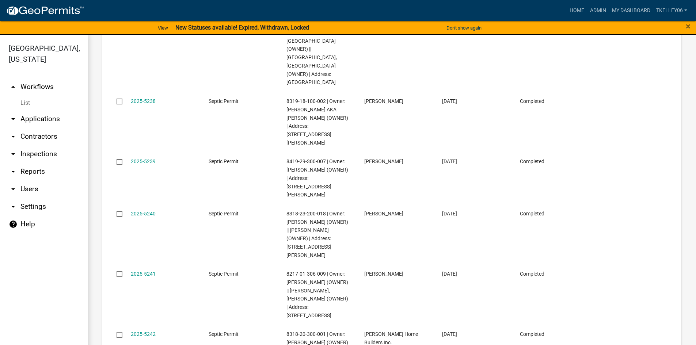
scroll to position [2447, 0]
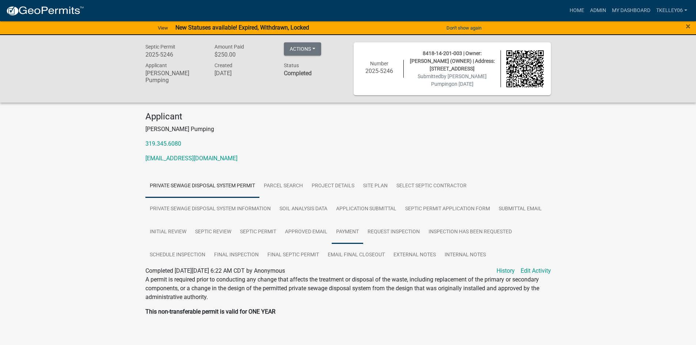
click at [351, 230] on link "Payment" at bounding box center [347, 232] width 31 height 23
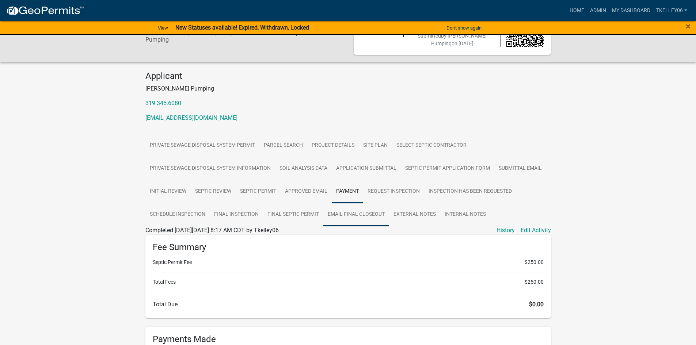
scroll to position [146, 0]
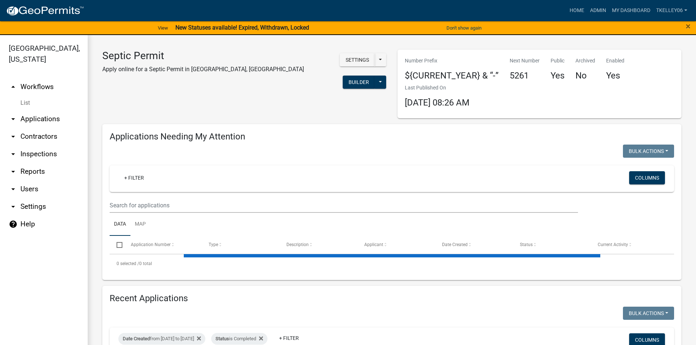
select select "3: 100"
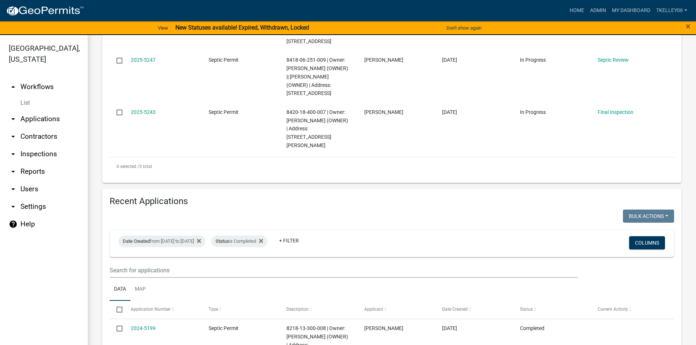
scroll to position [2454, 0]
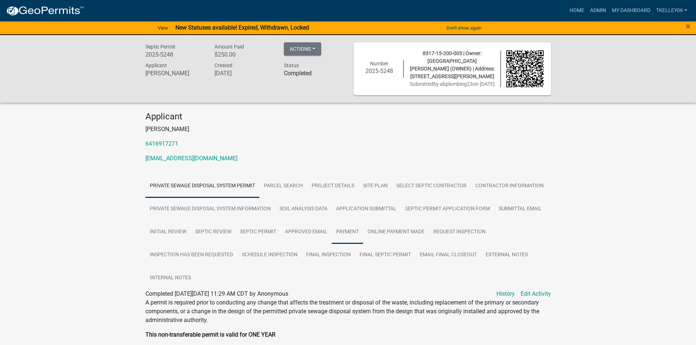
click at [341, 229] on link "Payment" at bounding box center [347, 232] width 31 height 23
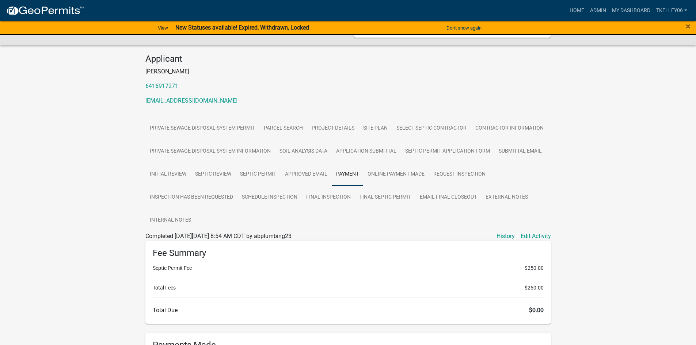
scroll to position [169, 0]
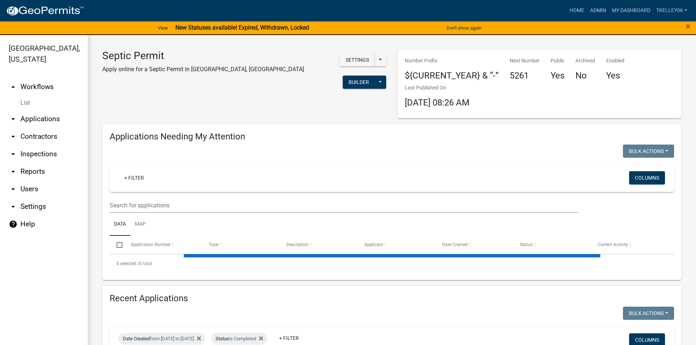
select select "3: 100"
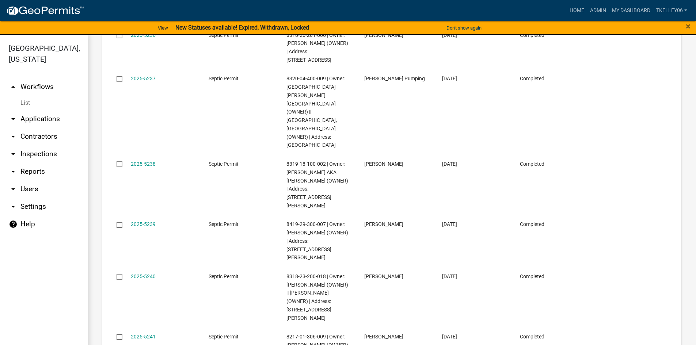
scroll to position [2436, 0]
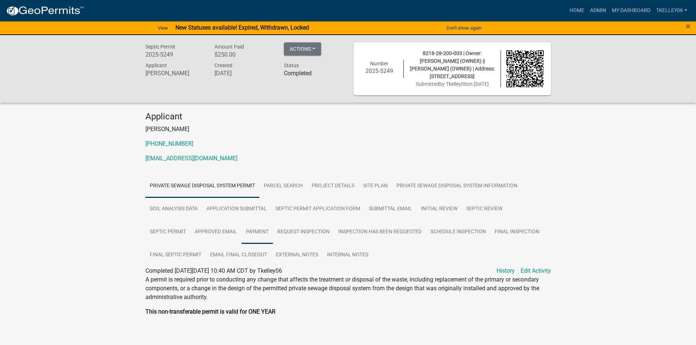
click at [257, 230] on link "Payment" at bounding box center [256, 232] width 31 height 23
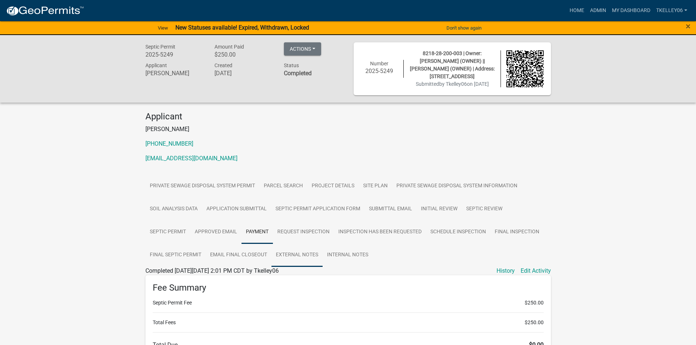
scroll to position [145, 0]
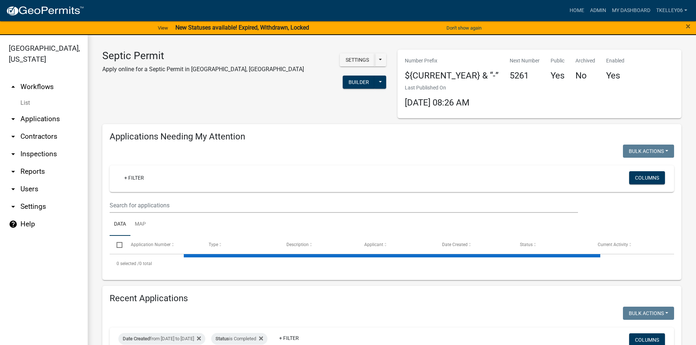
select select "3: 100"
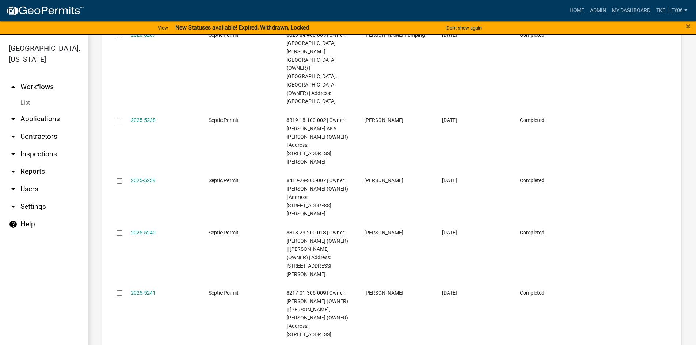
scroll to position [2454, 0]
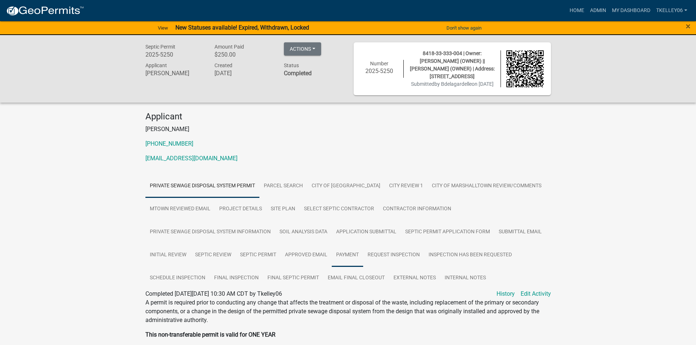
click at [363, 262] on link "Payment" at bounding box center [347, 255] width 31 height 23
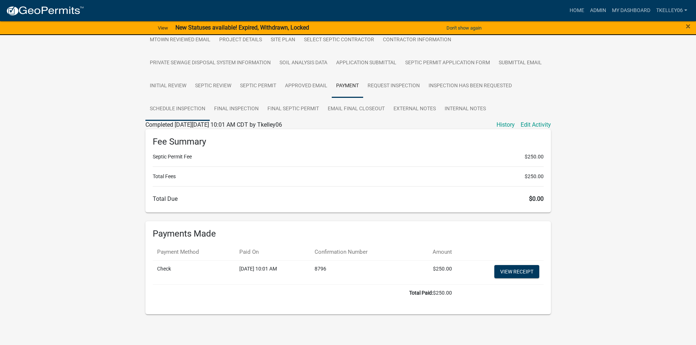
scroll to position [200, 0]
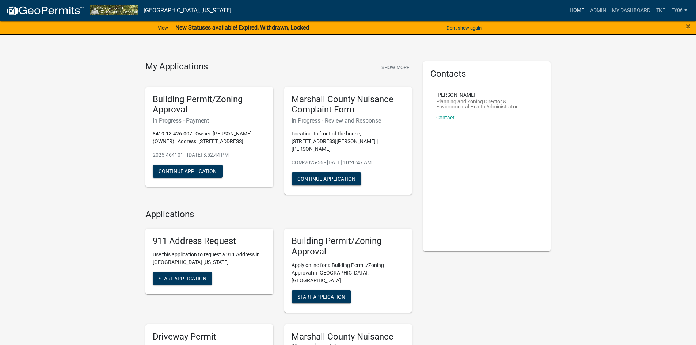
click at [577, 13] on link "Home" at bounding box center [576, 11] width 20 height 14
click at [597, 12] on link "Admin" at bounding box center [598, 11] width 22 height 14
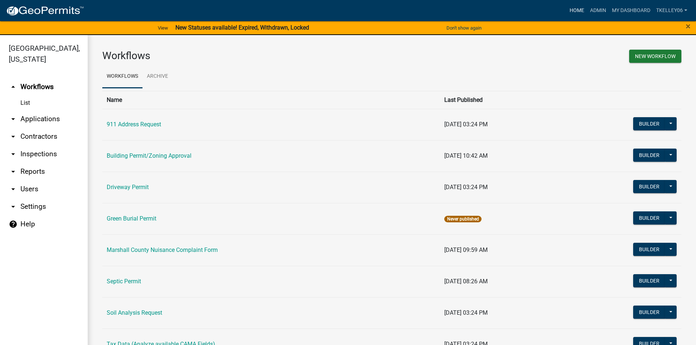
click at [573, 11] on link "Home" at bounding box center [576, 11] width 20 height 14
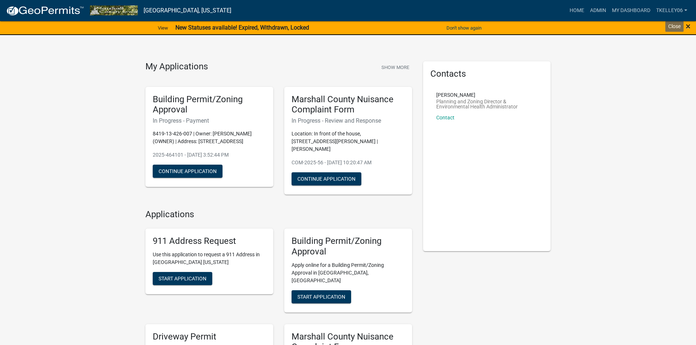
click at [687, 27] on span "×" at bounding box center [687, 26] width 5 height 10
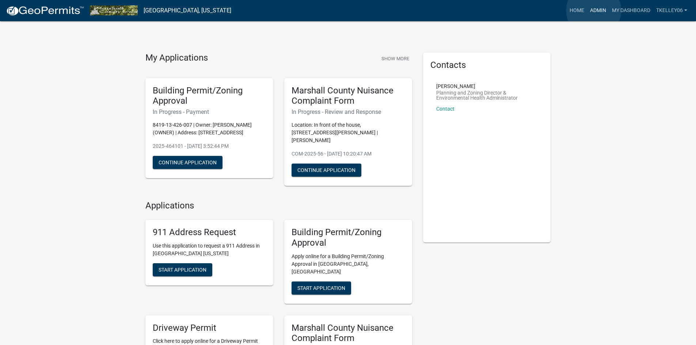
click at [593, 11] on link "Admin" at bounding box center [598, 11] width 22 height 14
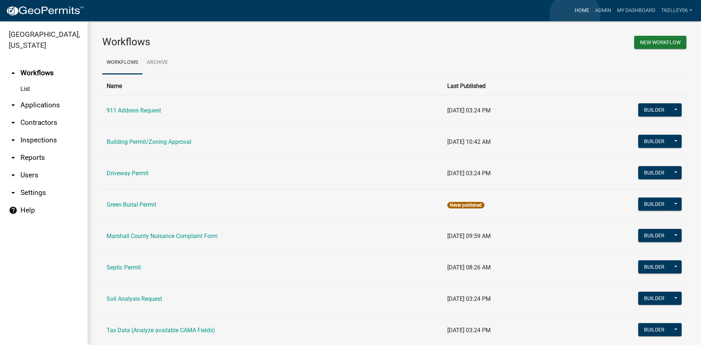
click at [575, 15] on link "Home" at bounding box center [582, 11] width 20 height 14
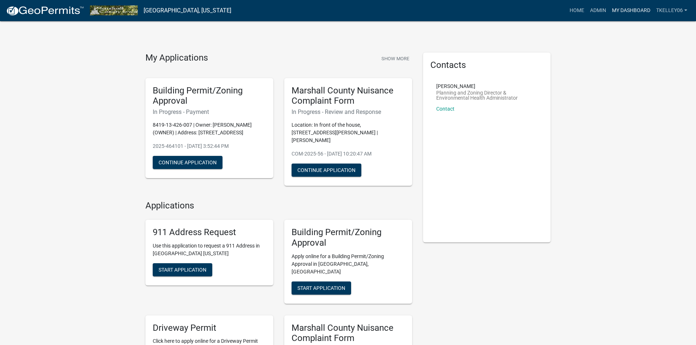
click at [618, 7] on link "My Dashboard" at bounding box center [631, 11] width 44 height 14
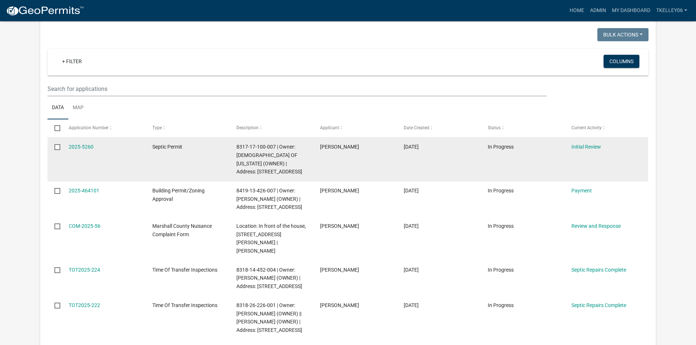
scroll to position [937, 0]
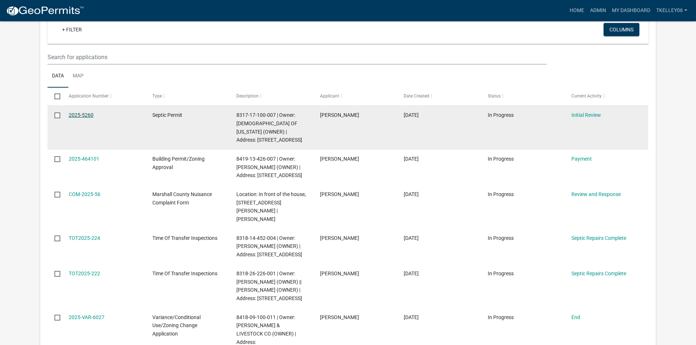
click at [86, 115] on link "2025-5260" at bounding box center [81, 115] width 25 height 6
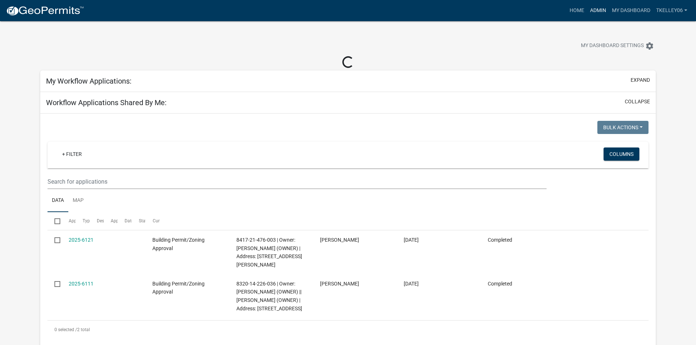
click at [599, 8] on link "Admin" at bounding box center [598, 11] width 22 height 14
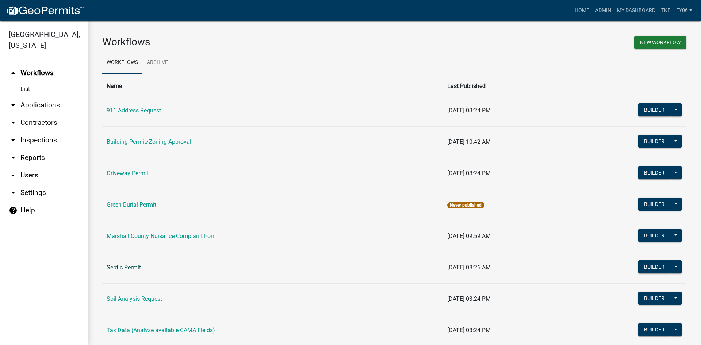
click at [125, 269] on link "Septic Permit" at bounding box center [124, 267] width 34 height 7
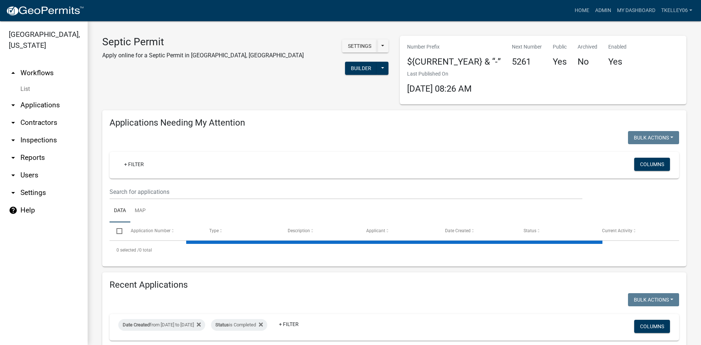
select select "3: 100"
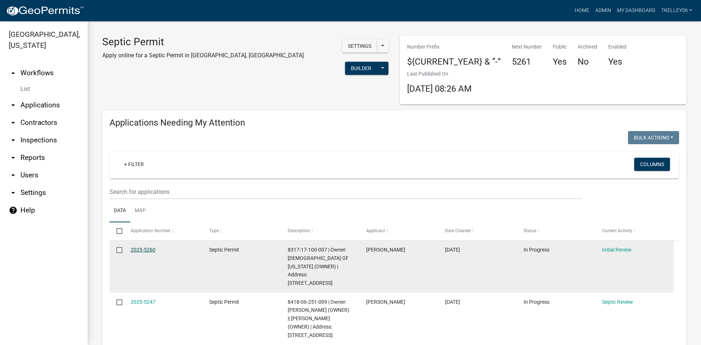
click at [149, 248] on link "2025-5260" at bounding box center [143, 250] width 25 height 6
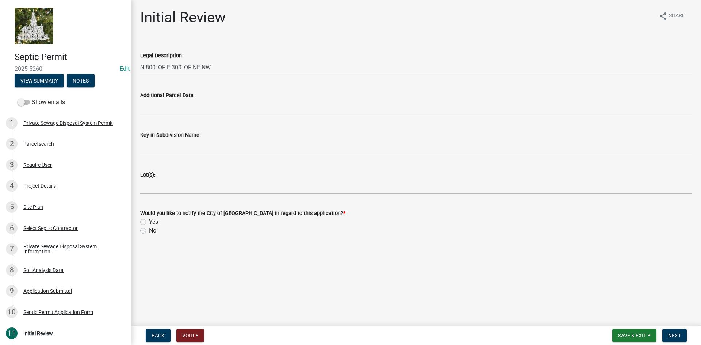
click at [149, 231] on label "No" at bounding box center [152, 230] width 7 height 9
click at [149, 231] on input "No" at bounding box center [151, 228] width 5 height 5
radio input "true"
click at [53, 312] on div "Septic Permit Application Form" at bounding box center [58, 312] width 70 height 5
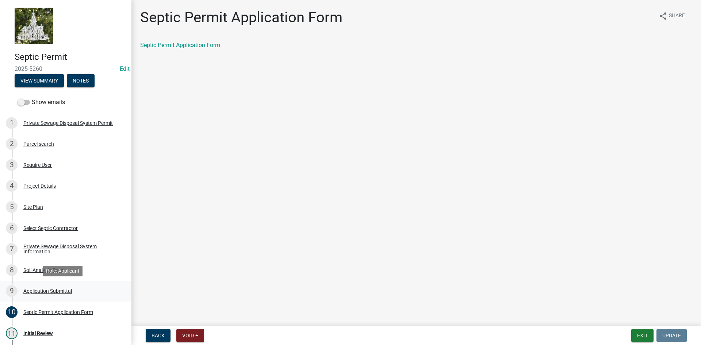
click at [41, 293] on div "Application Submittal" at bounding box center [47, 291] width 49 height 5
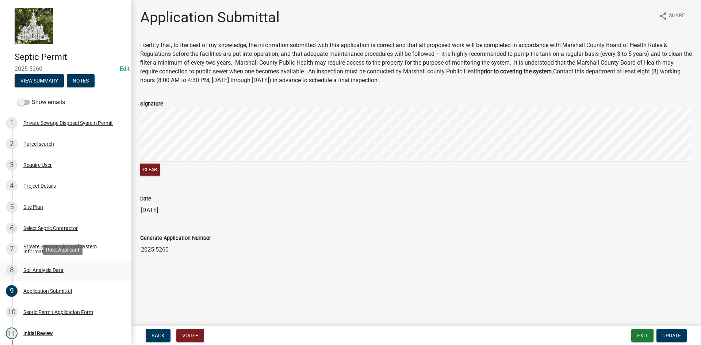
click at [38, 268] on div "Soil Analysis Data" at bounding box center [43, 270] width 40 height 5
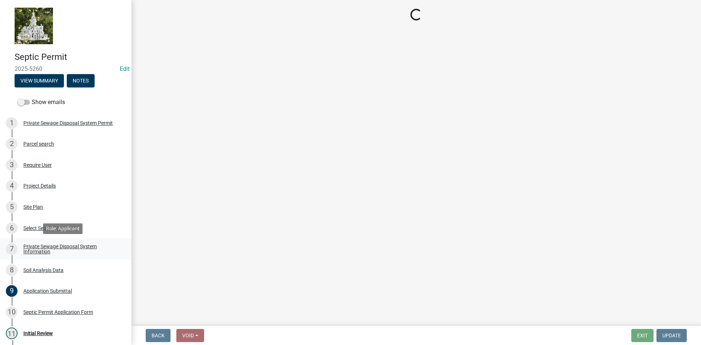
select select "713512ca-ad7e-44ee-93ad-f0e637b74a74"
select select "c3b87afc-6b24-47a0-9a18-5c04f4efcc01"
select select "b56fbb1c-71e3-4093-a4f3-20b351ae0f90"
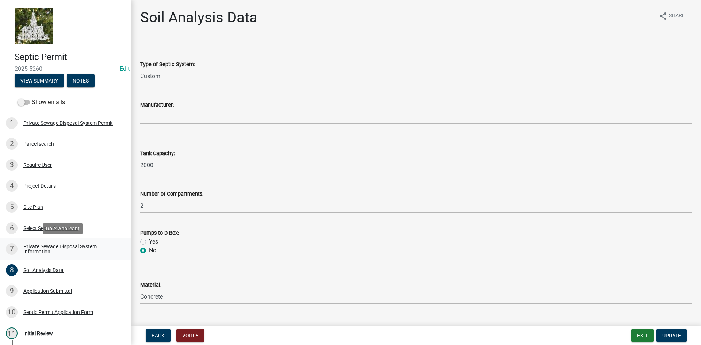
click at [37, 251] on div "Private Sewage Disposal System Information" at bounding box center [71, 249] width 96 height 10
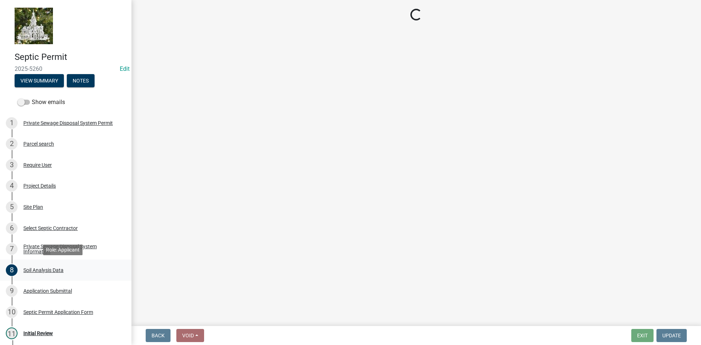
click at [37, 268] on div "Soil Analysis Data" at bounding box center [43, 270] width 40 height 5
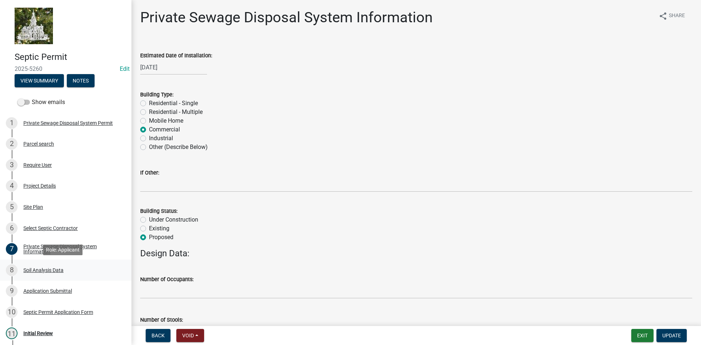
click at [37, 274] on div "8 Soil Analysis Data" at bounding box center [63, 270] width 114 height 12
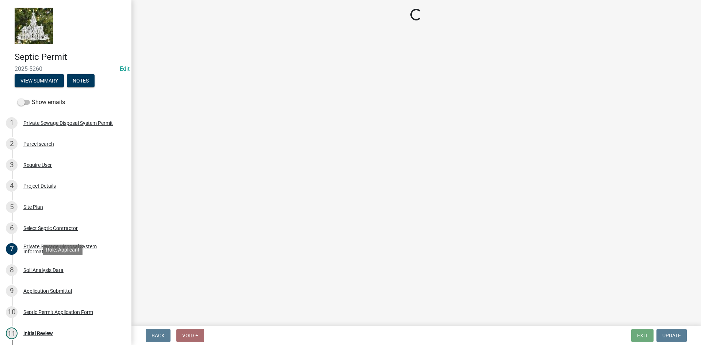
select select "713512ca-ad7e-44ee-93ad-f0e637b74a74"
select select "c3b87afc-6b24-47a0-9a18-5c04f4efcc01"
select select "b56fbb1c-71e3-4093-a4f3-20b351ae0f90"
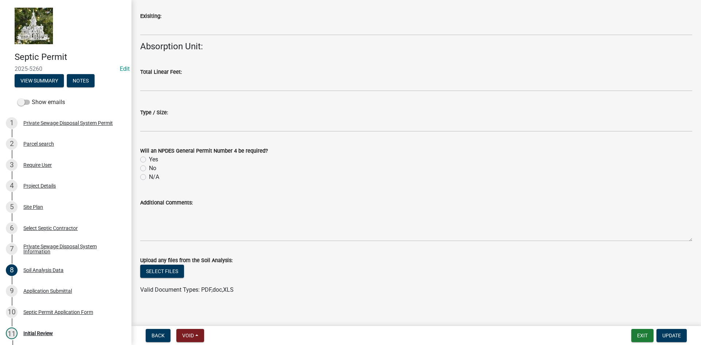
scroll to position [752, 0]
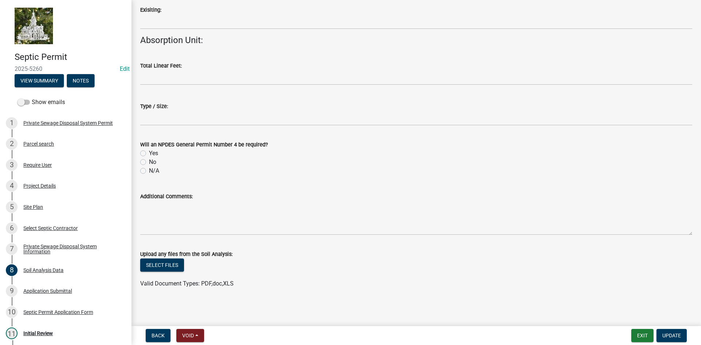
click at [149, 164] on label "No" at bounding box center [152, 162] width 7 height 9
click at [149, 163] on input "No" at bounding box center [151, 160] width 5 height 5
radio input "true"
click at [46, 253] on div "Private Sewage Disposal System Information" at bounding box center [71, 249] width 96 height 10
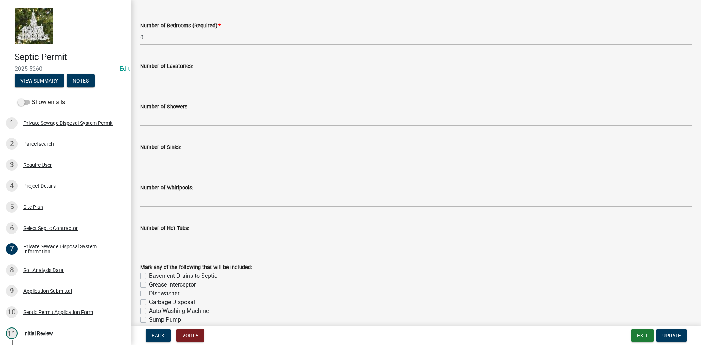
scroll to position [375, 0]
click at [52, 229] on div "Select Septic Contractor" at bounding box center [50, 228] width 54 height 5
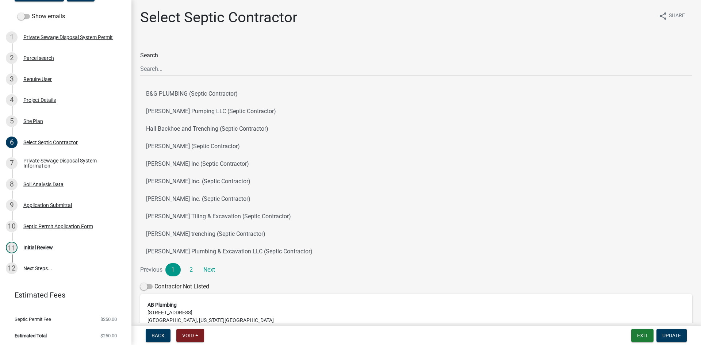
scroll to position [88, 0]
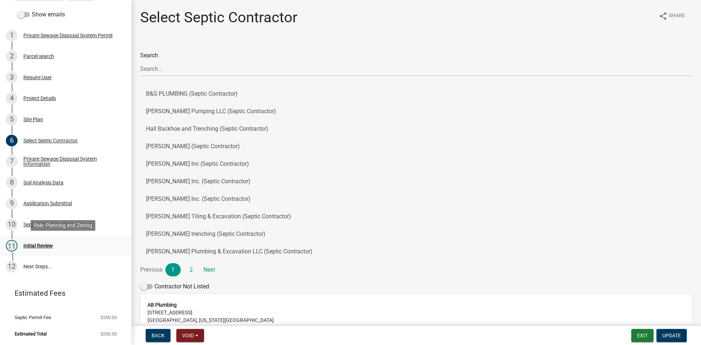
click at [38, 244] on div "Initial Review" at bounding box center [38, 245] width 30 height 5
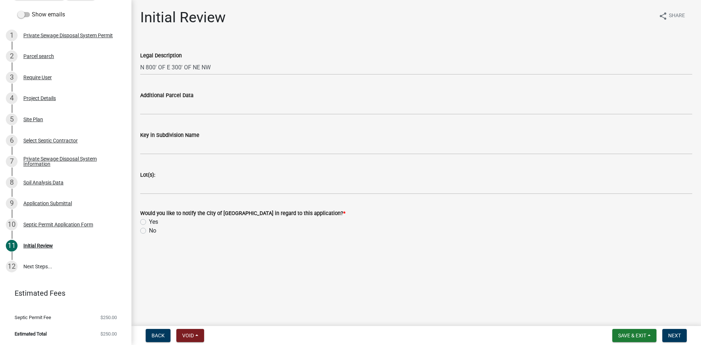
click at [149, 232] on label "No" at bounding box center [152, 230] width 7 height 9
click at [149, 231] on input "No" at bounding box center [151, 228] width 5 height 5
radio input "true"
click at [675, 336] on span "Next" at bounding box center [674, 336] width 13 height 6
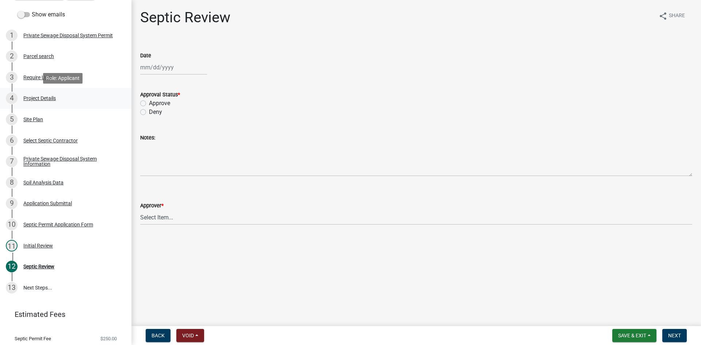
click at [41, 98] on div "Project Details" at bounding box center [39, 98] width 33 height 5
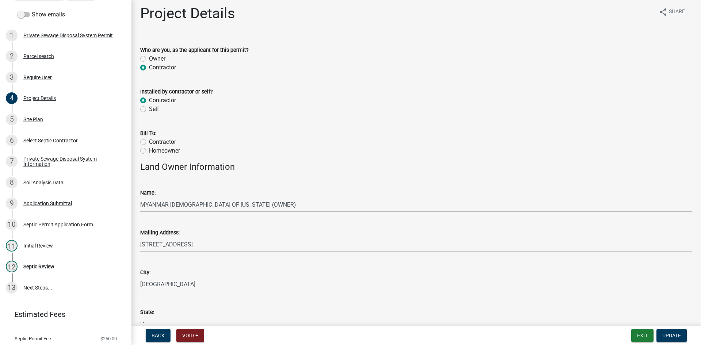
scroll to position [0, 0]
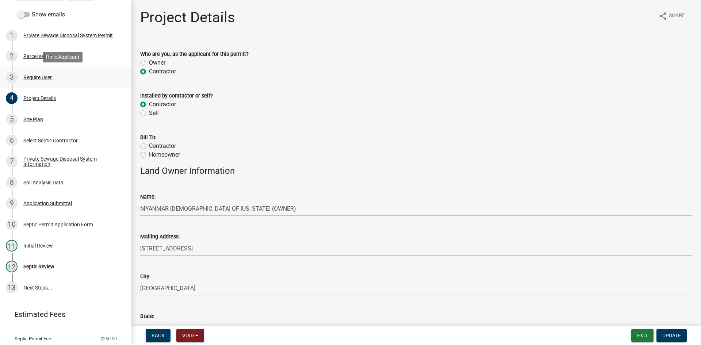
click at [34, 79] on div "Require User" at bounding box center [37, 77] width 28 height 5
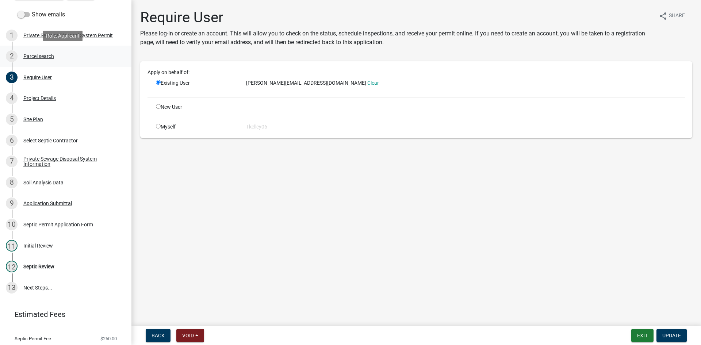
click at [38, 57] on div "Parcel search" at bounding box center [38, 56] width 31 height 5
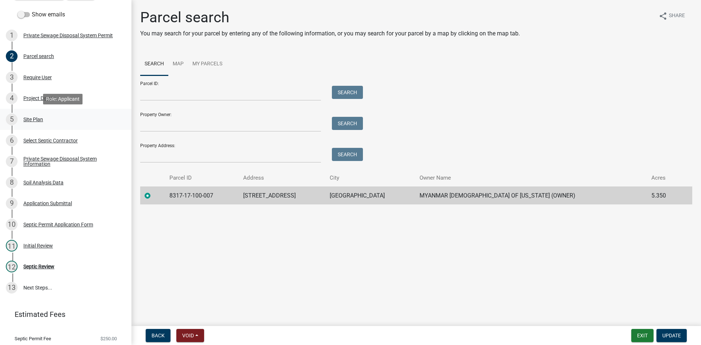
click at [29, 117] on div "Site Plan" at bounding box center [33, 119] width 20 height 5
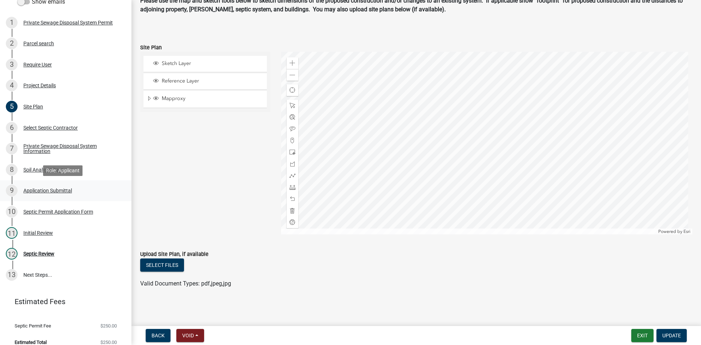
scroll to position [109, 0]
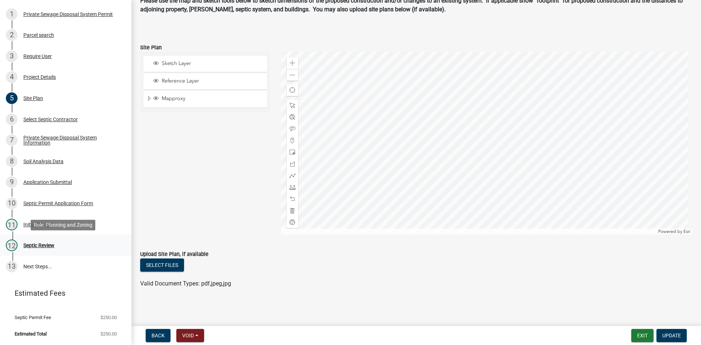
click at [51, 244] on div "Septic Review" at bounding box center [38, 245] width 31 height 5
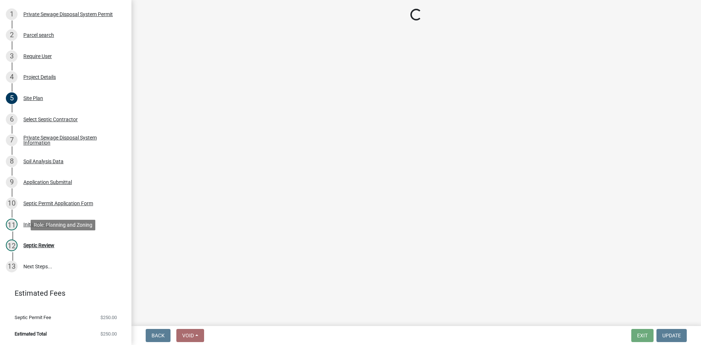
scroll to position [0, 0]
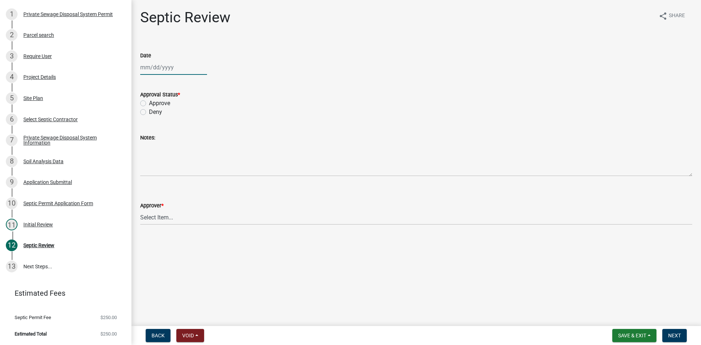
click at [151, 74] on div at bounding box center [173, 67] width 67 height 15
select select "8"
select select "2025"
click at [231, 25] on div "Septic Review share Share" at bounding box center [416, 20] width 552 height 23
click at [151, 69] on div at bounding box center [173, 67] width 67 height 15
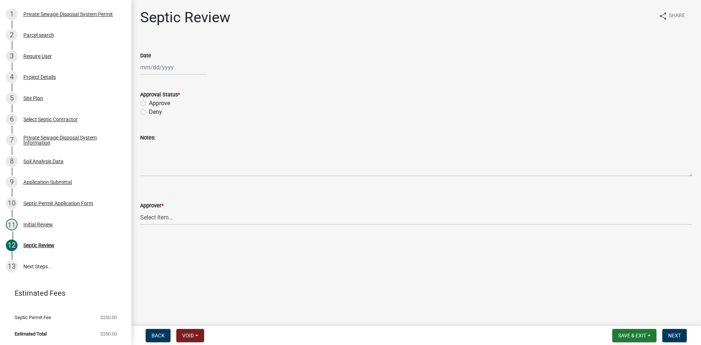
select select "8"
select select "2025"
click at [172, 142] on div "20" at bounding box center [171, 141] width 12 height 12
type input "[DATE]"
click at [149, 104] on label "Approve" at bounding box center [159, 103] width 21 height 9
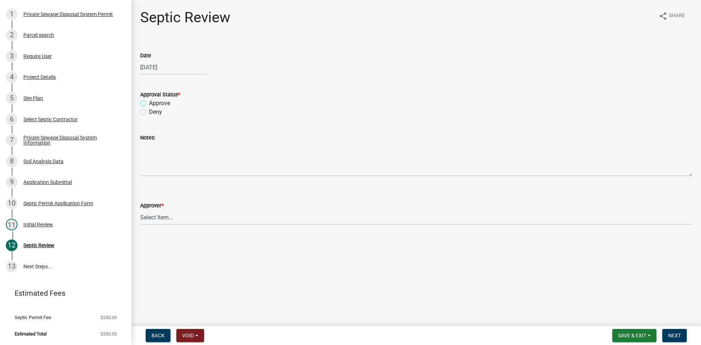
click at [149, 104] on input "Approve" at bounding box center [151, 101] width 5 height 5
radio input "true"
click at [169, 216] on select "Select Item... Tyler Kelley Taveis Stevens Todd Apfel" at bounding box center [416, 217] width 552 height 15
click at [140, 210] on select "Select Item... Tyler Kelley Taveis Stevens Todd Apfel" at bounding box center [416, 217] width 552 height 15
select select "61a96a0a-9003-40ca-83a4-3b4bdf05623d"
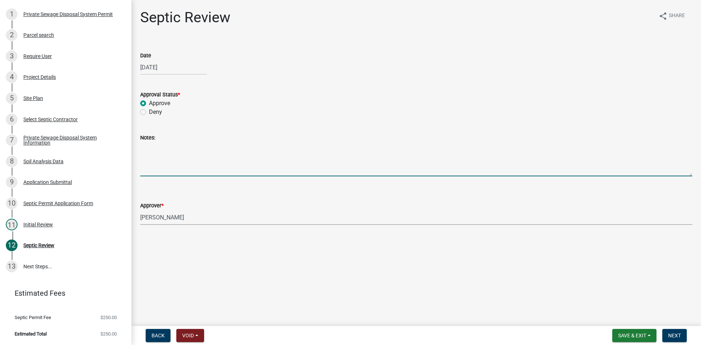
click at [165, 161] on textarea "Notes:" at bounding box center [416, 159] width 552 height 34
type textarea "t"
type textarea "h"
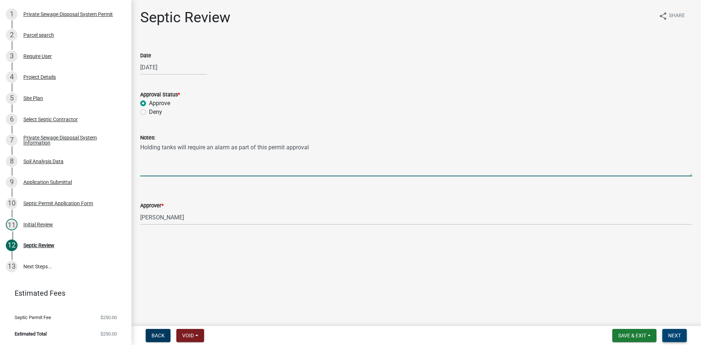
type textarea "Holding tanks will require an alarm as part of this permit approval"
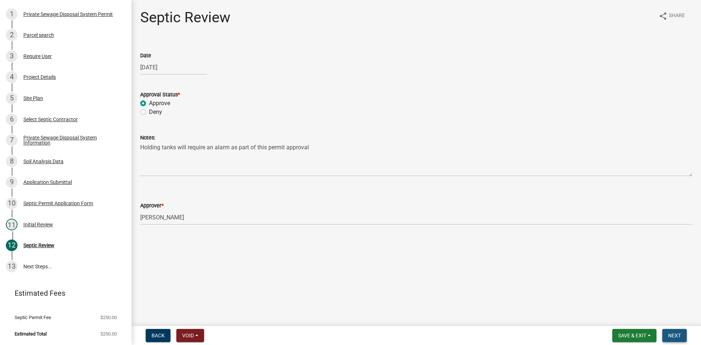
click at [676, 335] on span "Next" at bounding box center [674, 336] width 13 height 6
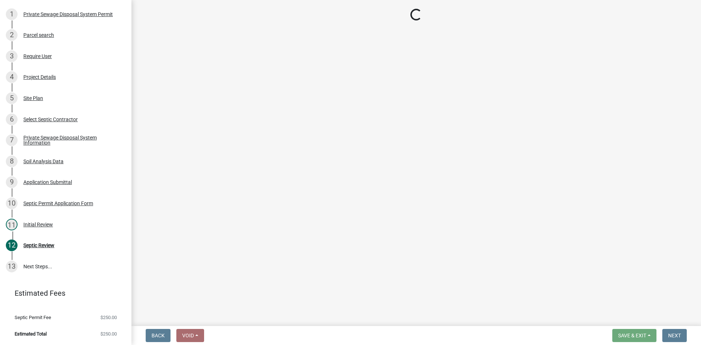
select select "3: 3"
